Goal: Communication & Community: Answer question/provide support

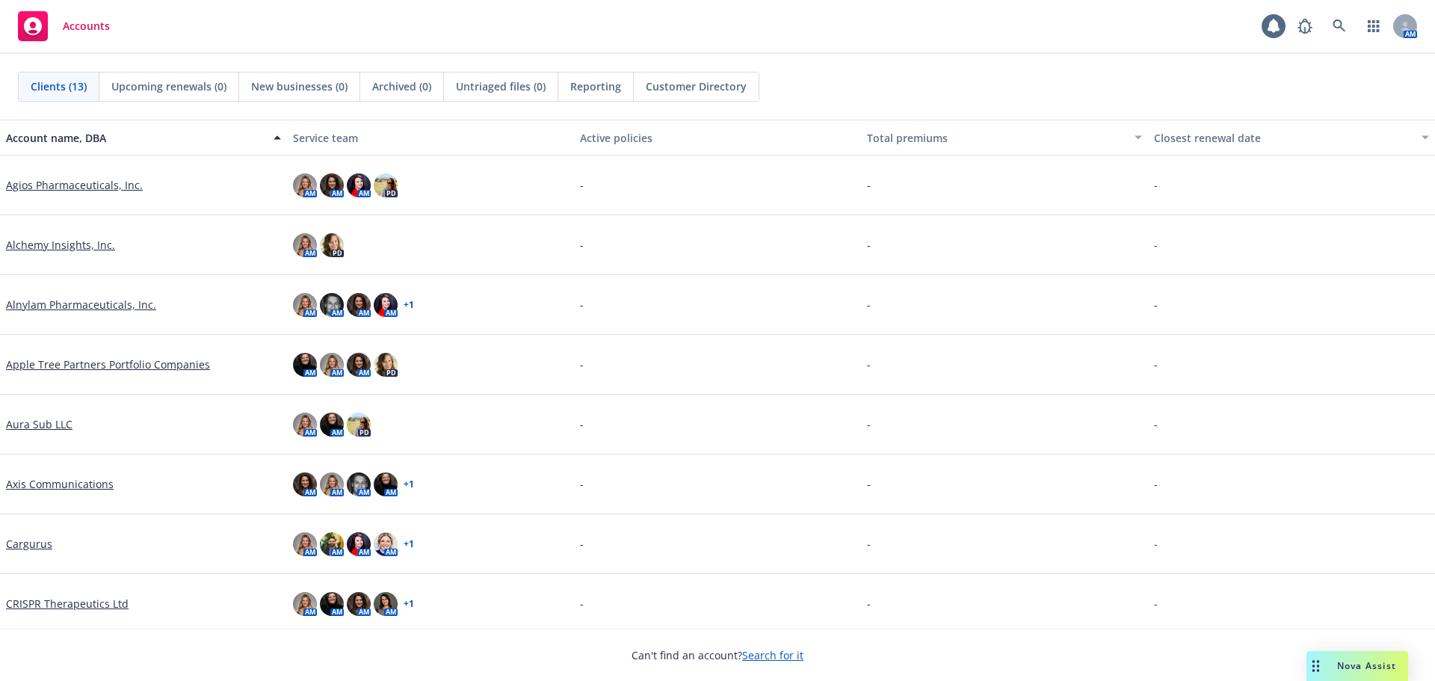
click at [1311, 664] on div "Drag to move" at bounding box center [1315, 666] width 19 height 30
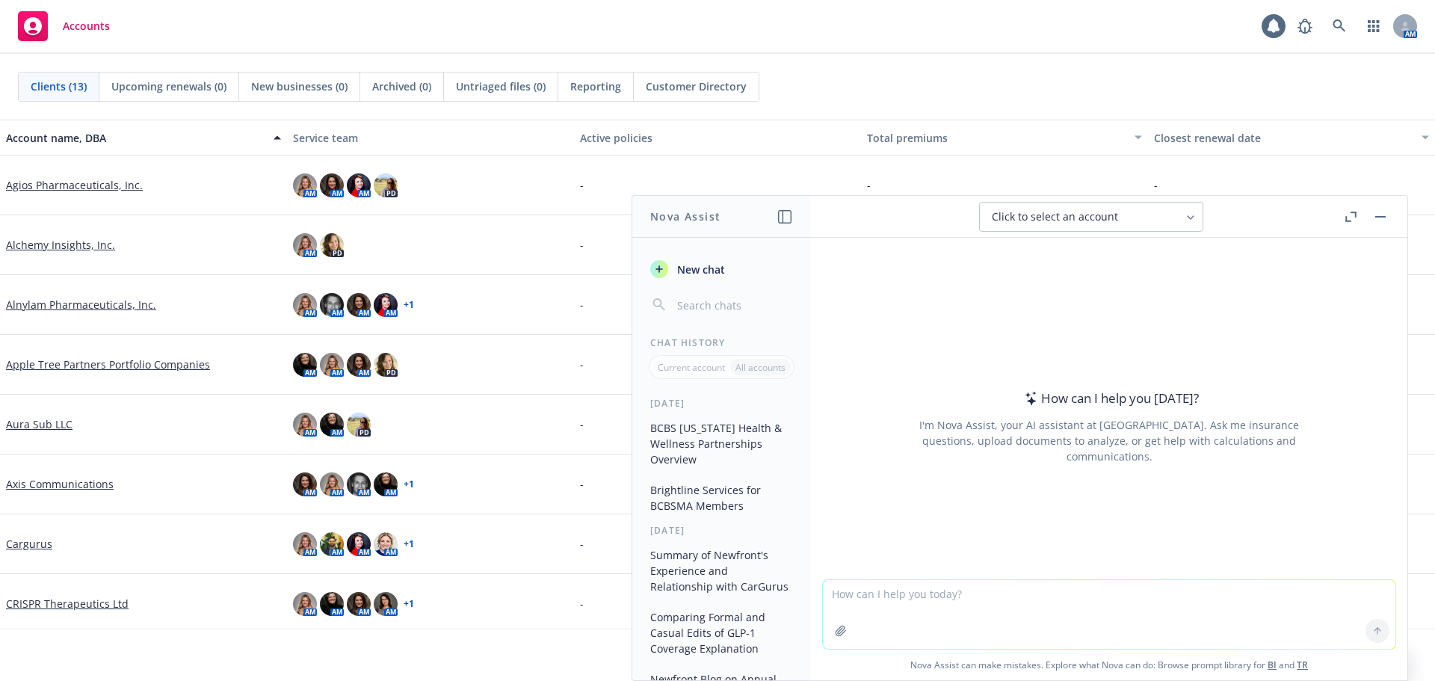
click at [1204, 604] on textarea at bounding box center [1109, 614] width 573 height 69
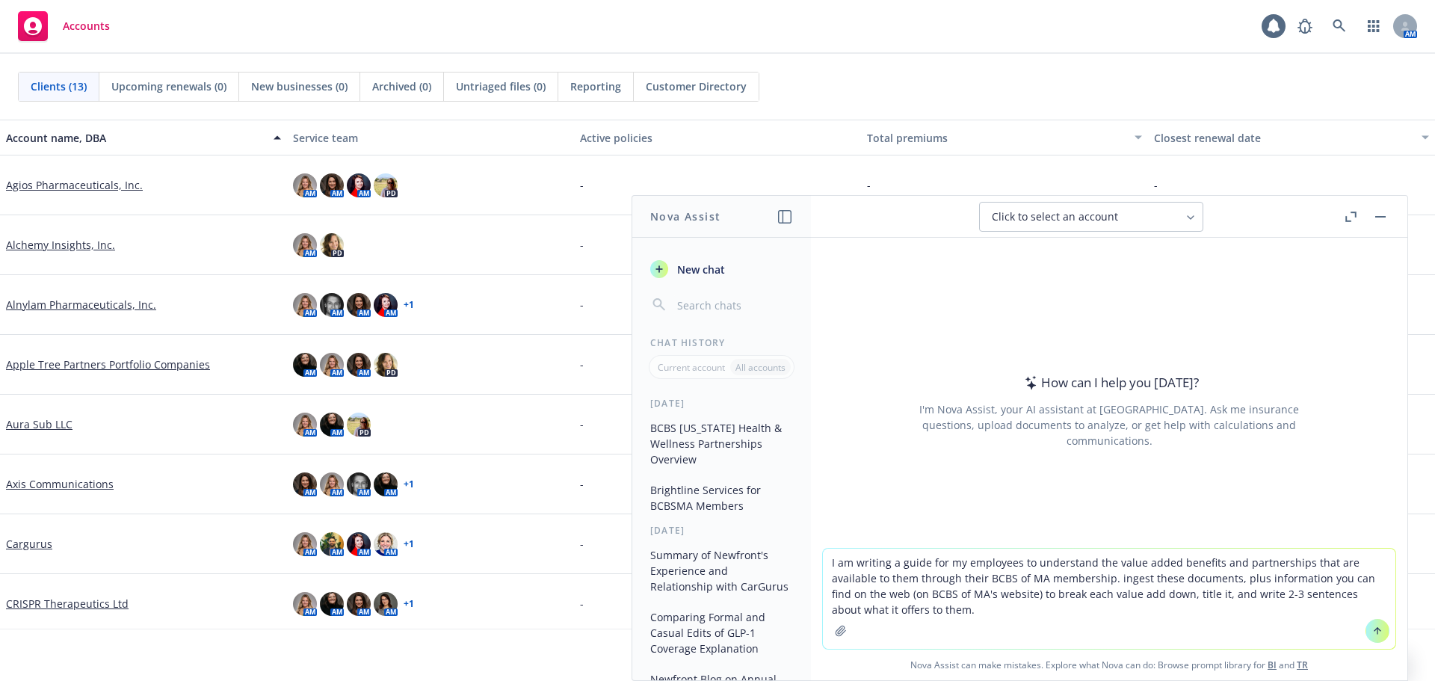
type textarea "I am writing a guide for my employees to understand the value added benefits an…"
click at [836, 635] on icon "button" at bounding box center [841, 631] width 10 height 10
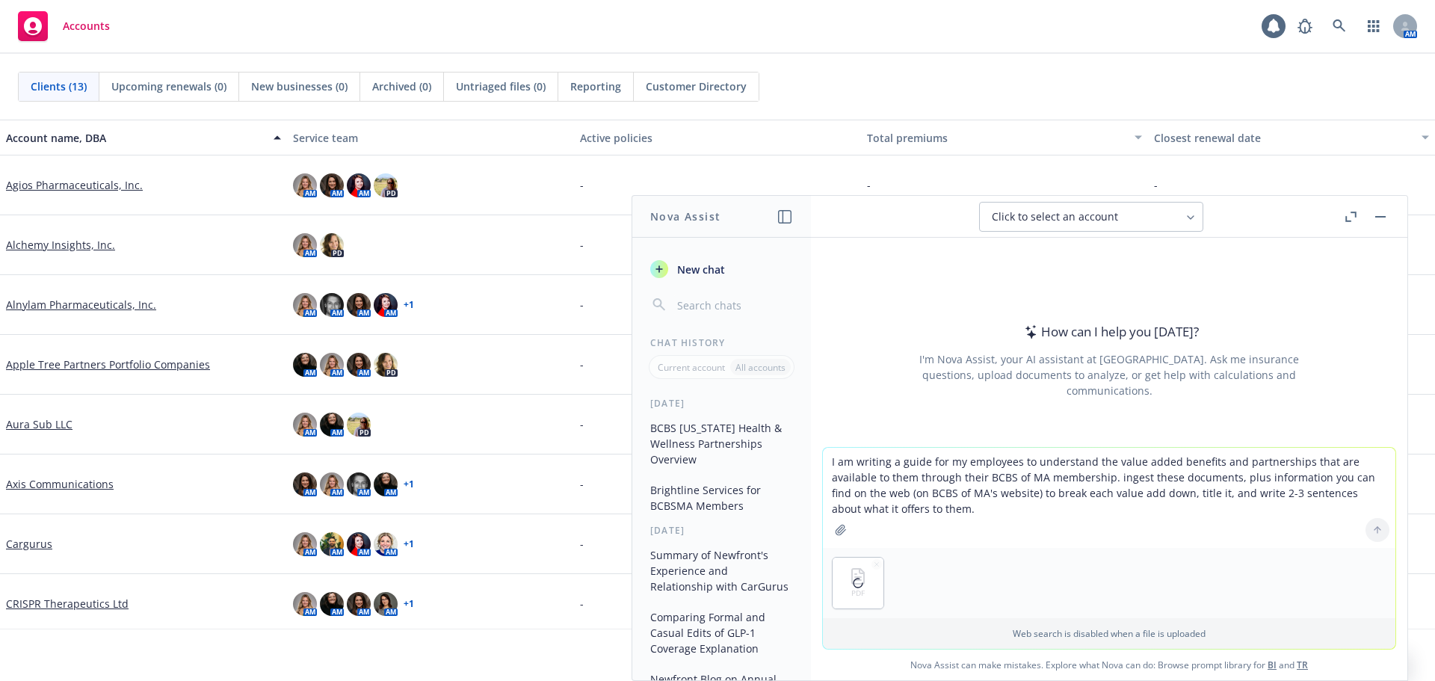
click at [837, 531] on icon "button" at bounding box center [841, 530] width 12 height 12
click at [1377, 530] on icon at bounding box center [1377, 530] width 0 height 6
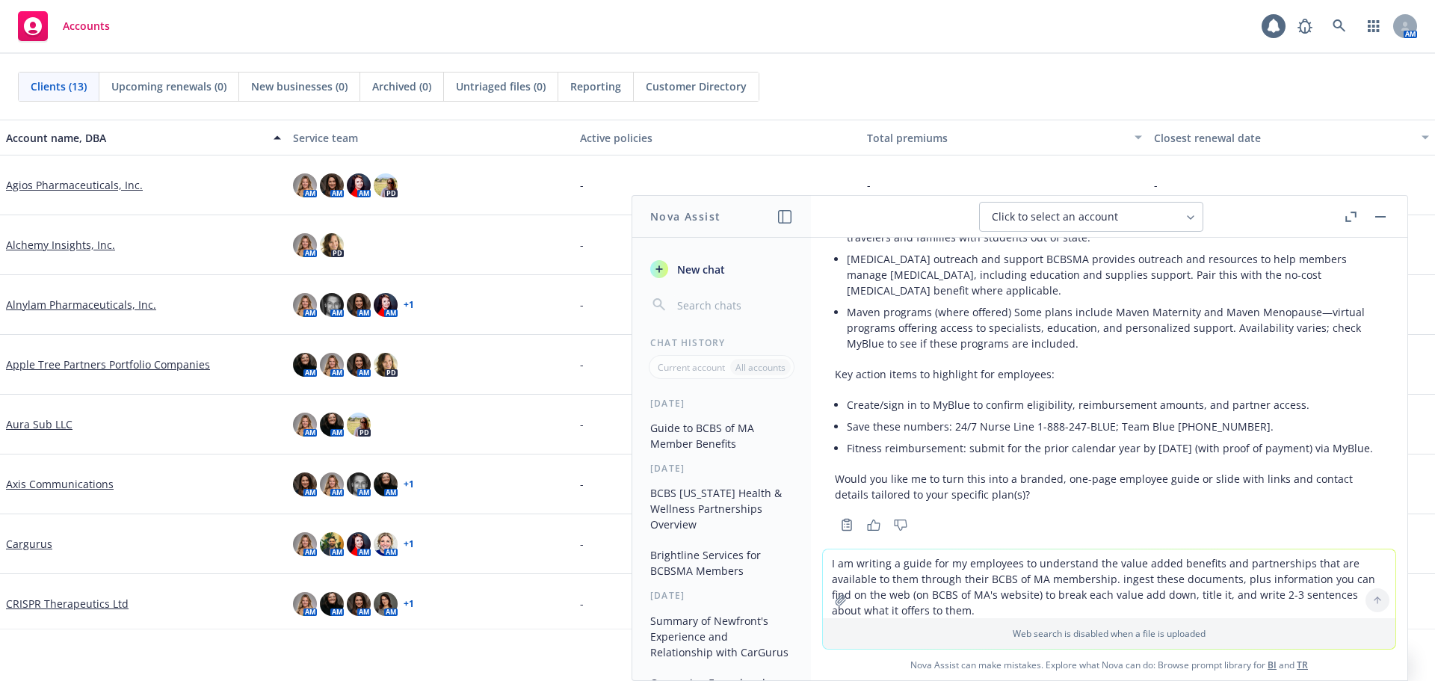
scroll to position [1196, 0]
drag, startPoint x: 922, startPoint y: 445, endPoint x: 832, endPoint y: 360, distance: 124.3
copy div "Key action items to highlight for employees: Create/sign in to MyBlue to confir…"
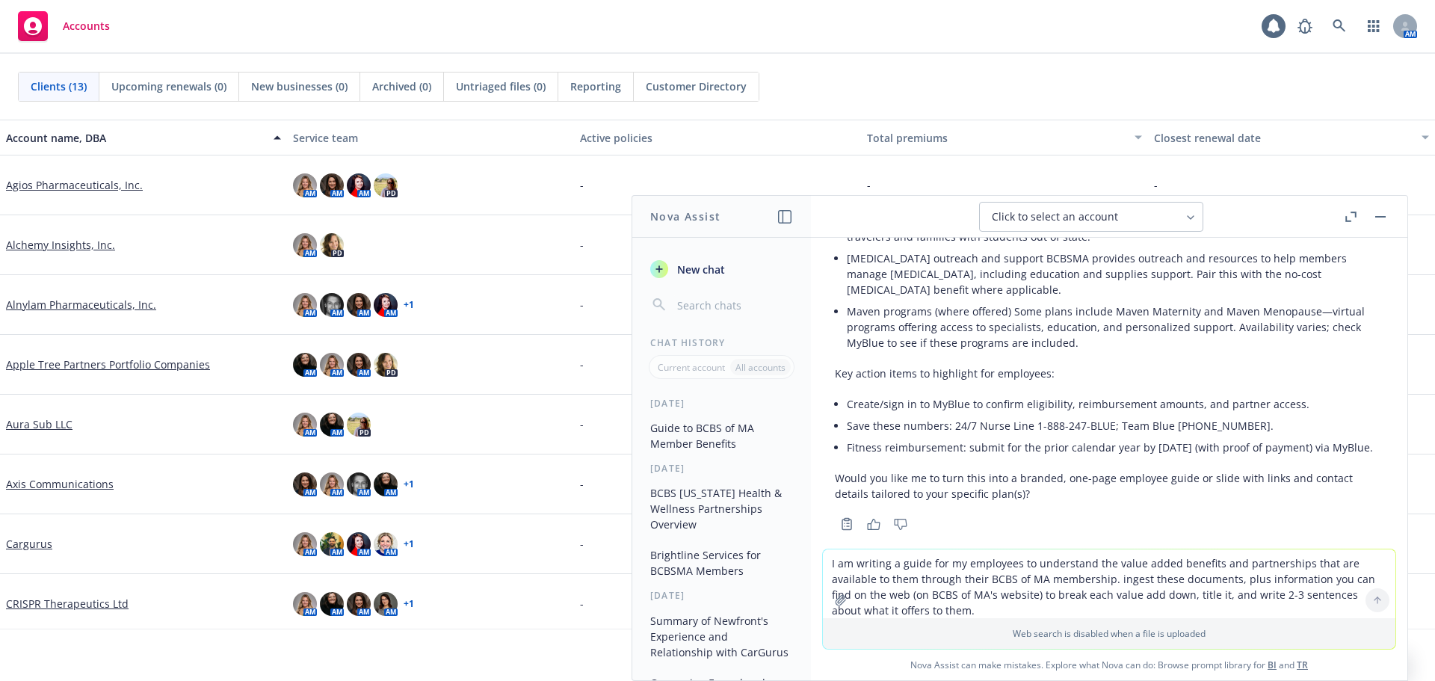
click at [948, 397] on li "Create/sign in to MyBlue to confirm eligibility, reimbursement amounts, and par…" at bounding box center [1115, 404] width 537 height 22
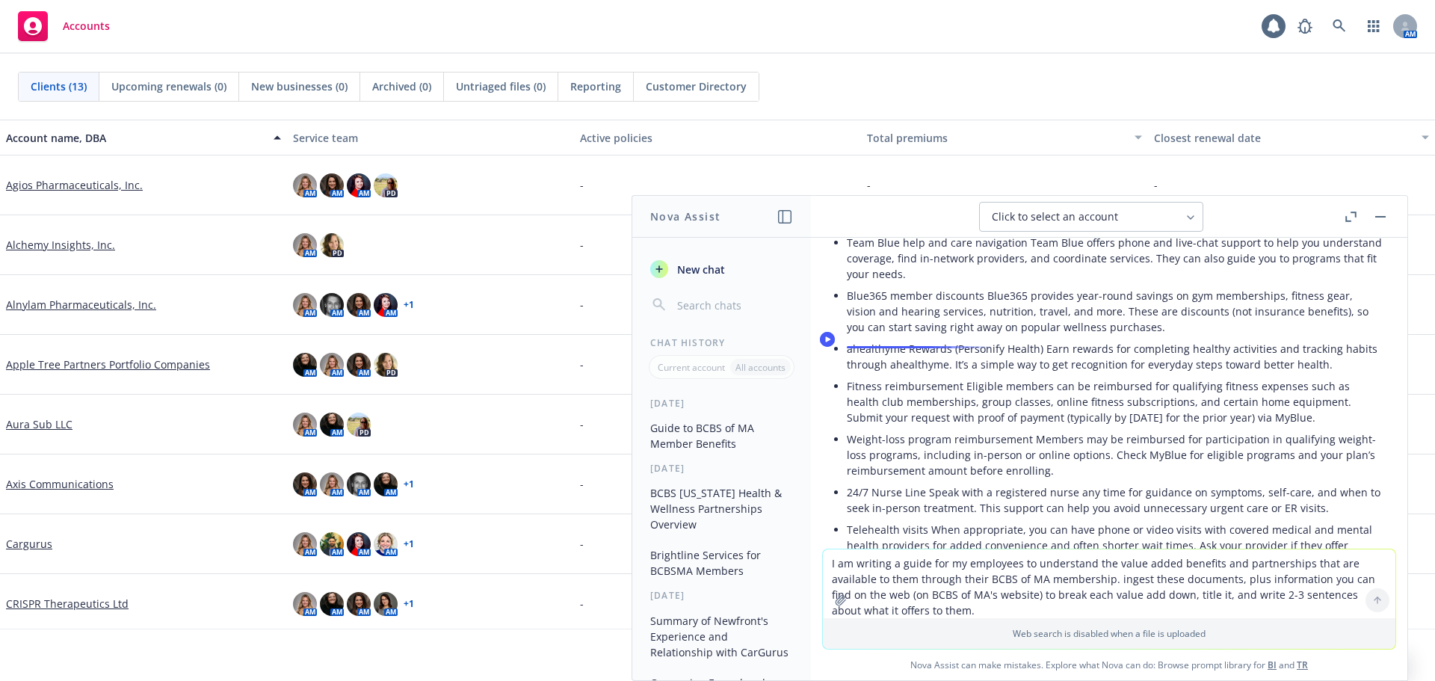
scroll to position [299, 0]
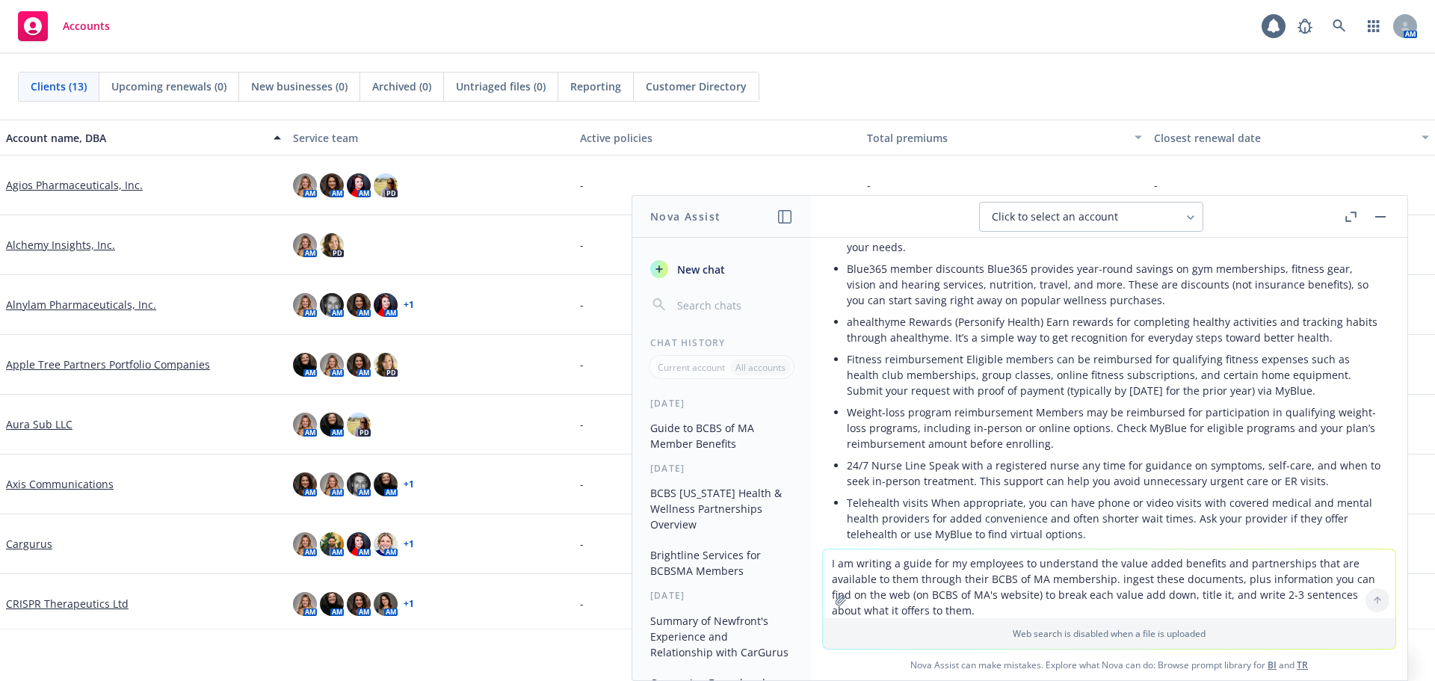
click at [917, 383] on p "Fitness reimbursement Eligible members can be reimbursed for qualifying fitness…" at bounding box center [1115, 374] width 537 height 47
drag, startPoint x: 848, startPoint y: 390, endPoint x: 1309, endPoint y: 392, distance: 460.4
click at [1309, 392] on p "Fitness reimbursement Eligible members can be reimbursed for qualifying fitness…" at bounding box center [1115, 374] width 537 height 47
copy p "Submit your request with proof of payment (typically by [DATE] for the prior ye…"
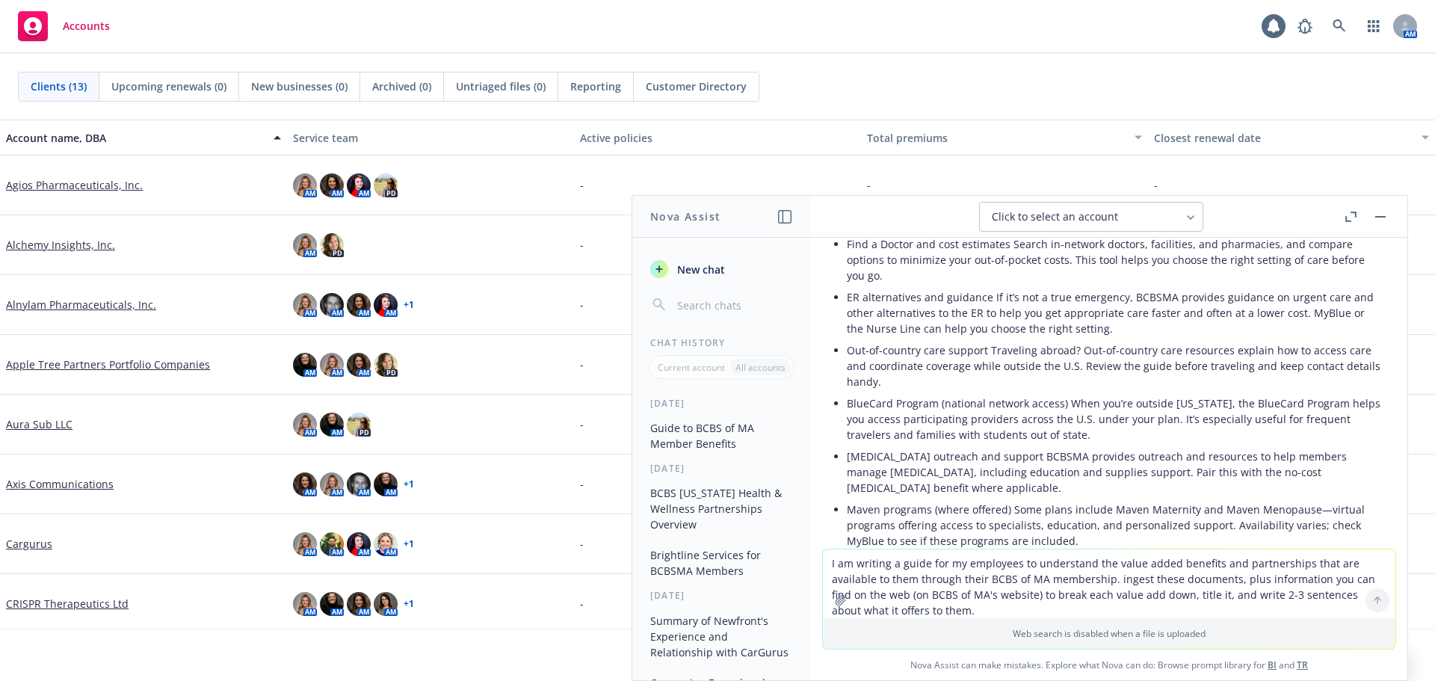
scroll to position [1121, 0]
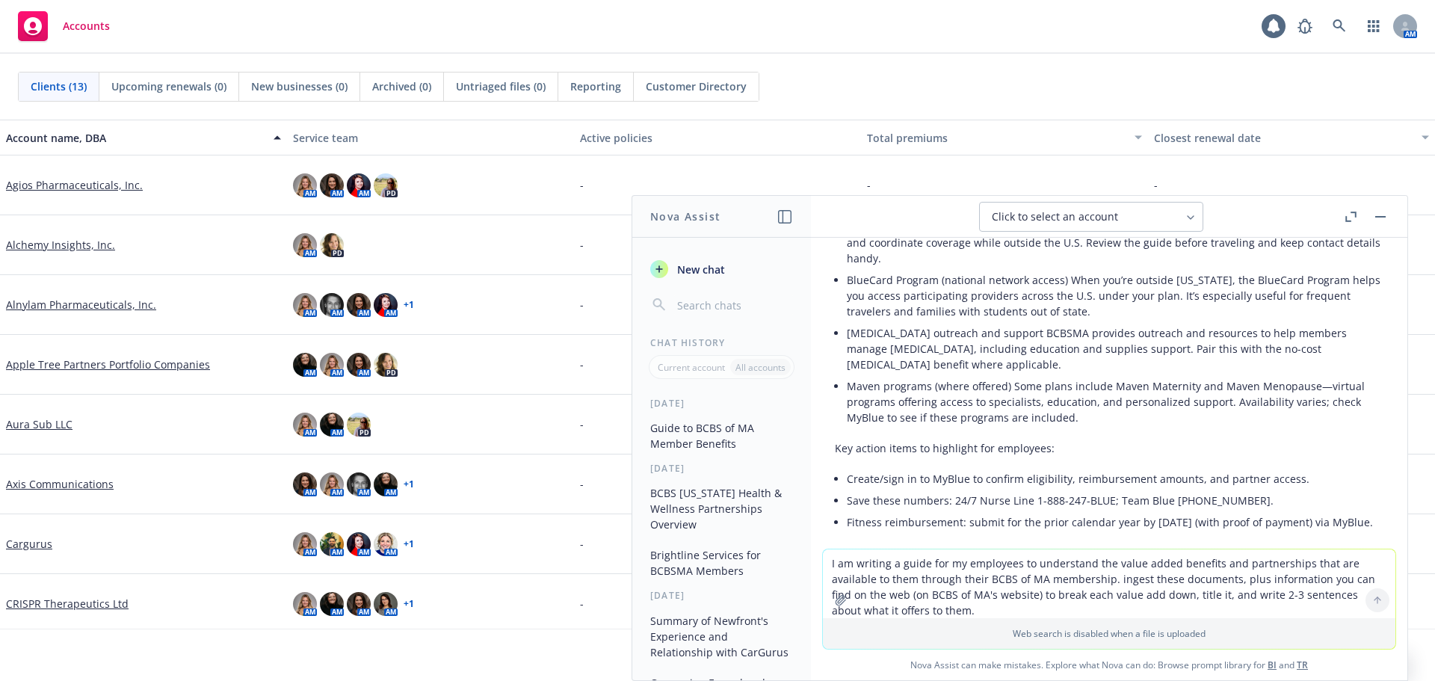
click at [1115, 490] on li "Save these numbers: 24/7 Nurse Line 1-888-247-BLUE; Team Blue [PHONE_NUMBER]." at bounding box center [1115, 501] width 537 height 22
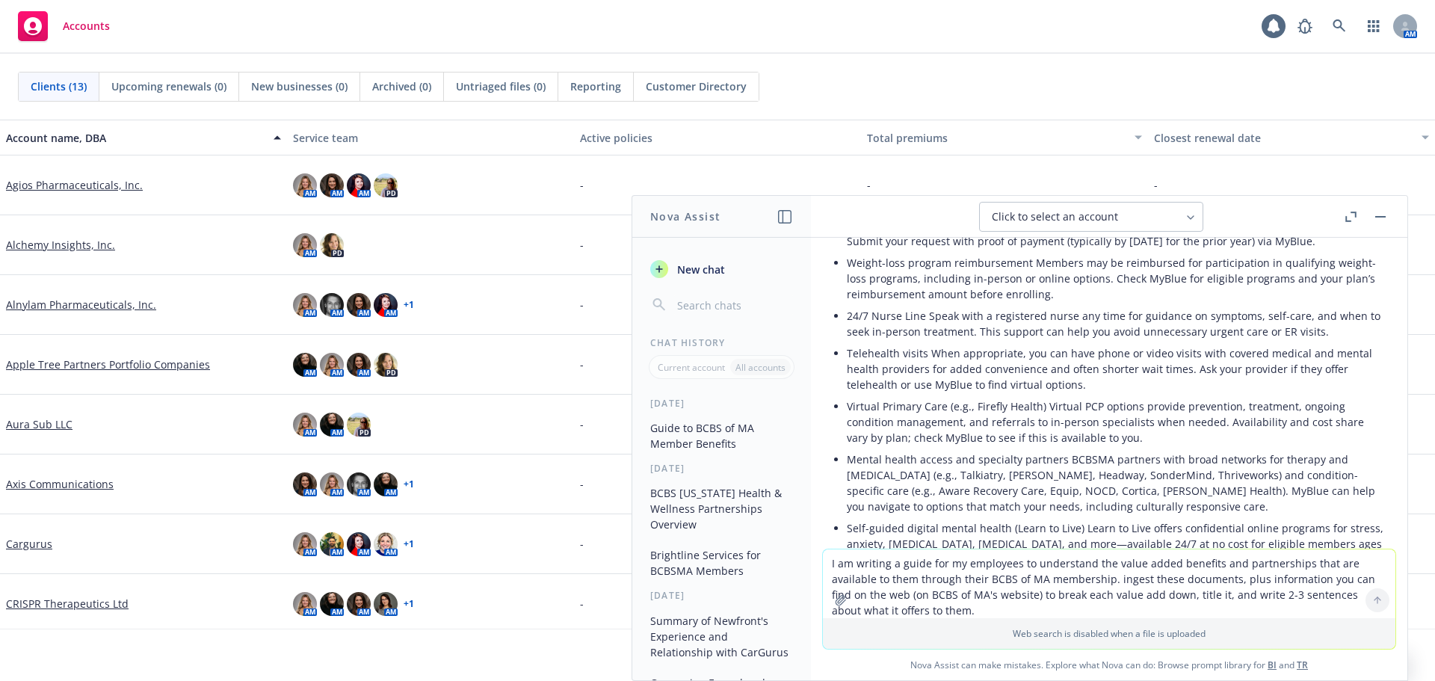
scroll to position [523, 0]
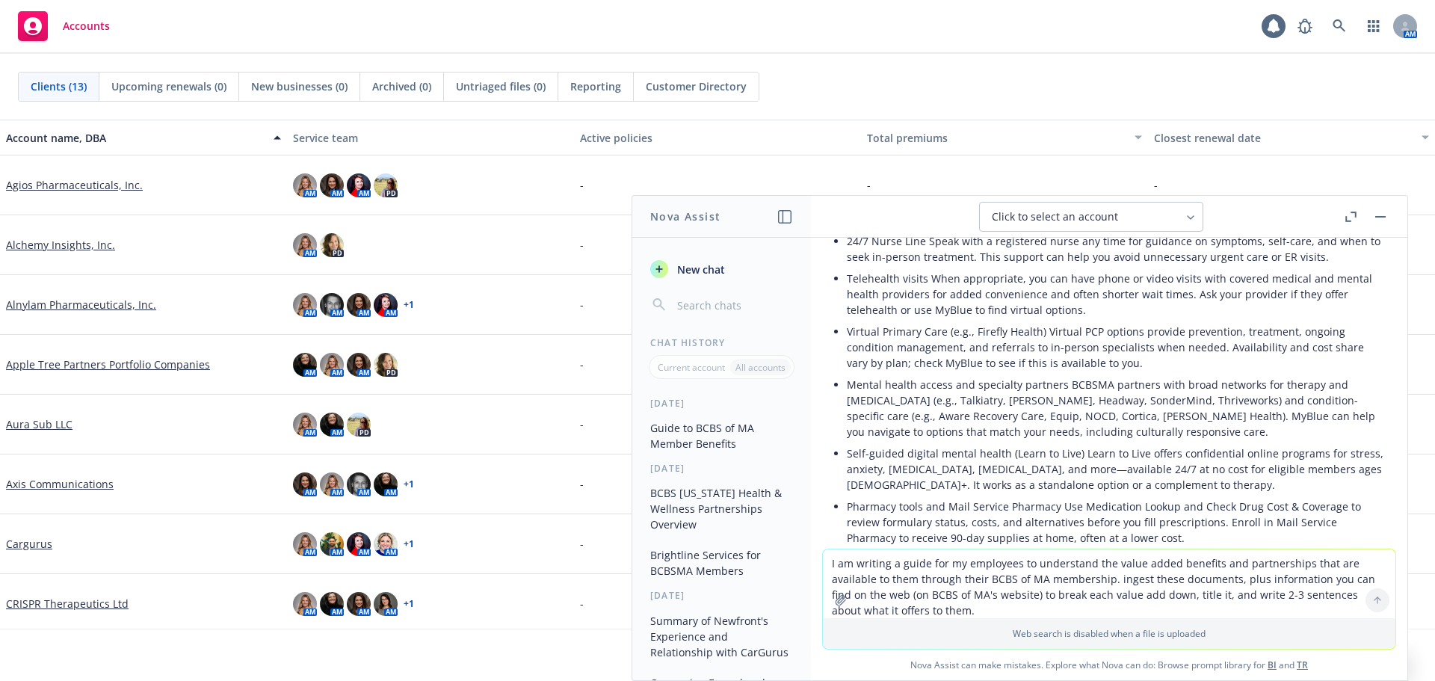
drag, startPoint x: 978, startPoint y: 360, endPoint x: 953, endPoint y: 354, distance: 26.1
click at [978, 360] on p "Virtual Primary Care (e.g., Firefly Health) Virtual PCP options provide prevent…" at bounding box center [1115, 347] width 537 height 47
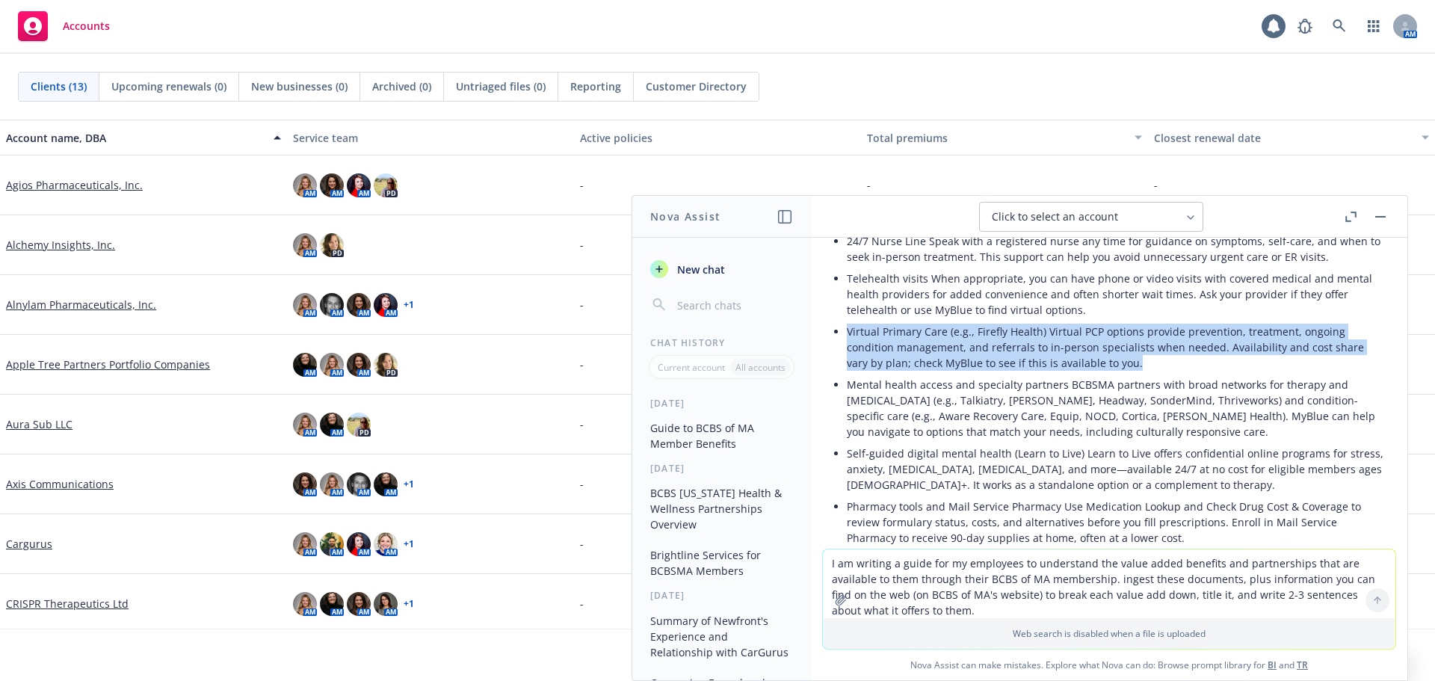
drag, startPoint x: 848, startPoint y: 332, endPoint x: 1136, endPoint y: 366, distance: 289.8
click at [1136, 366] on p "Virtual Primary Care (e.g., Firefly Health) Virtual PCP options provide prevent…" at bounding box center [1115, 347] width 537 height 47
copy p "Virtual Primary Care (e.g., Firefly Health) Virtual PCP options provide prevent…"
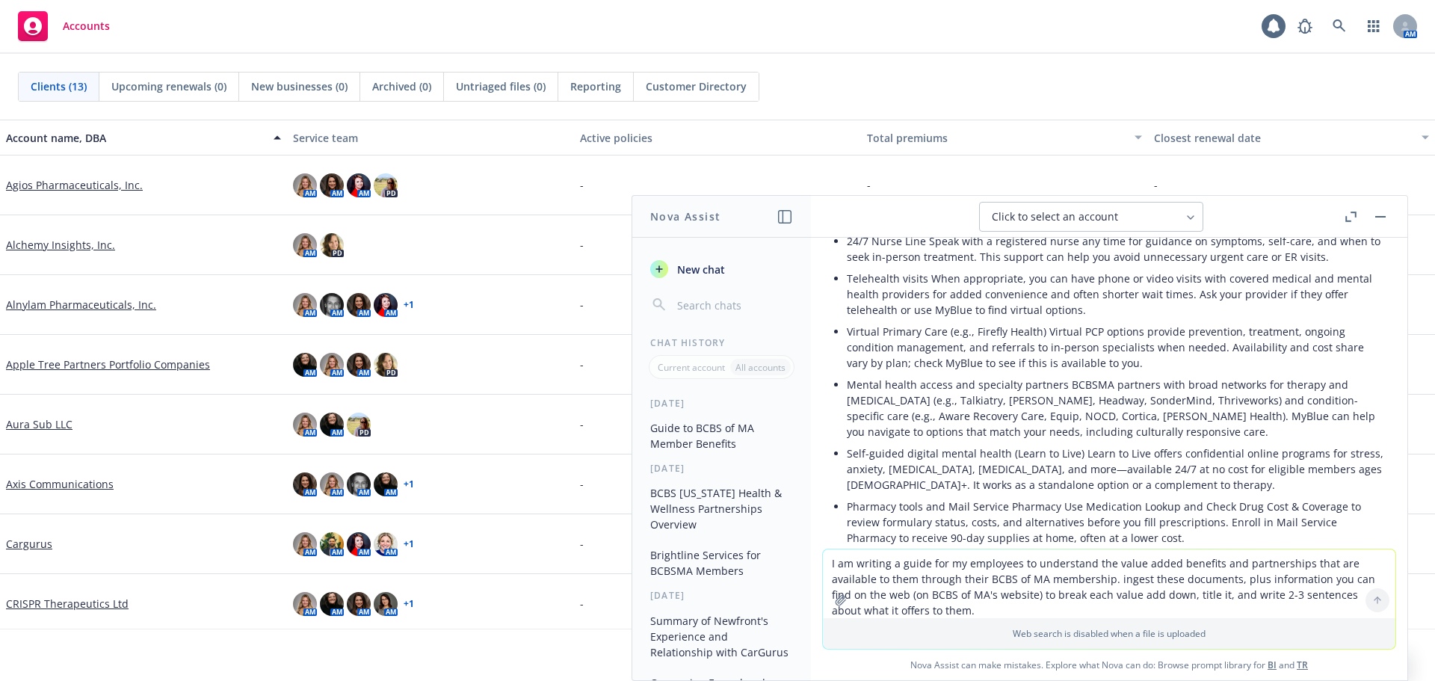
click at [1007, 569] on textarea "I am writing a guide for my employees to understand the value added benefits an…" at bounding box center [1109, 583] width 573 height 69
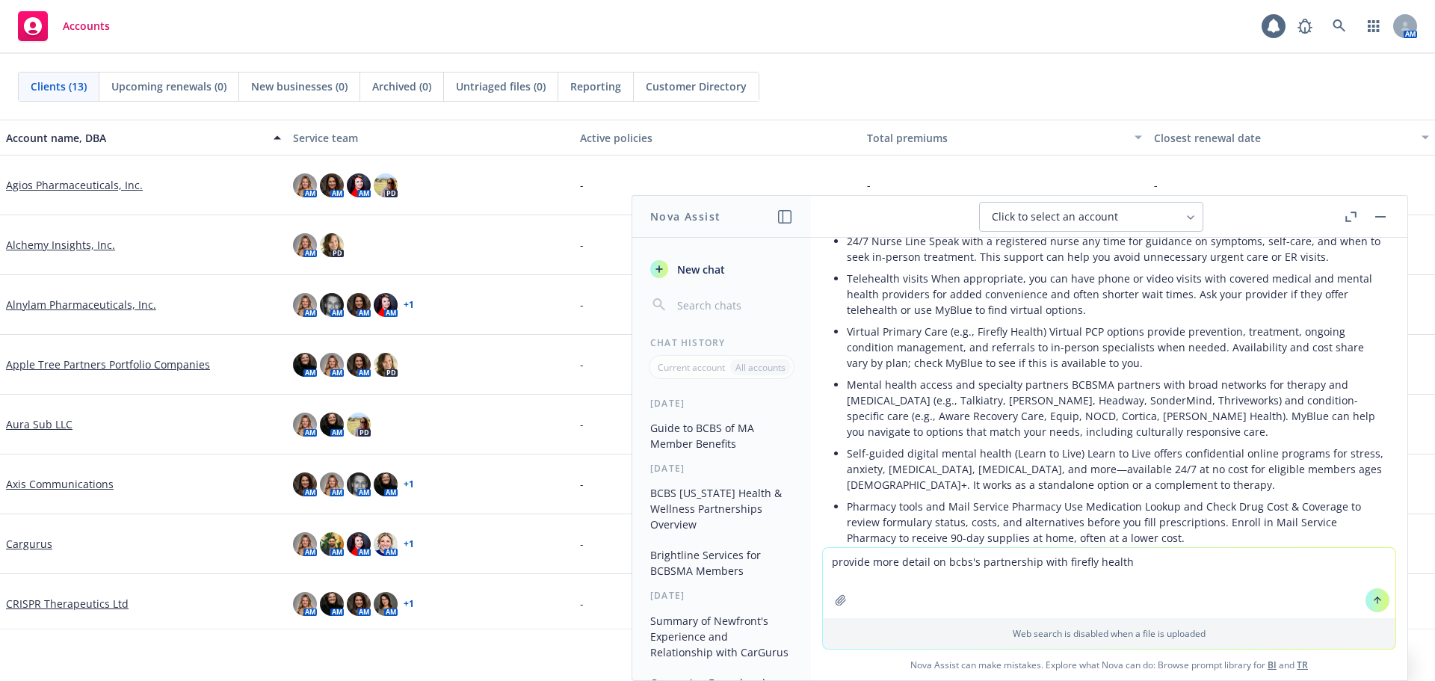
type textarea "provide more detail on bcbs's partnership with firefly health"
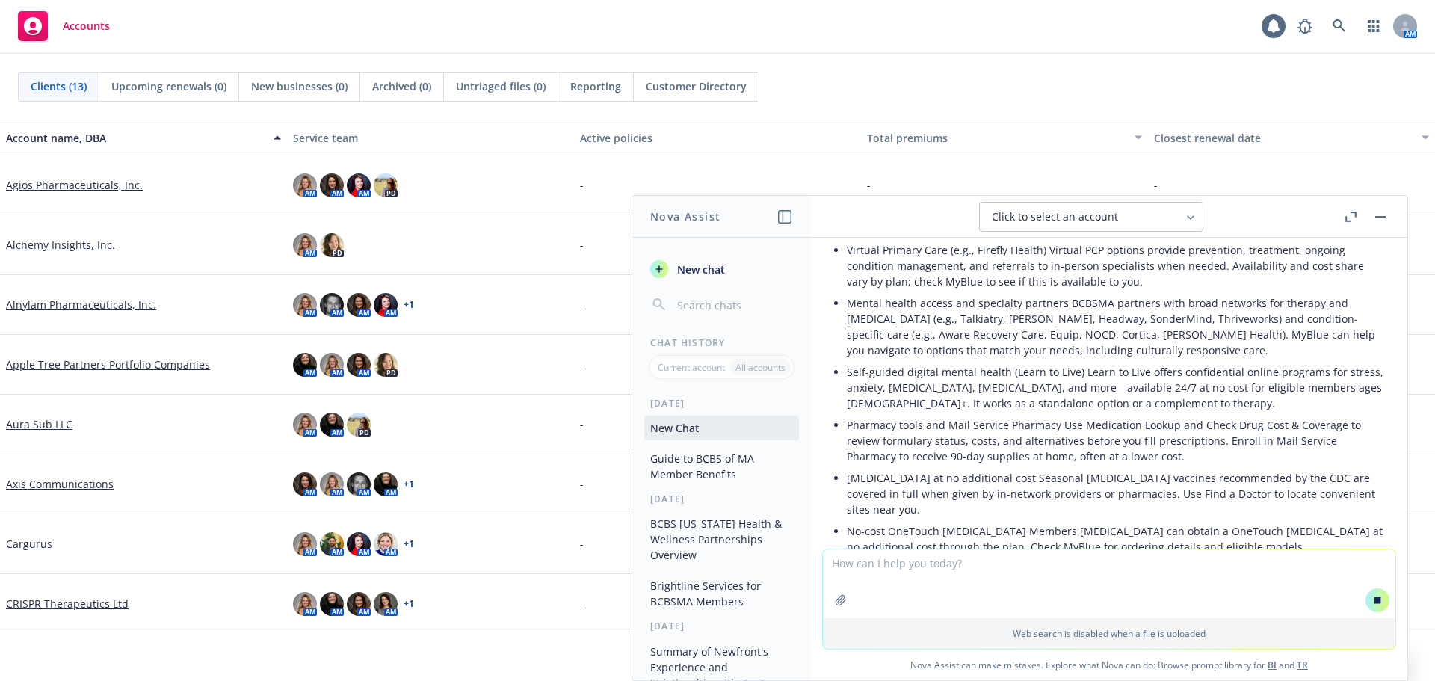
scroll to position [621, 0]
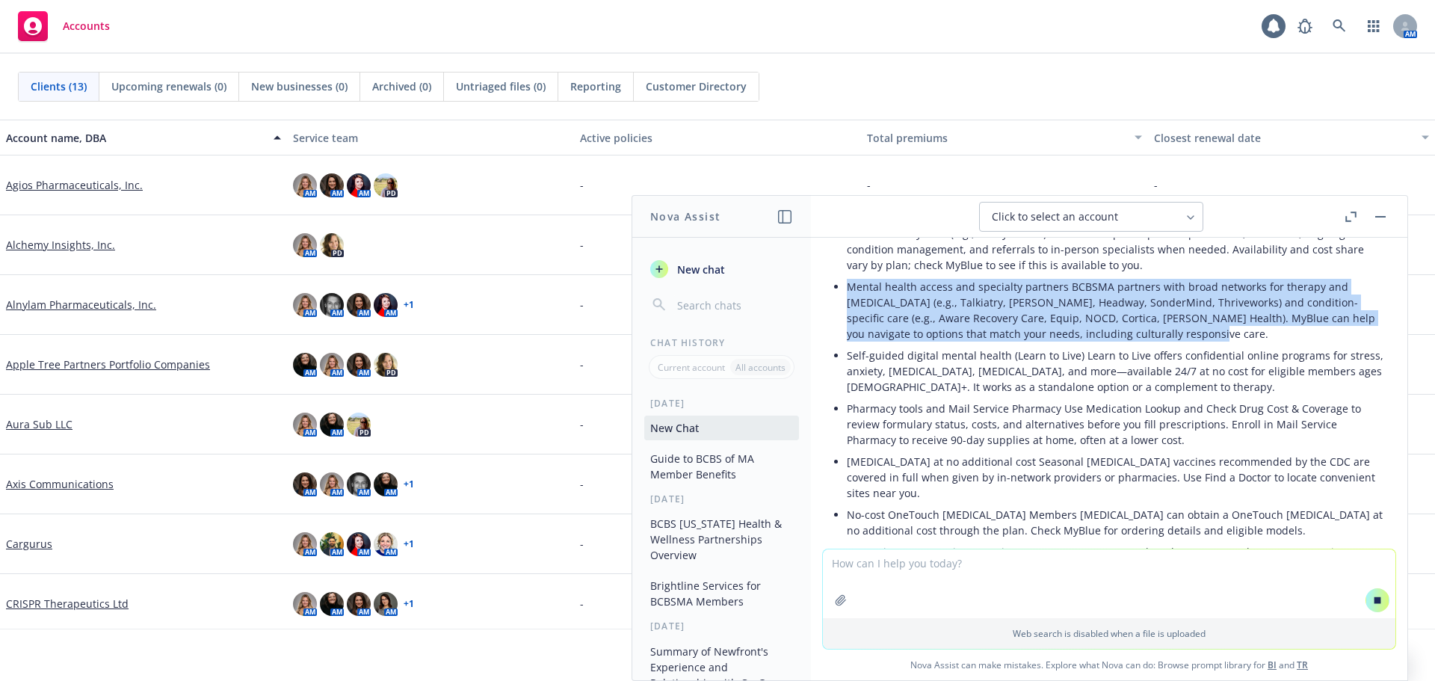
drag, startPoint x: 849, startPoint y: 287, endPoint x: 1274, endPoint y: 339, distance: 427.7
click at [1274, 339] on p "Mental health access and specialty partners BCBSMA partners with broad networks…" at bounding box center [1115, 310] width 537 height 63
copy p "Mental health access and specialty partners BCBSMA partners with broad networks…"
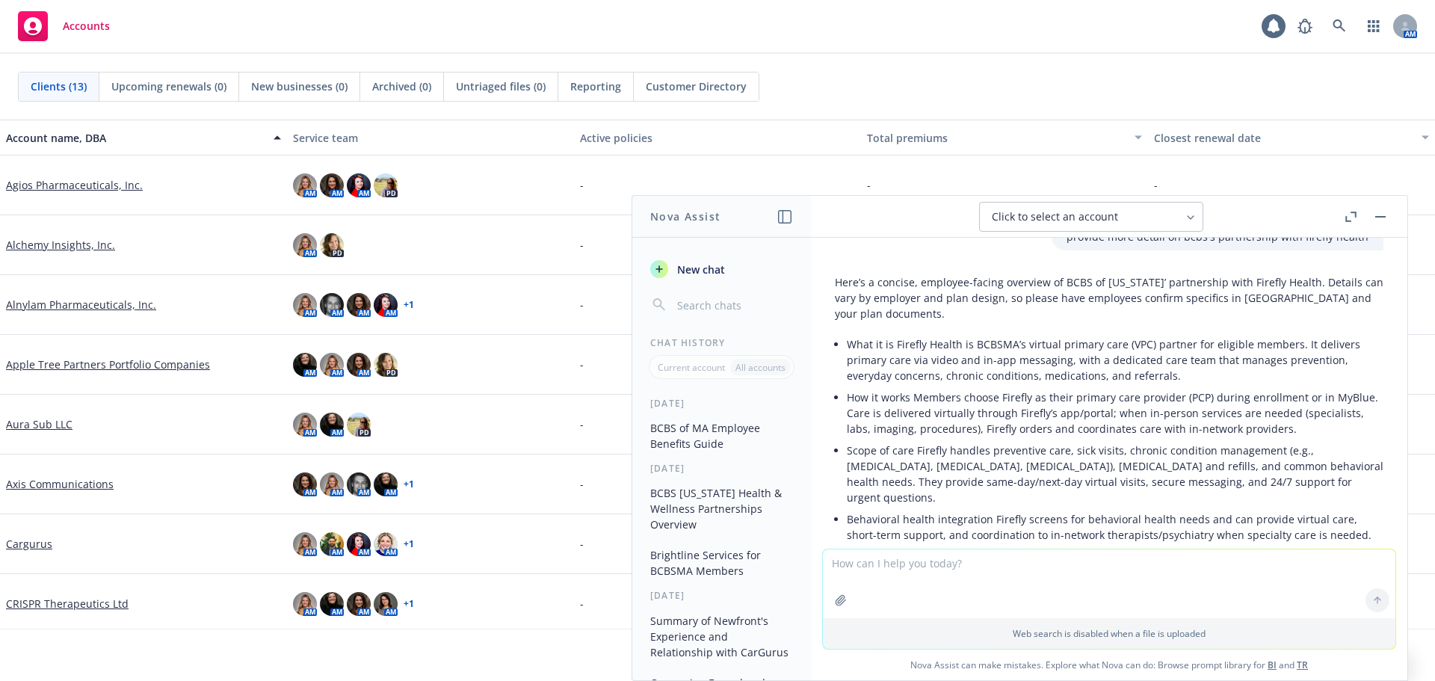
scroll to position [1507, 0]
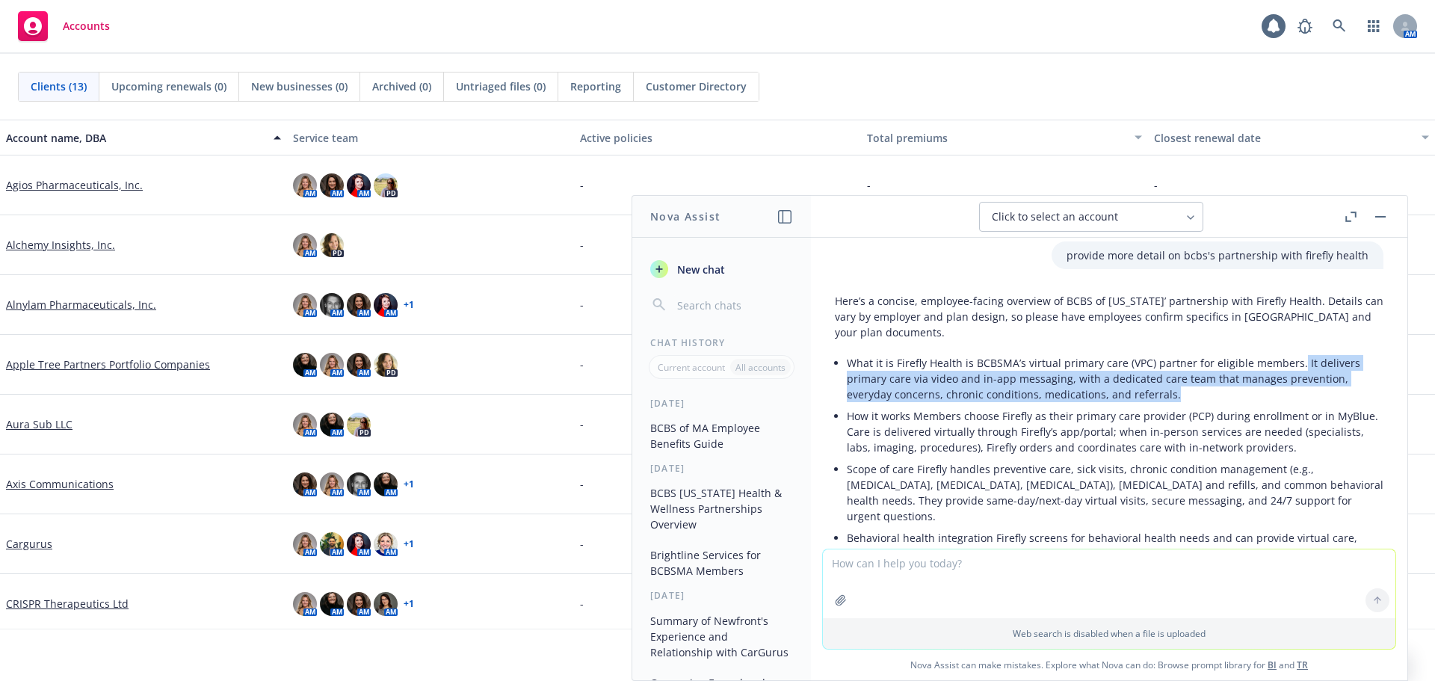
drag, startPoint x: 1175, startPoint y: 397, endPoint x: 1294, endPoint y: 367, distance: 122.5
click at [1294, 367] on p "What it is Firefly Health is BCBSMA’s virtual primary care (VPC) partner for el…" at bounding box center [1115, 378] width 537 height 47
copy p "It delivers primary care via video and in-app messaging, with a dedicated care …"
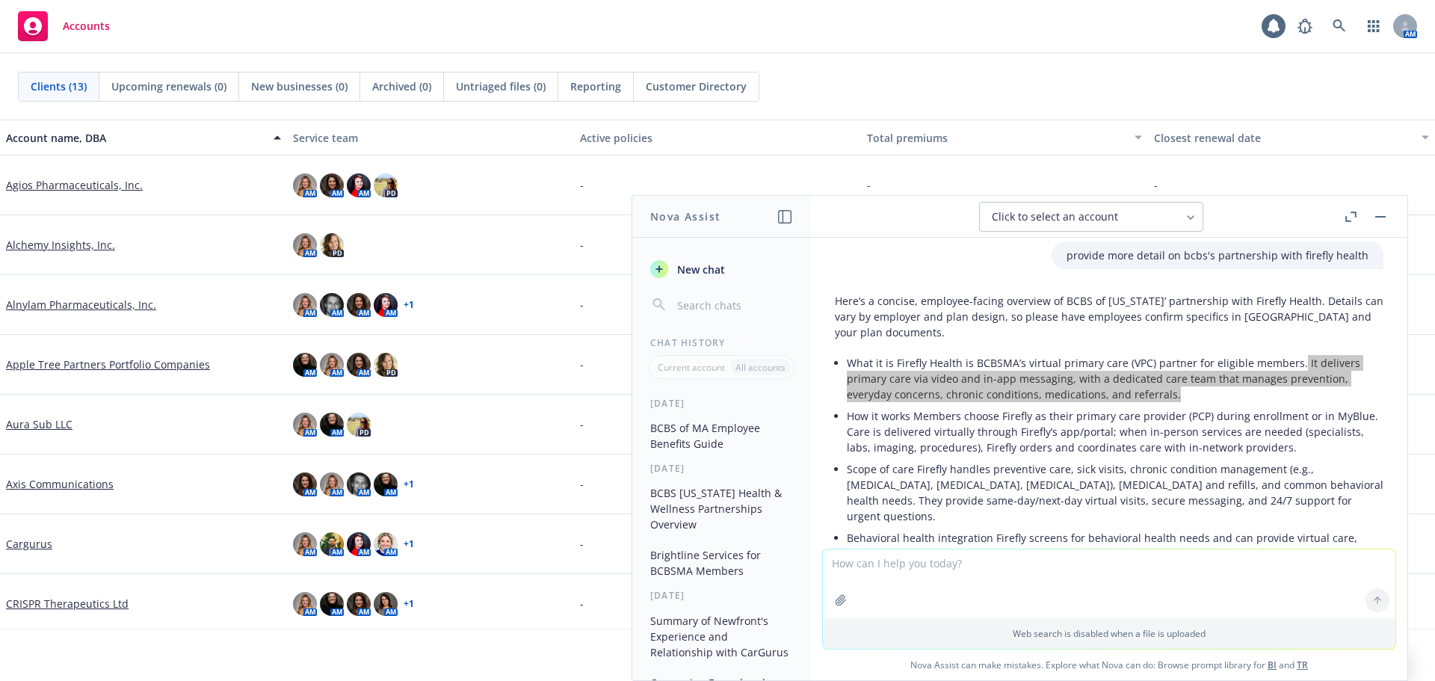
scroll to position [1582, 0]
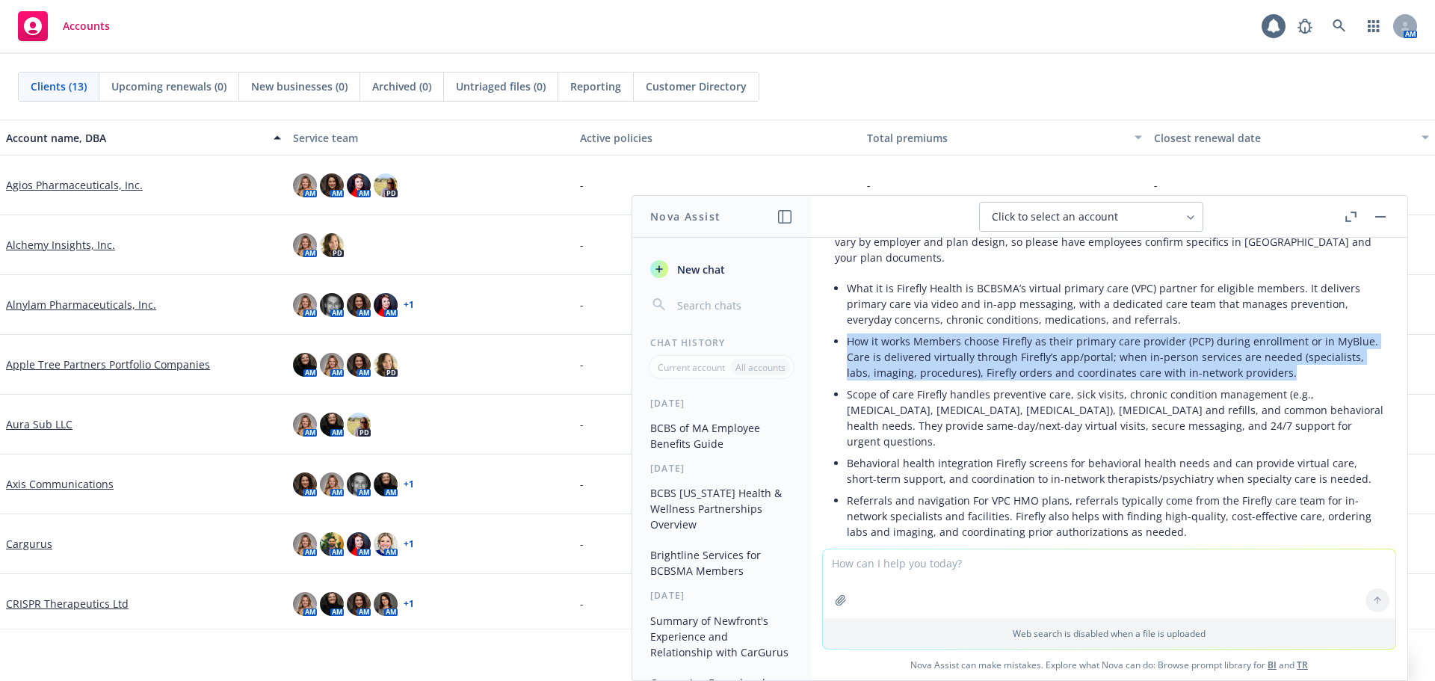
drag, startPoint x: 848, startPoint y: 341, endPoint x: 1350, endPoint y: 379, distance: 503.0
click at [1350, 379] on p "How it works Members choose Firefly as their primary care provider (PCP) during…" at bounding box center [1115, 356] width 537 height 47
copy p "How it works Members choose Firefly as their primary care provider (PCP) during…"
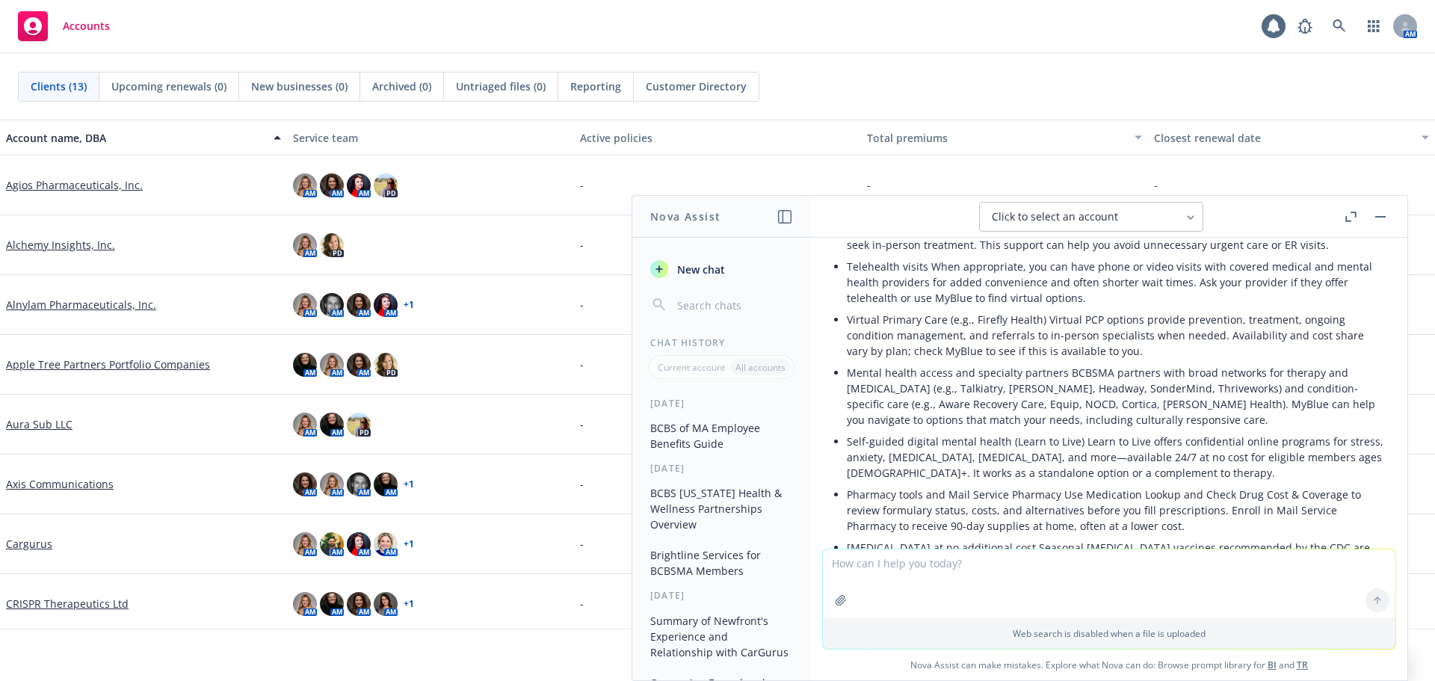
scroll to position [610, 0]
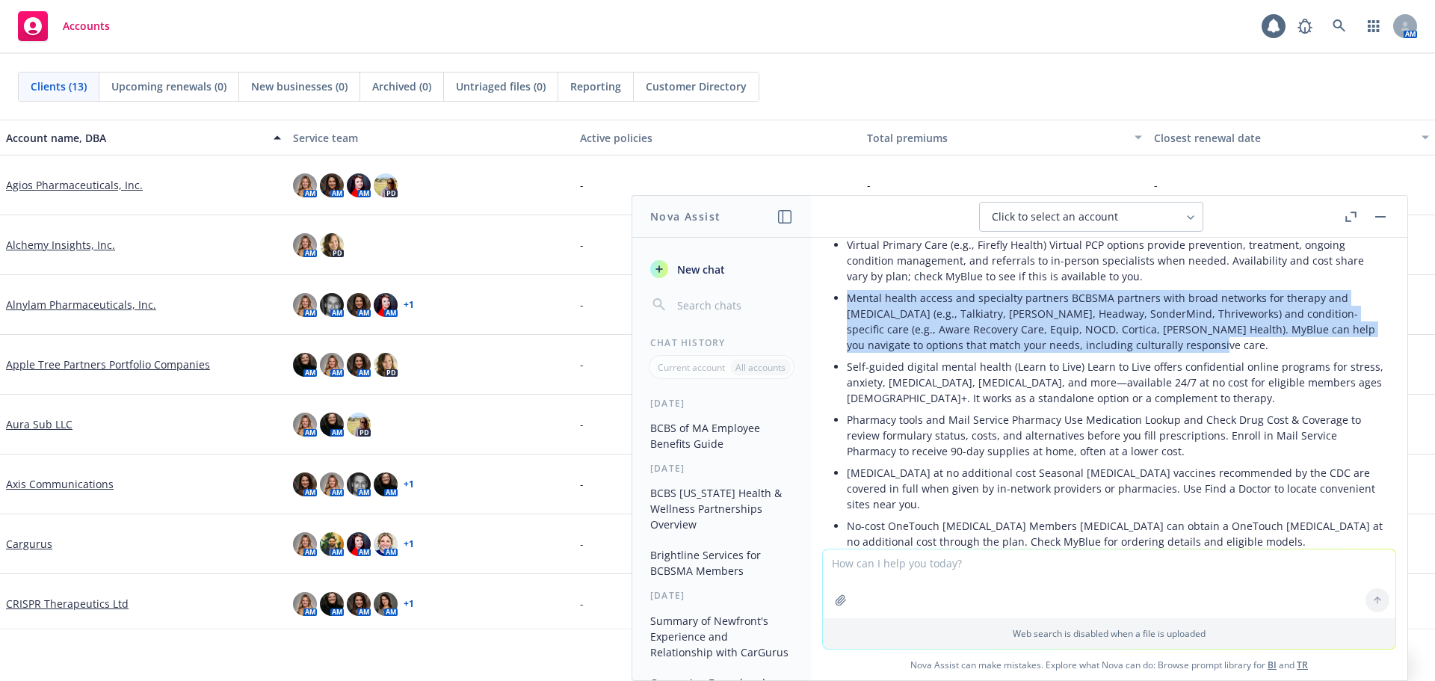
drag, startPoint x: 848, startPoint y: 297, endPoint x: 1275, endPoint y: 348, distance: 430.5
click at [1275, 348] on p "Mental health access and specialty partners BCBSMA partners with broad networks…" at bounding box center [1115, 321] width 537 height 63
copy p "Mental health access and specialty partners BCBSMA partners with broad networks…"
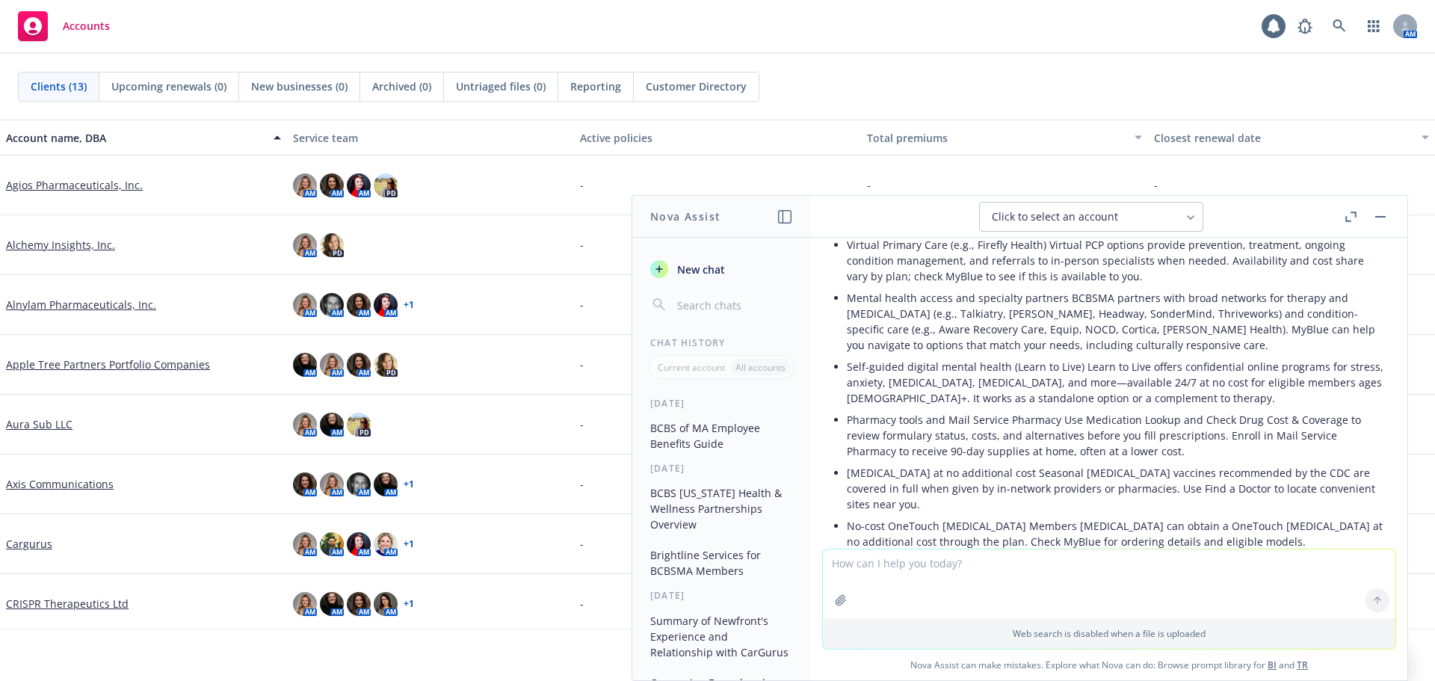
click at [884, 572] on textarea at bounding box center [1109, 583] width 573 height 69
paste textarea "Mental health access and specialty partners BCBSMA partners with broad networks…"
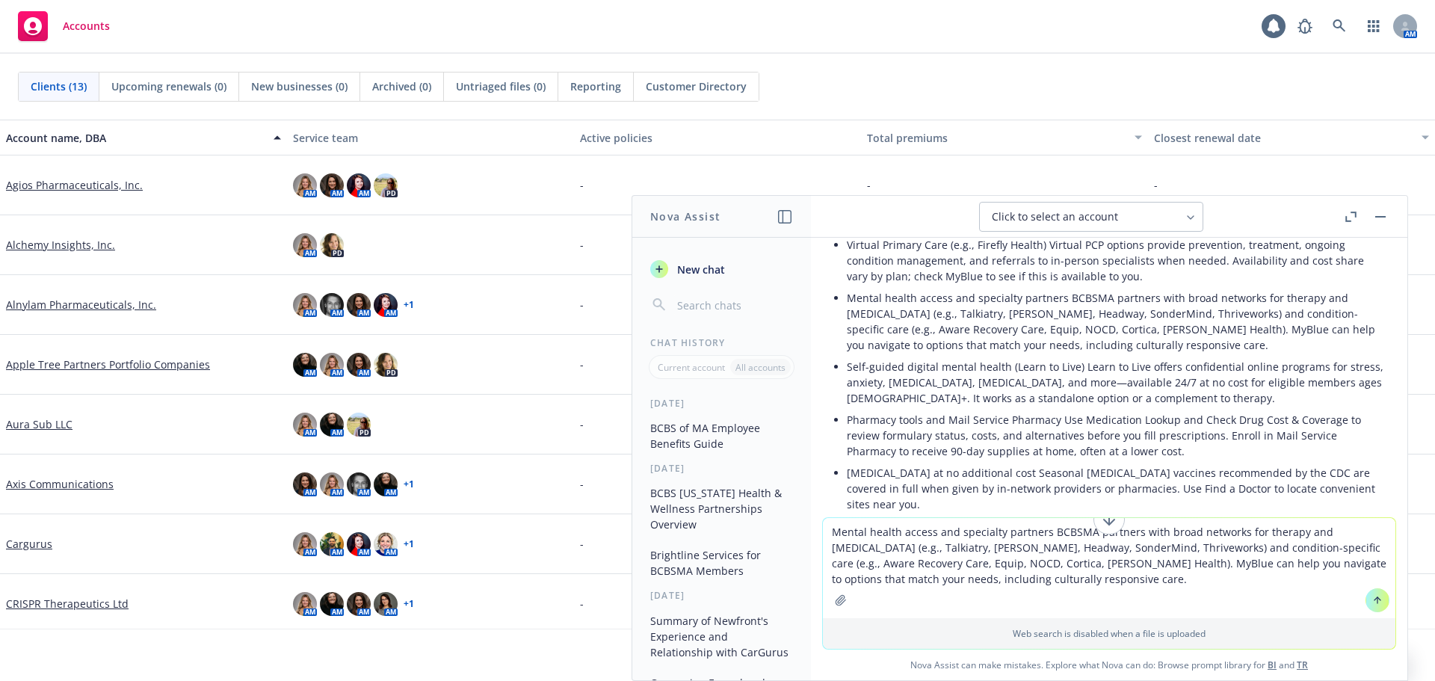
click at [827, 532] on textarea "Mental health access and specialty partners BCBSMA partners with broad networks…" at bounding box center [1109, 568] width 573 height 100
type textarea "expand on this bullet: Mental health access and specialty partners BCBSMA partn…"
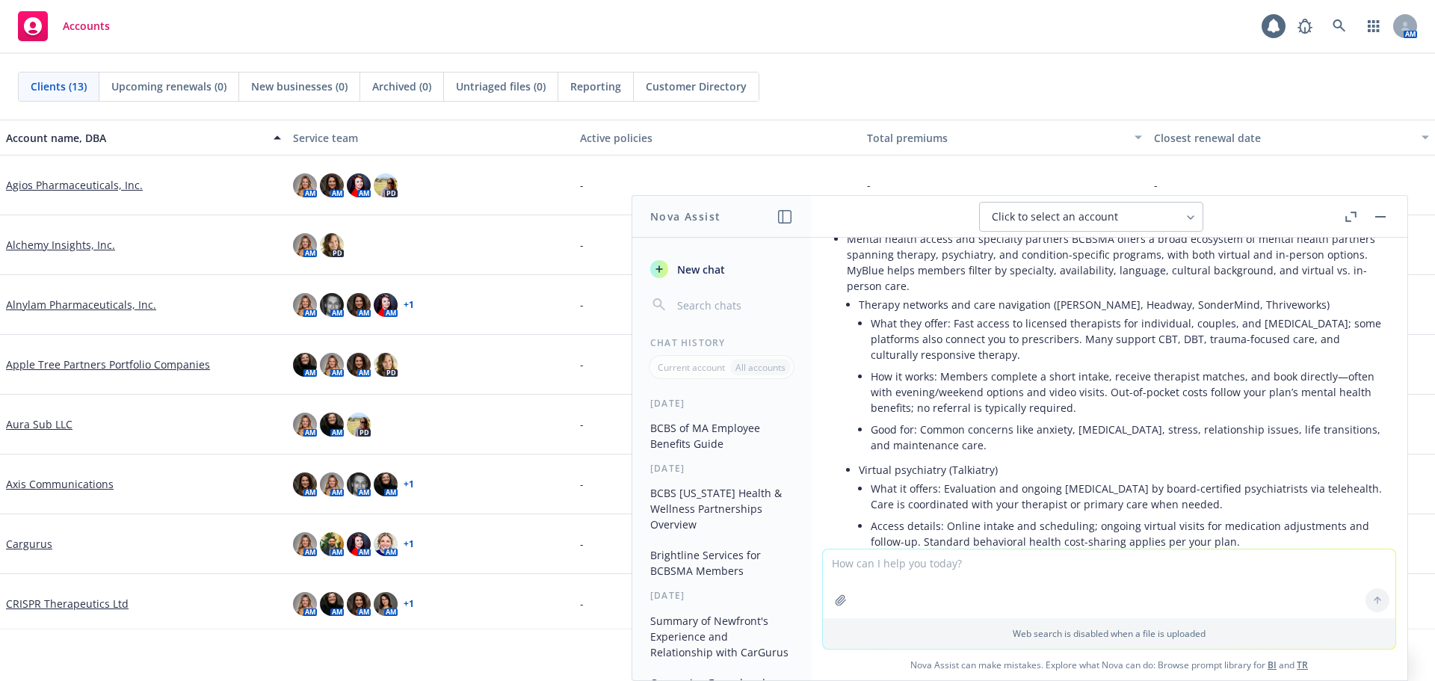
scroll to position [2506, 0]
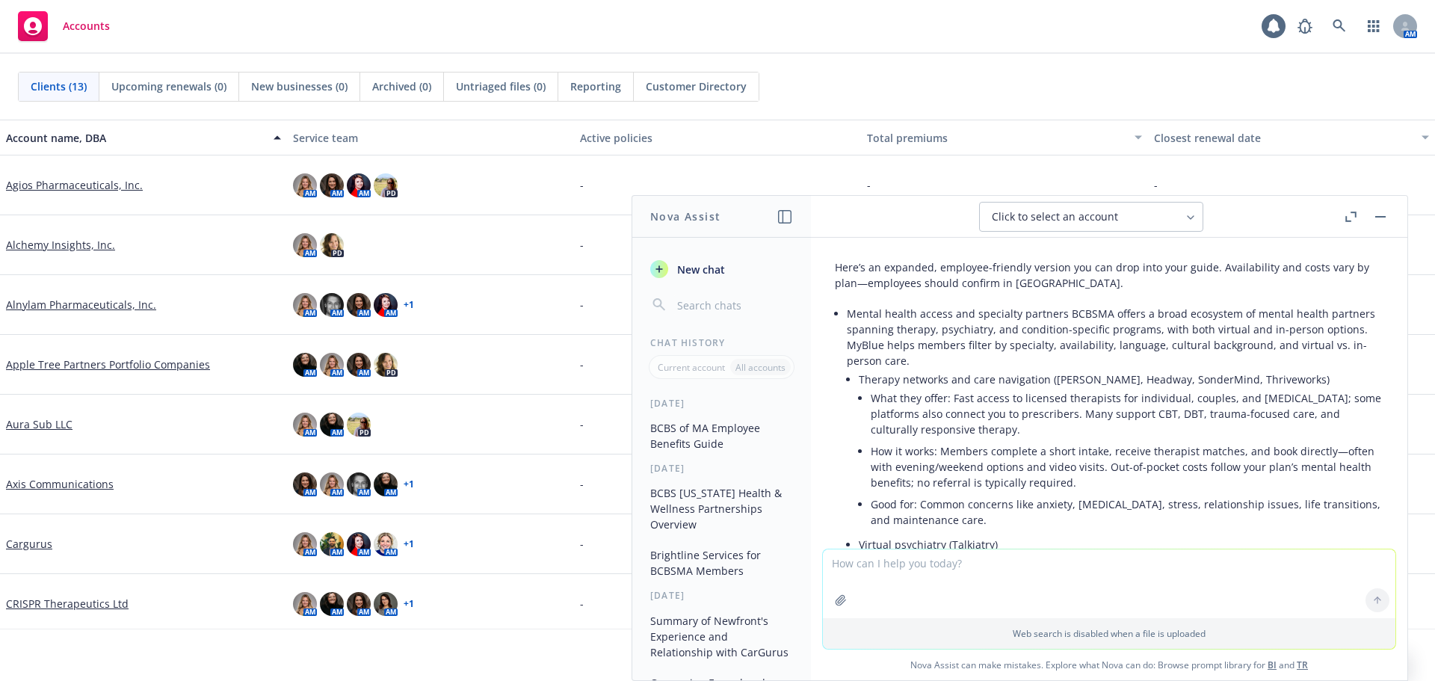
click at [920, 327] on p "Mental health access and specialty partners BCBSMA offers a broad ecosystem of …" at bounding box center [1115, 337] width 537 height 63
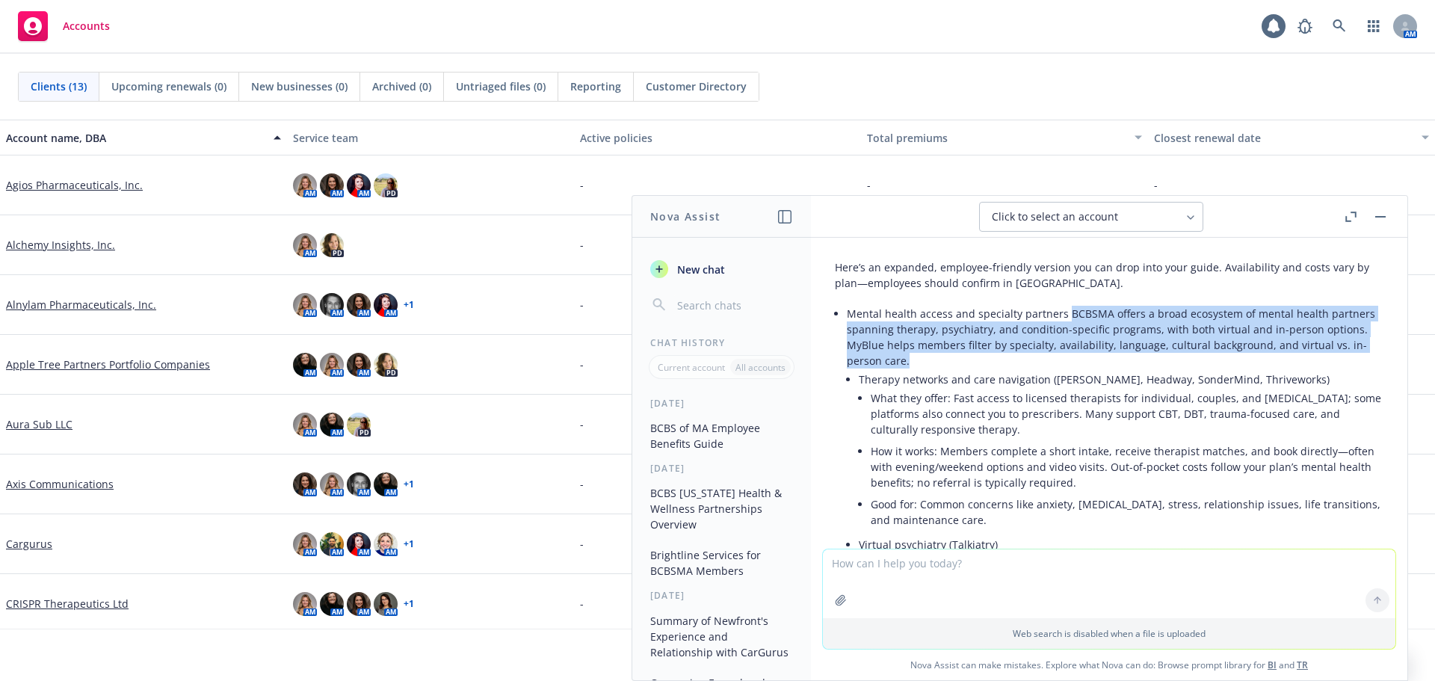
drag, startPoint x: 1061, startPoint y: 298, endPoint x: 1113, endPoint y: 347, distance: 70.9
click at [1113, 347] on p "Mental health access and specialty partners BCBSMA offers a broad ecosystem of …" at bounding box center [1115, 337] width 537 height 63
copy p "BCBSMA offers a broad ecosystem of mental health partners spanning therapy, psy…"
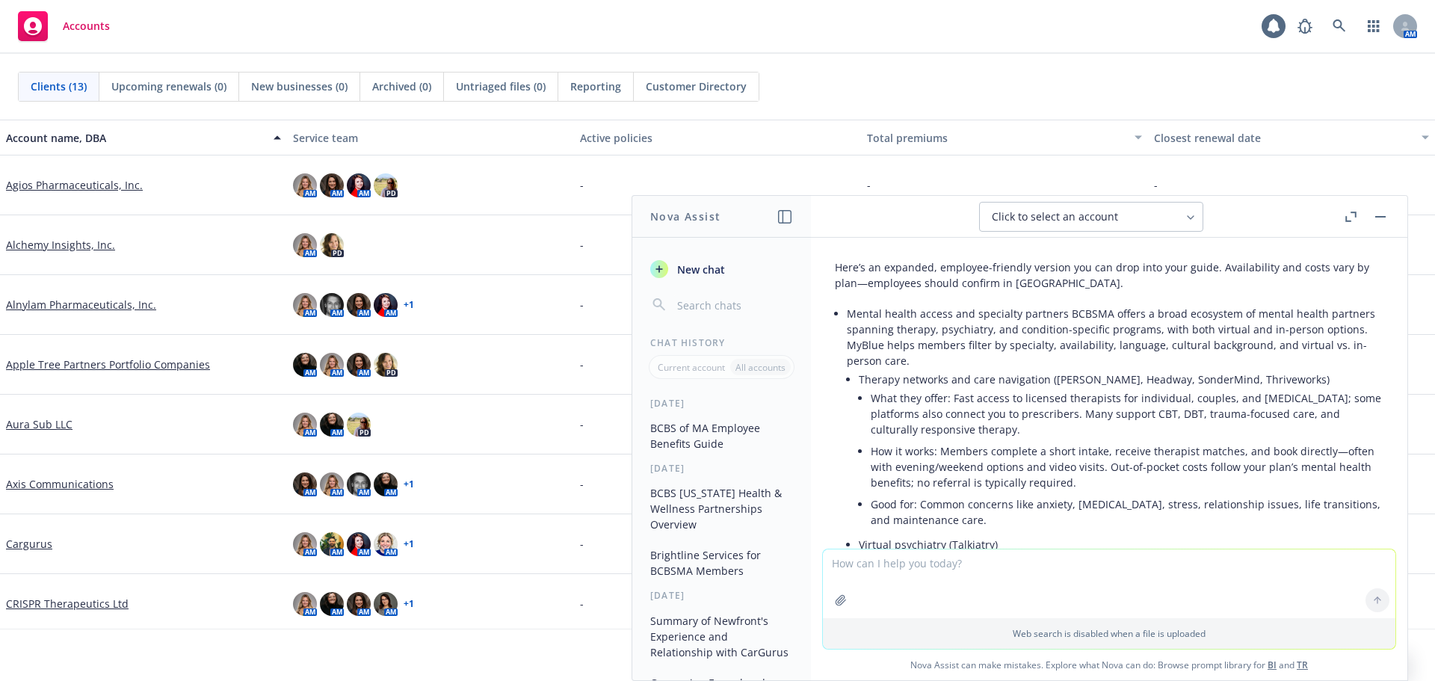
click at [1165, 416] on li "What they offer: Fast access to licensed therapists for individual, couples, an…" at bounding box center [1127, 413] width 513 height 53
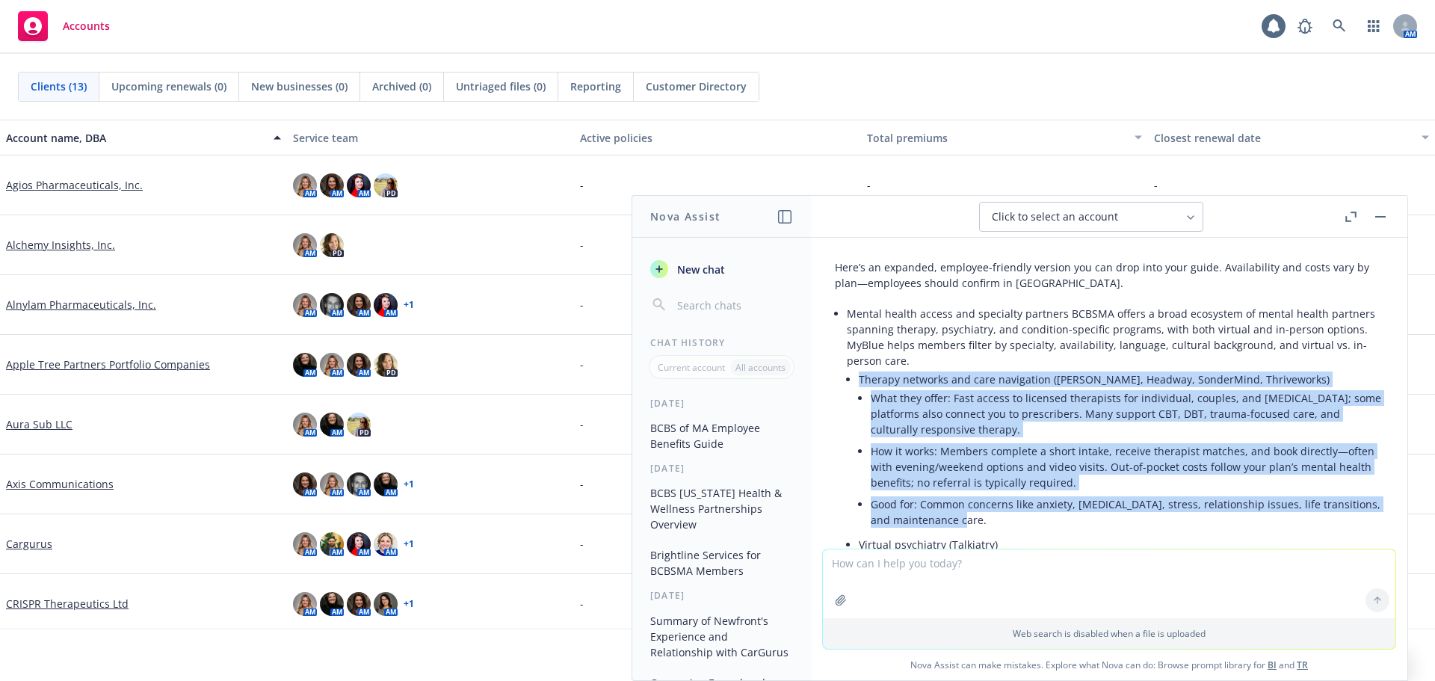
drag, startPoint x: 860, startPoint y: 364, endPoint x: 980, endPoint y: 505, distance: 184.5
click at [980, 505] on li "Therapy networks and care navigation ([PERSON_NAME], Headway, SonderMind, Thriv…" at bounding box center [1121, 450] width 525 height 165
copy li "Therapy networks and care navigation ([PERSON_NAME], Headway, SonderMind, Thriv…"
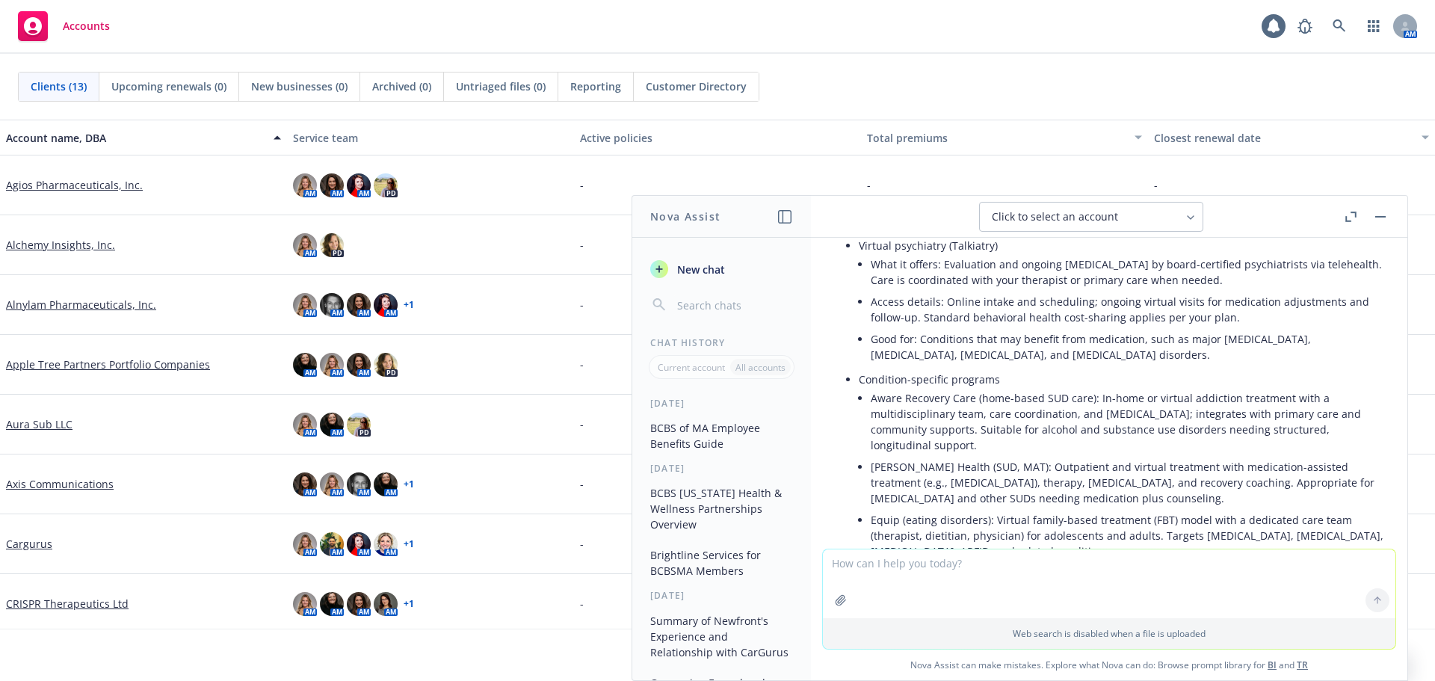
scroll to position [2730, 0]
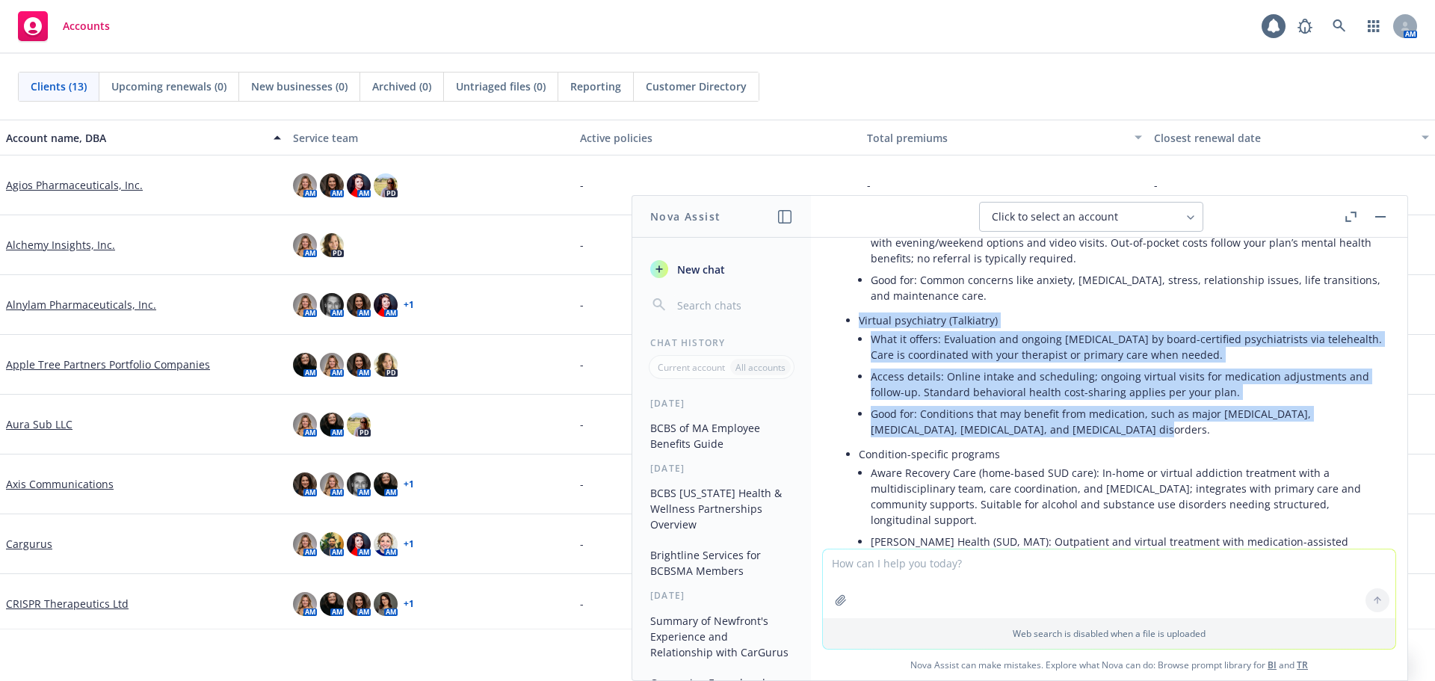
drag, startPoint x: 860, startPoint y: 306, endPoint x: 1136, endPoint y: 419, distance: 299.0
click at [1136, 419] on li "Virtual psychiatry (Talkiatry) What it offers: Evaluation and ongoing [MEDICAL_…" at bounding box center [1121, 376] width 525 height 134
click at [966, 384] on li "Access details: Online intake and scheduling; ongoing virtual visits for medica…" at bounding box center [1127, 383] width 513 height 37
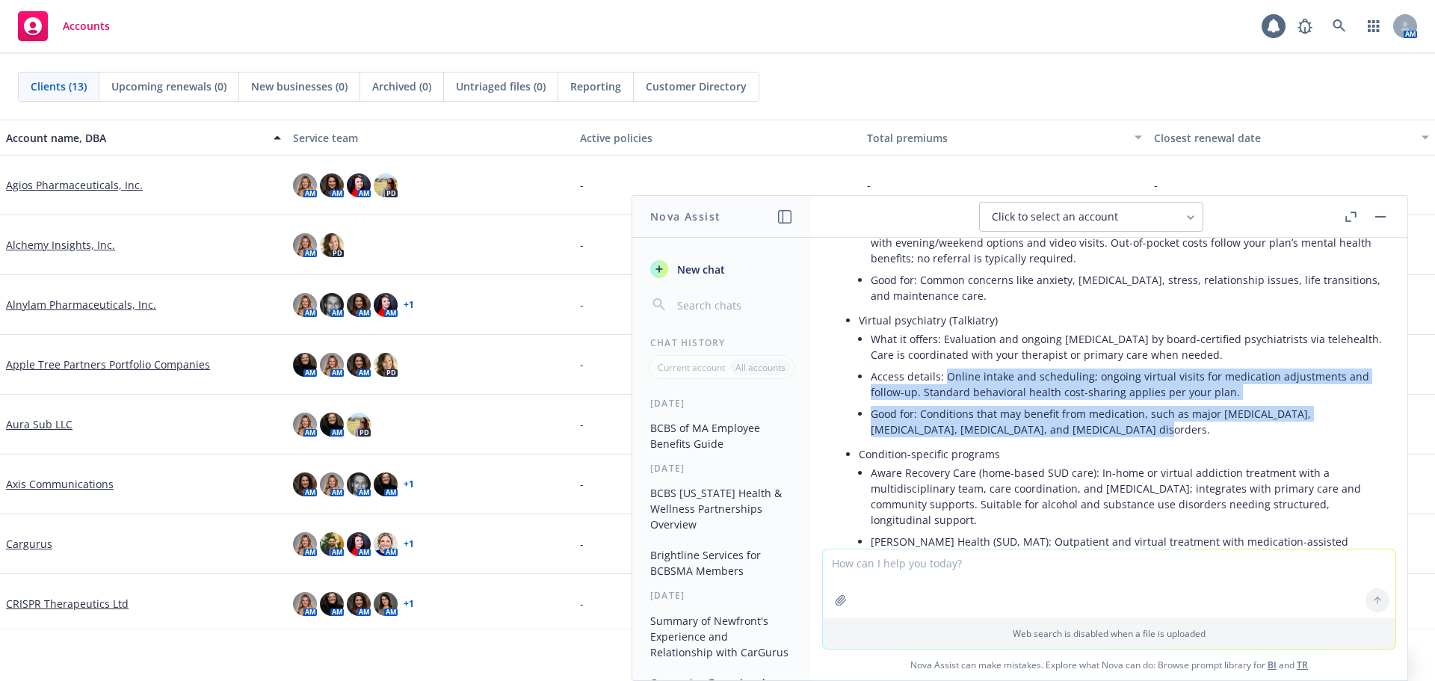
drag, startPoint x: 1108, startPoint y: 416, endPoint x: 947, endPoint y: 364, distance: 169.0
click at [947, 364] on ul "What it offers: Evaluation and ongoing [MEDICAL_DATA] by board-certified psychi…" at bounding box center [1127, 384] width 513 height 112
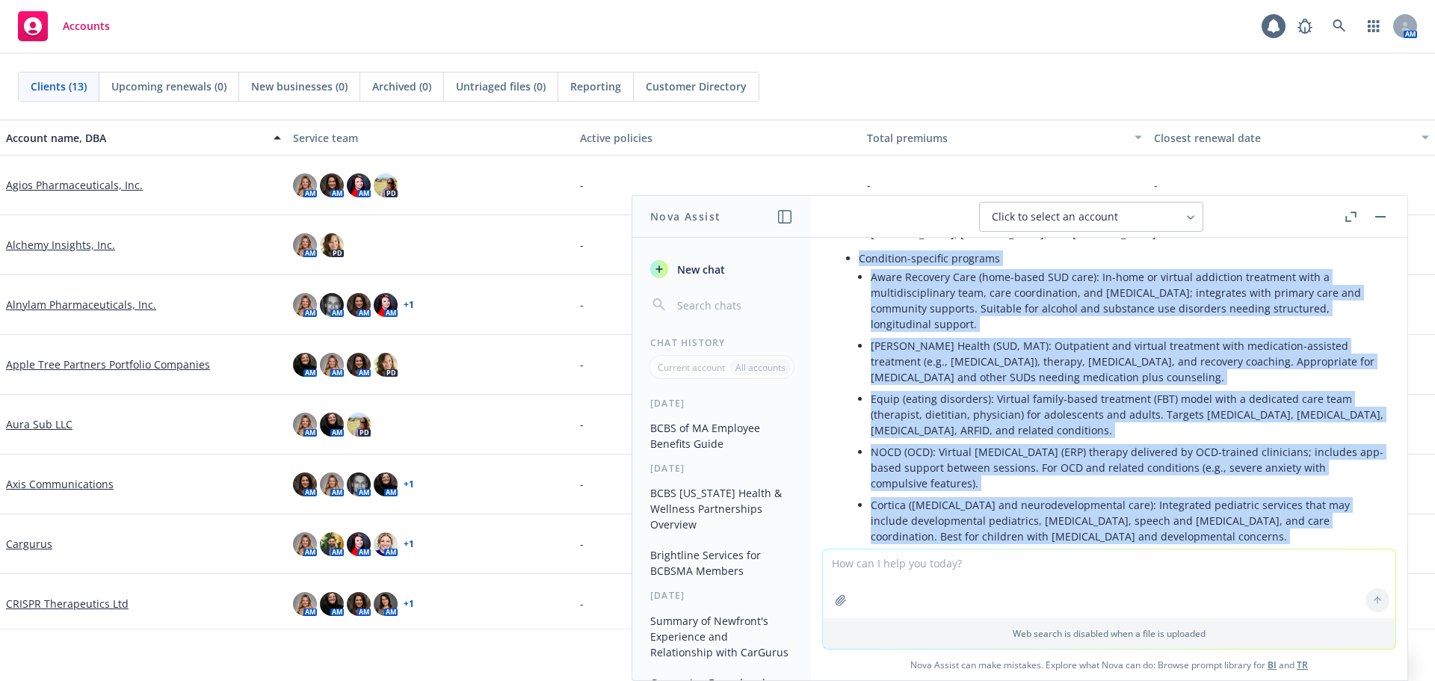
scroll to position [3104, 0]
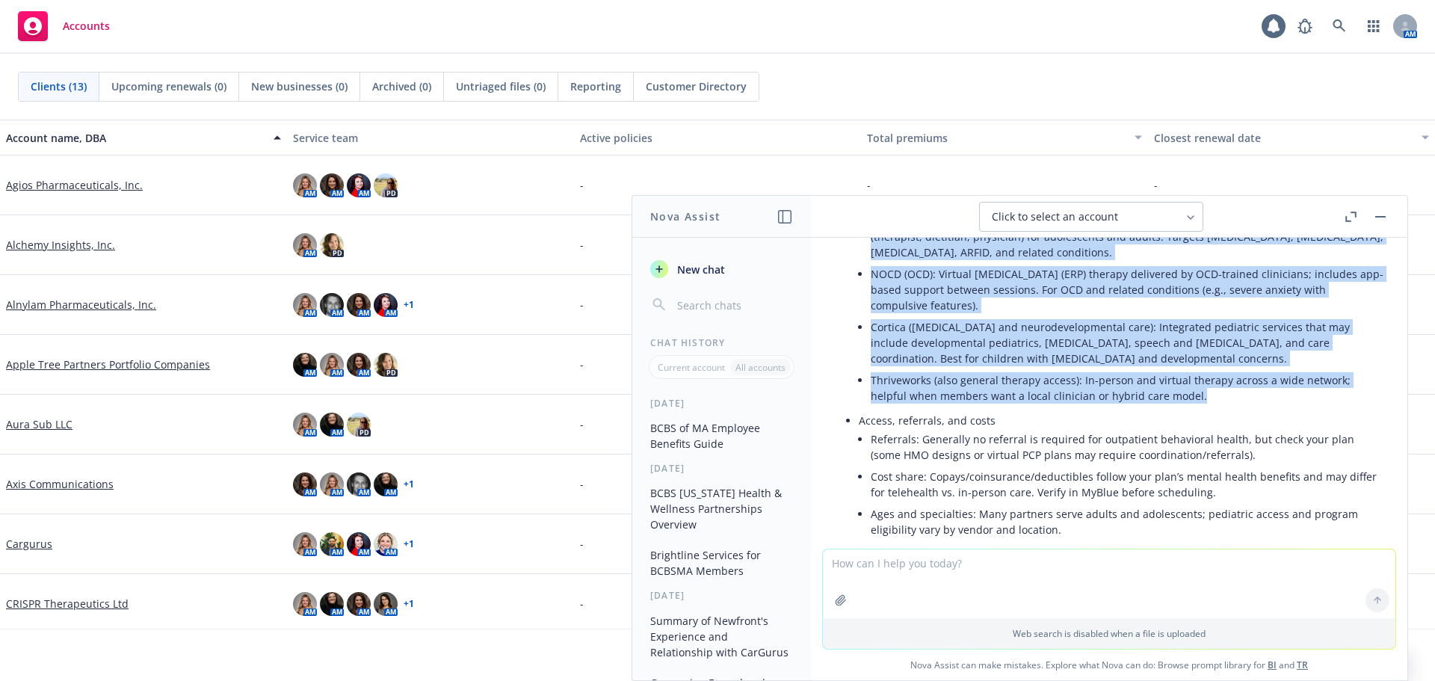
drag, startPoint x: 859, startPoint y: 365, endPoint x: 1205, endPoint y: 384, distance: 346.6
click at [1205, 384] on li "Condition-specific programs Aware Recovery Care (home-based SUD care): In-home …" at bounding box center [1121, 240] width 525 height 340
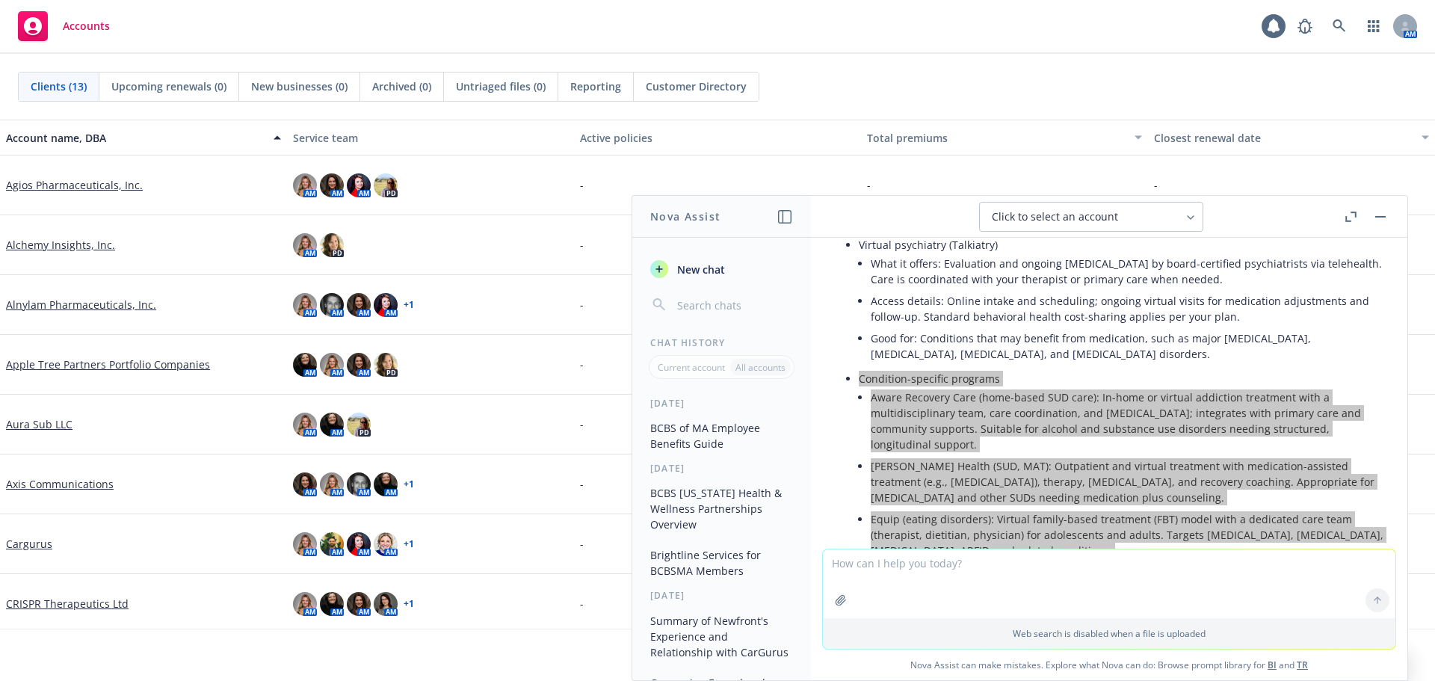
scroll to position [2805, 0]
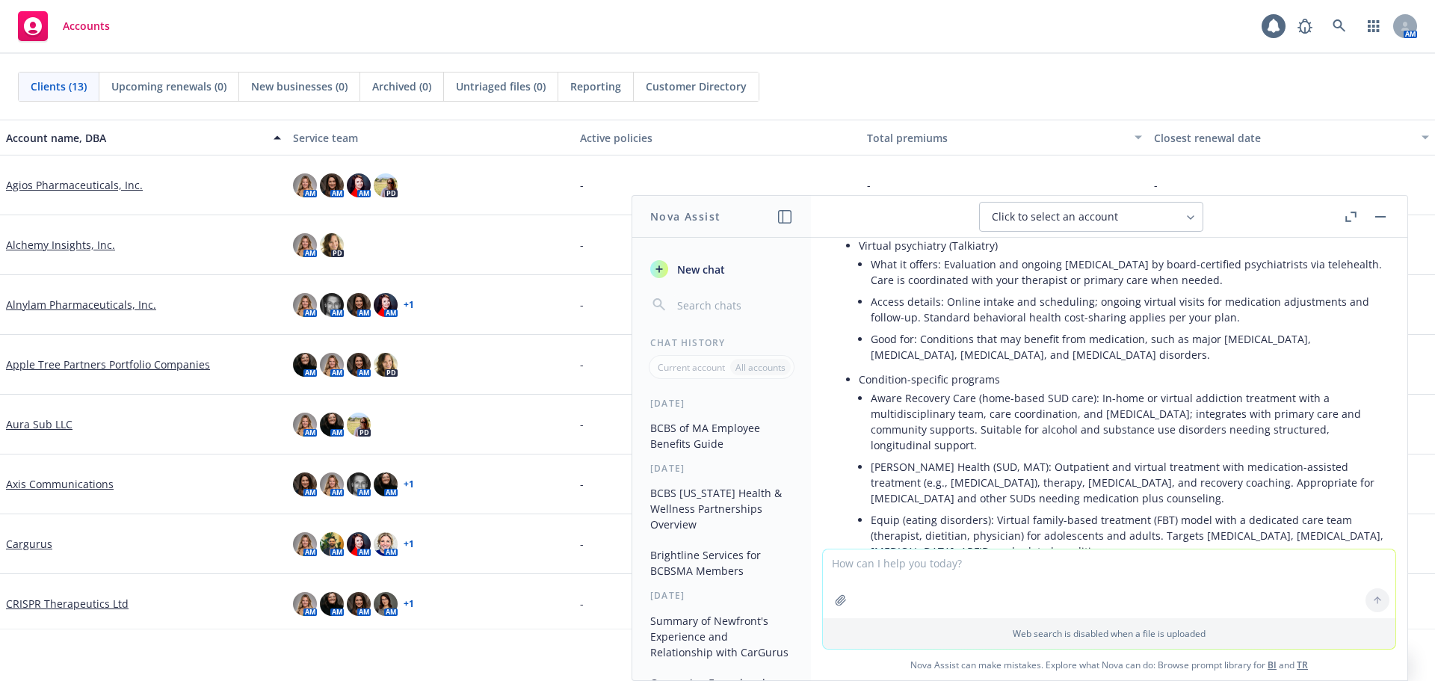
click at [910, 570] on textarea at bounding box center [1109, 583] width 573 height 69
type textarea "what does And Still we Rise (BCBS of MA partner do)"
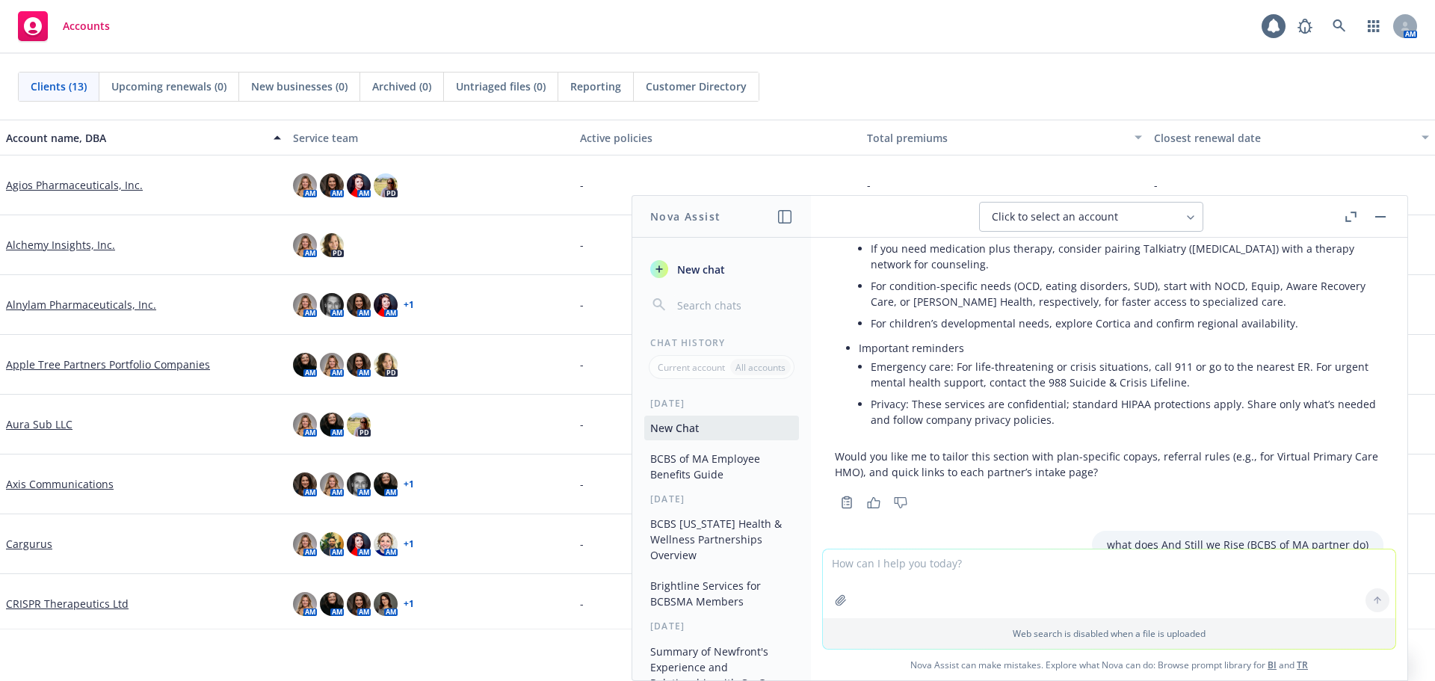
scroll to position [3824, 0]
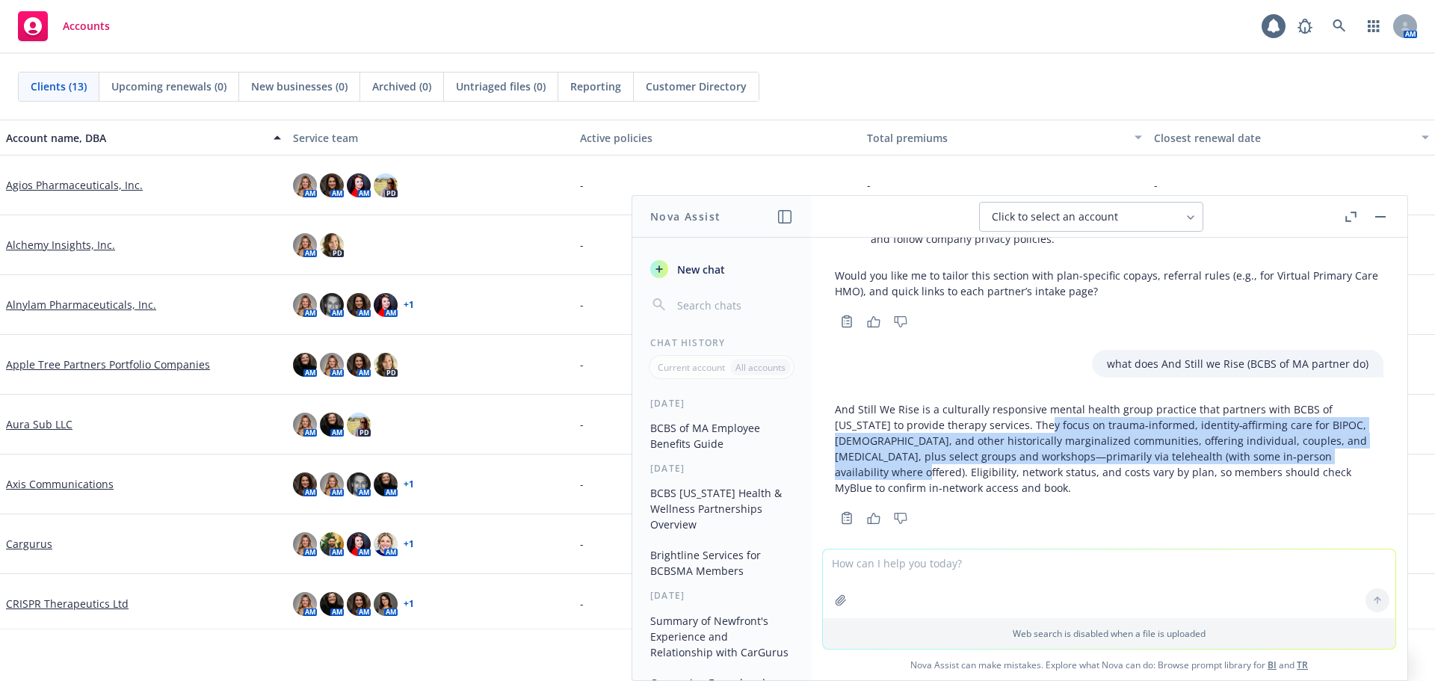
drag, startPoint x: 1046, startPoint y: 411, endPoint x: 880, endPoint y: 454, distance: 171.3
click at [880, 454] on p "And Still We Rise is a culturally responsive mental health group practice that …" at bounding box center [1109, 448] width 549 height 94
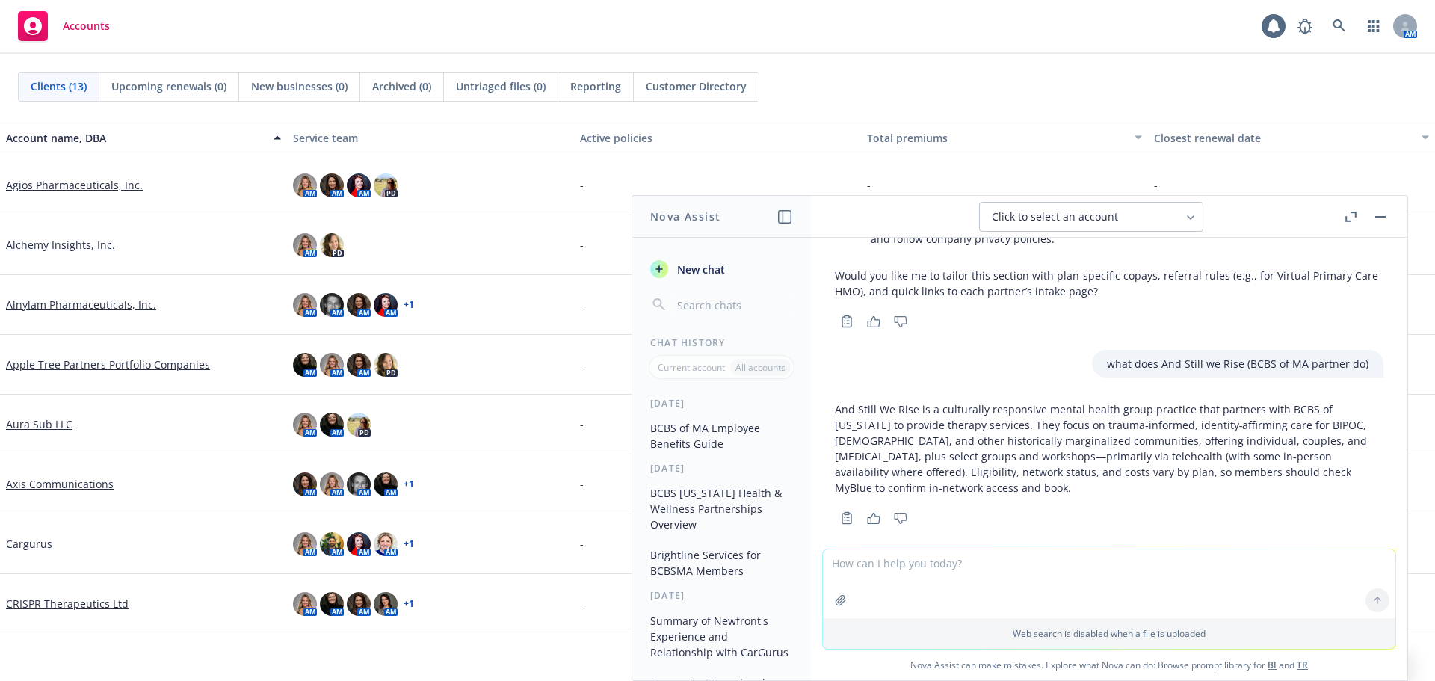
drag, startPoint x: 848, startPoint y: 566, endPoint x: 858, endPoint y: 566, distance: 9.7
click at [848, 566] on textarea at bounding box center [1109, 583] width 573 height 69
drag, startPoint x: 1097, startPoint y: 348, endPoint x: 1352, endPoint y: 357, distance: 255.0
click at [1352, 357] on div "what does And Still we Rise (BCBS of MA partner do)" at bounding box center [1237, 364] width 291 height 28
click at [905, 573] on textarea at bounding box center [1109, 583] width 573 height 69
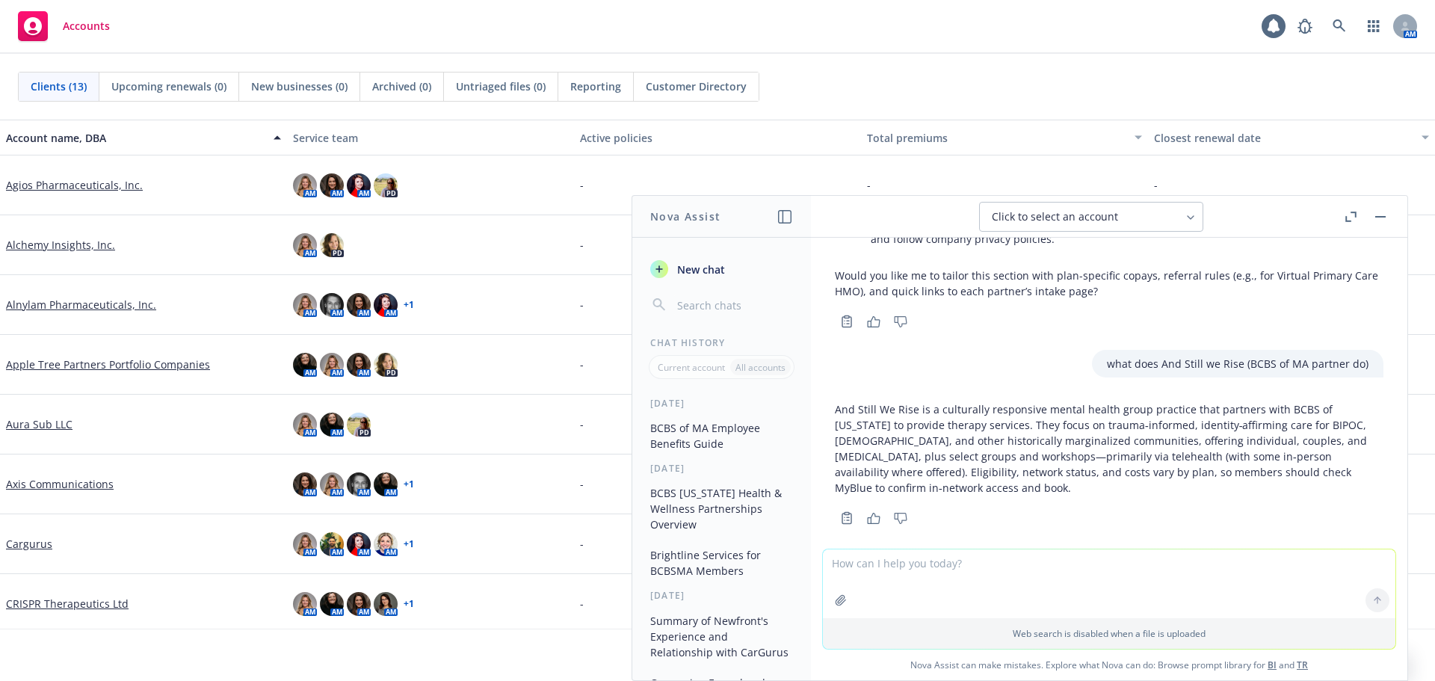
paste textarea "what does And Still we Rise (BCBS of MA partner do)"
drag, startPoint x: 880, startPoint y: 563, endPoint x: 957, endPoint y: 564, distance: 77.0
click at [957, 564] on textarea "what does And Still we Rise (BCBS of MA partner do)" at bounding box center [1109, 583] width 573 height 70
type textarea "what does Forge Health (BCBS of MA partner do)"
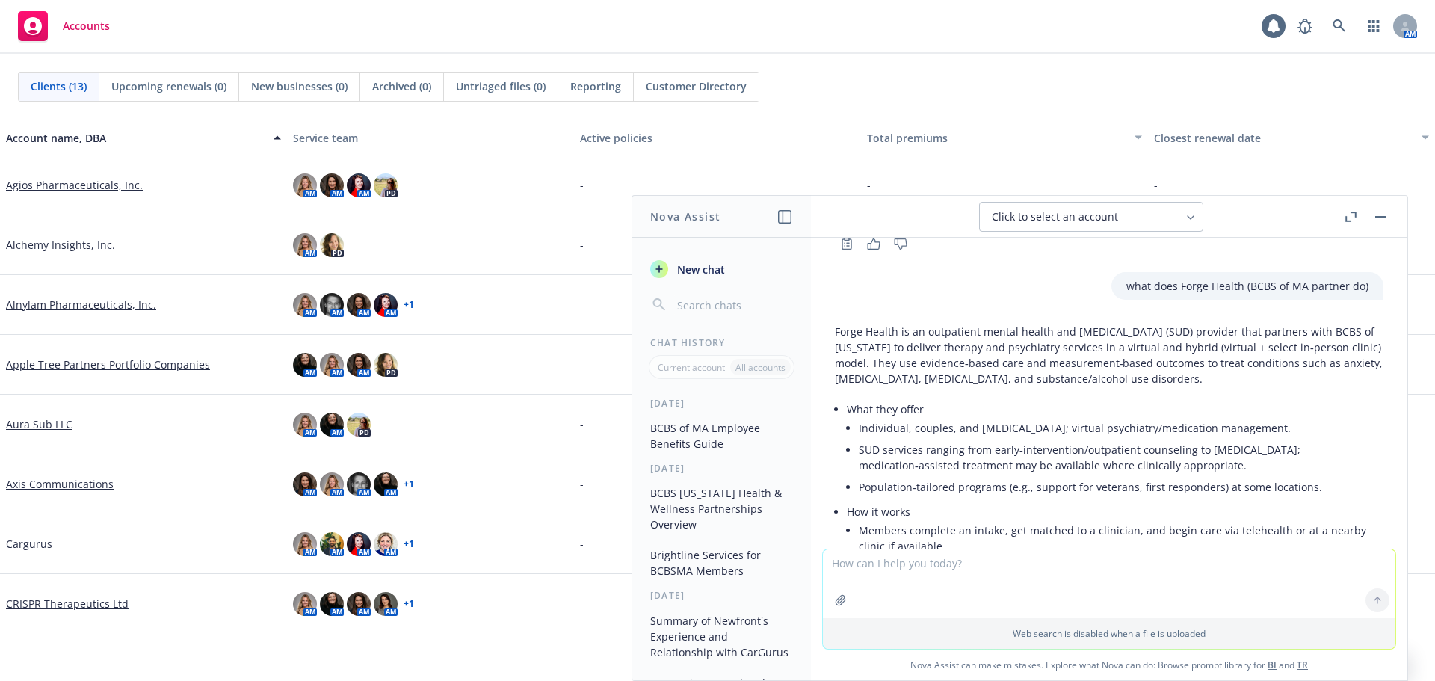
scroll to position [4115, 0]
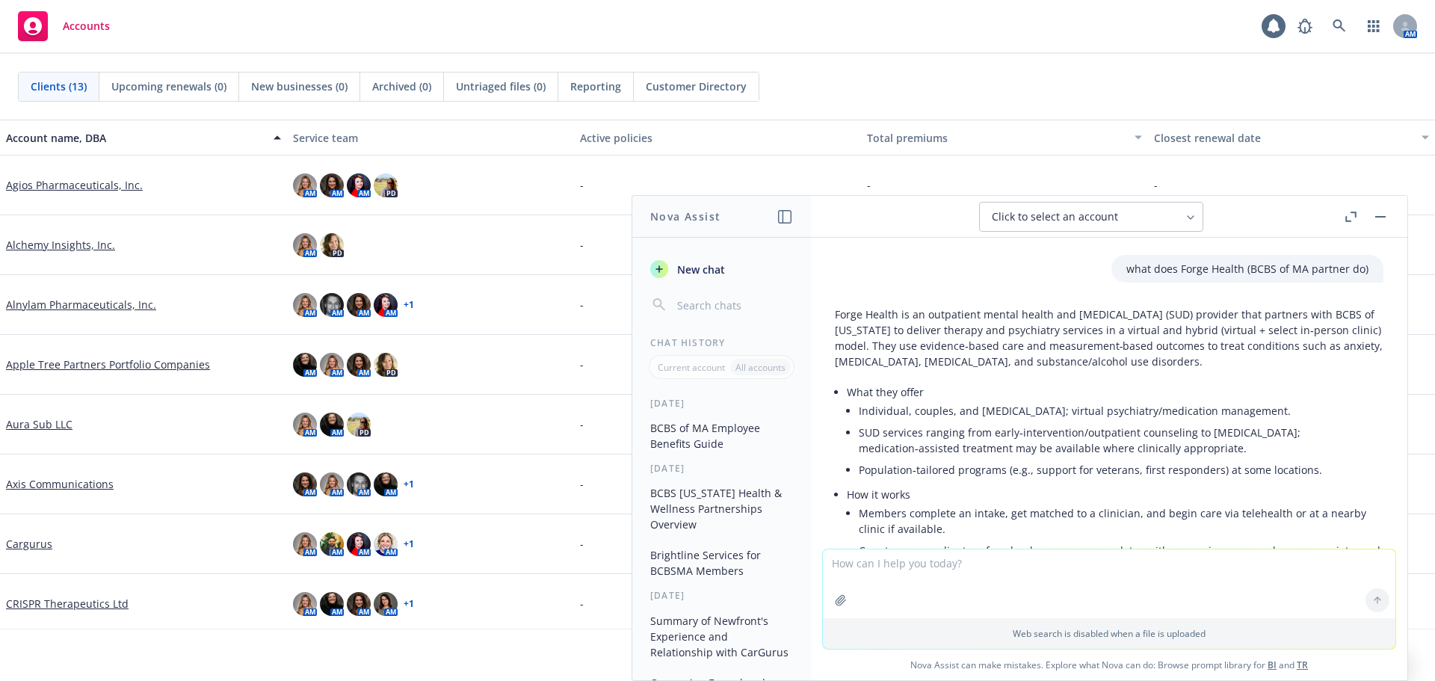
click at [1069, 353] on p "Forge Health is an outpatient mental health and [MEDICAL_DATA] (SUD) provider t…" at bounding box center [1109, 337] width 549 height 63
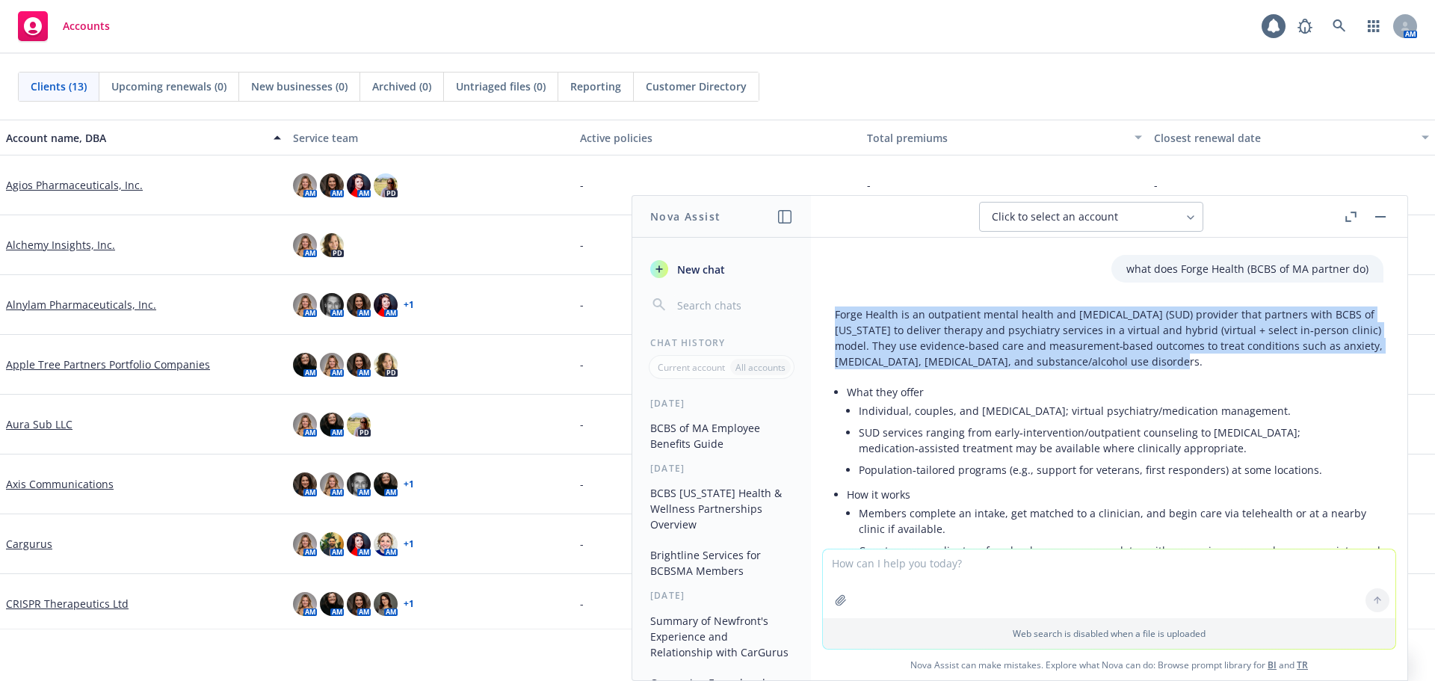
drag, startPoint x: 835, startPoint y: 300, endPoint x: 1284, endPoint y: 347, distance: 451.6
click at [1284, 347] on p "Forge Health is an outpatient mental health and [MEDICAL_DATA] (SUD) provider t…" at bounding box center [1109, 337] width 549 height 63
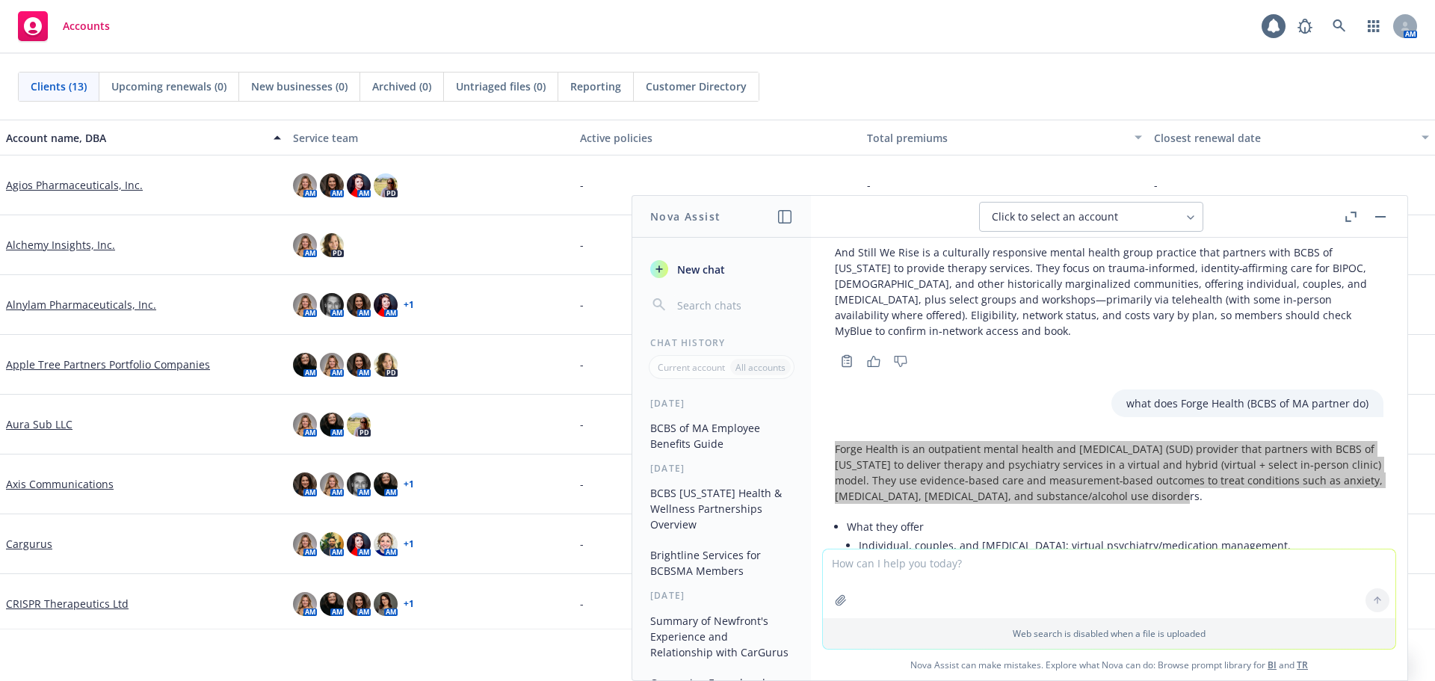
scroll to position [3966, 0]
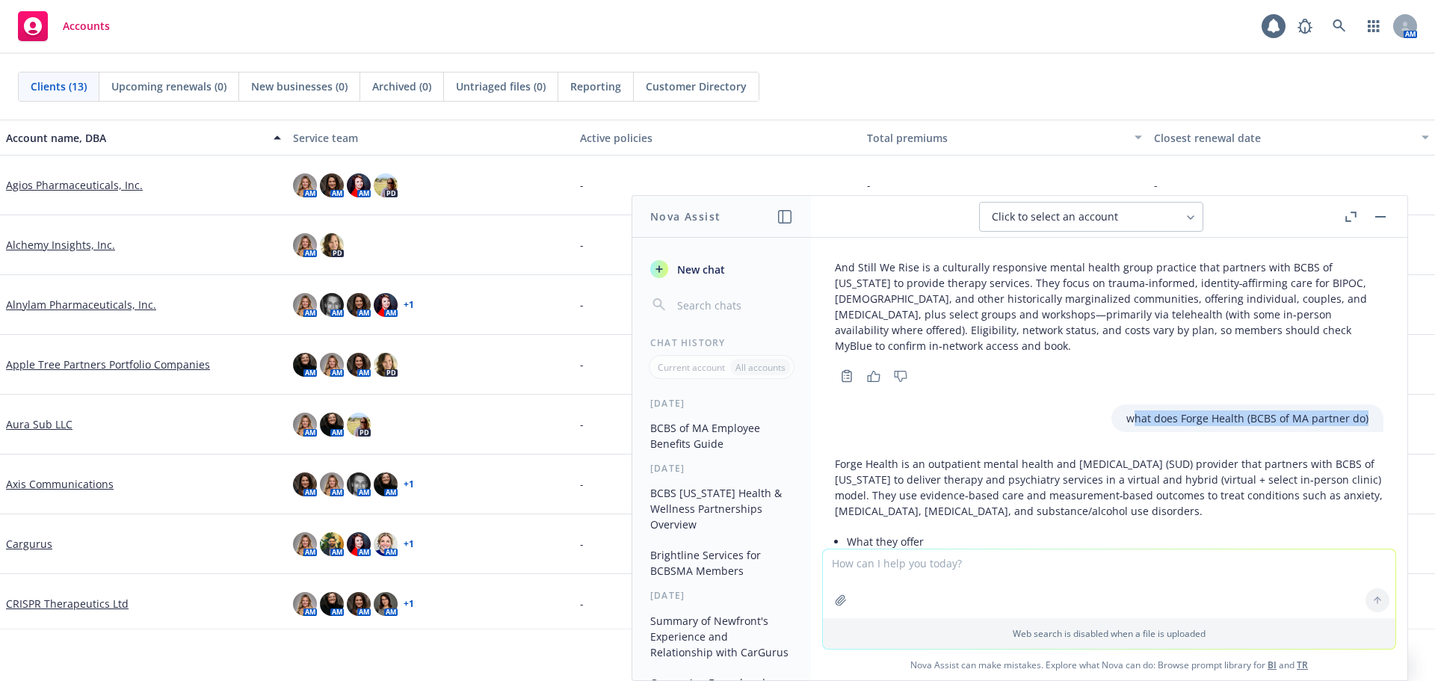
drag, startPoint x: 1116, startPoint y: 403, endPoint x: 1369, endPoint y: 407, distance: 253.4
click at [1369, 407] on div "what does Forge Health (BCBS of MA partner do)" at bounding box center [1109, 418] width 573 height 28
drag, startPoint x: 1112, startPoint y: 406, endPoint x: 1350, endPoint y: 405, distance: 237.7
click at [1350, 405] on div "what does Forge Health (BCBS of MA partner do)" at bounding box center [1247, 418] width 272 height 28
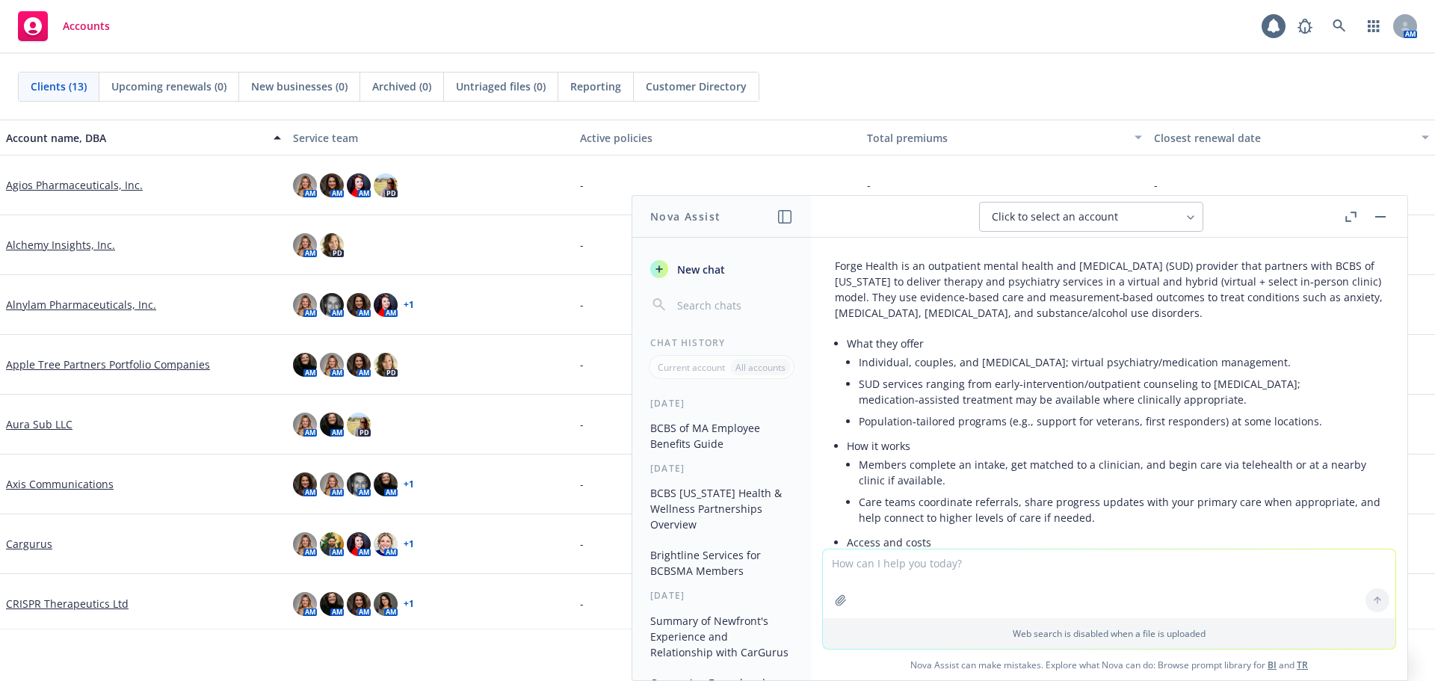
scroll to position [4190, 0]
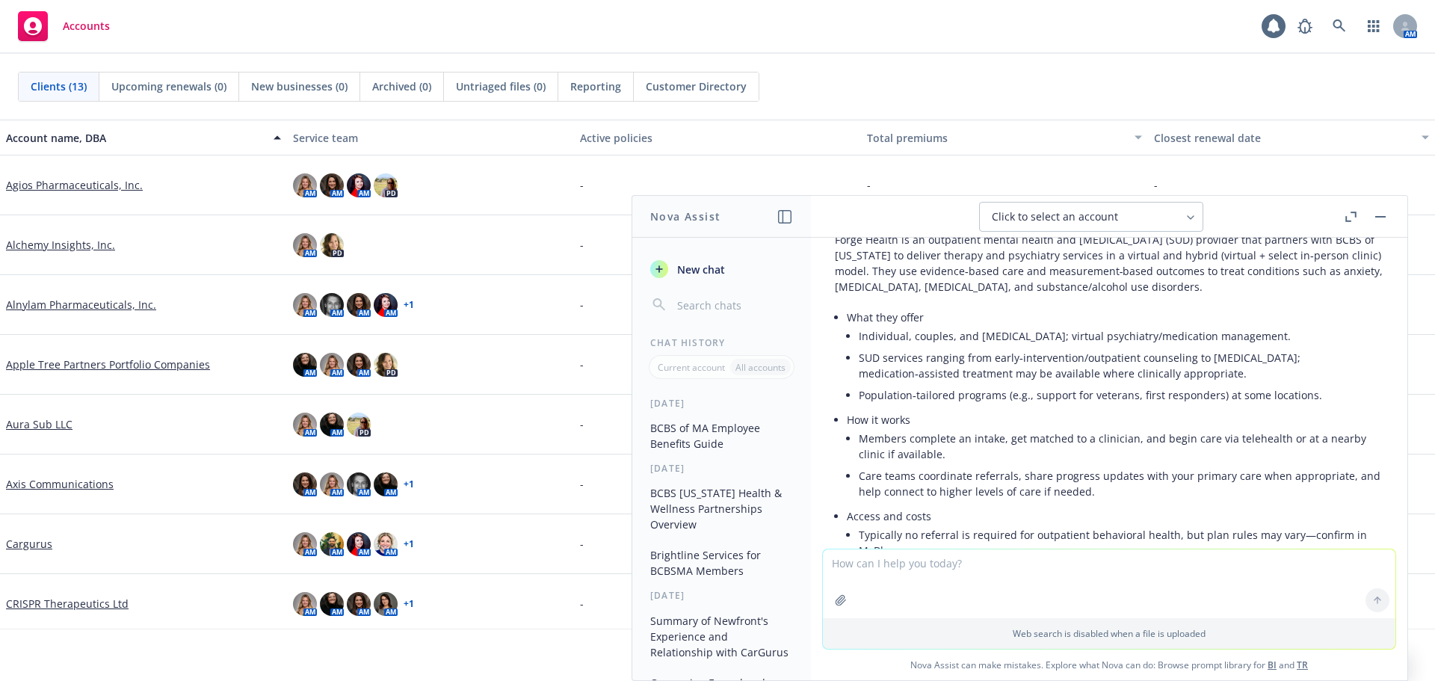
click at [892, 558] on textarea at bounding box center [1109, 583] width 573 height 69
paste textarea "what does Forge Health (BCBS of MA partner do)"
drag, startPoint x: 879, startPoint y: 563, endPoint x: 942, endPoint y: 558, distance: 63.0
click at [942, 558] on textarea "what does Forge Health (BCBS of MA partner do)" at bounding box center [1109, 583] width 573 height 70
type textarea "what does Sayftee do for BCBS of MA members (BCBS of MA partner do)"
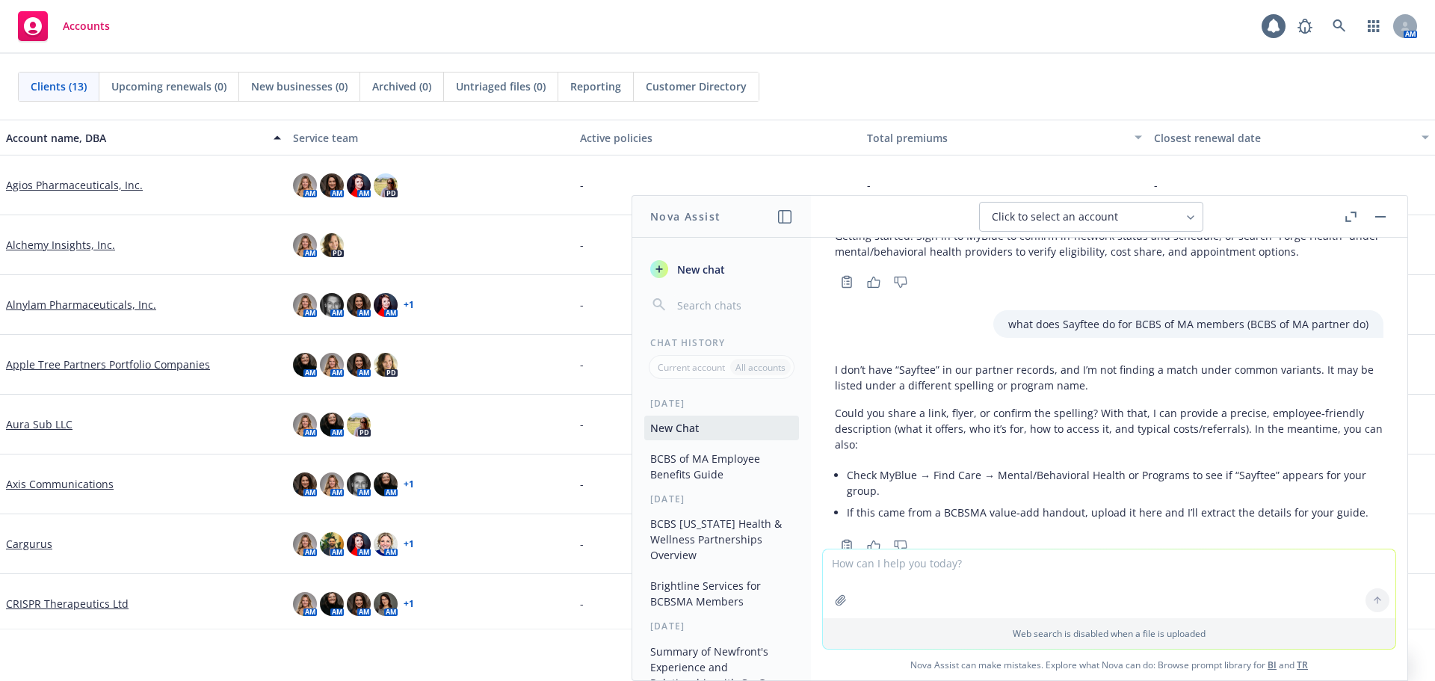
scroll to position [4603, 0]
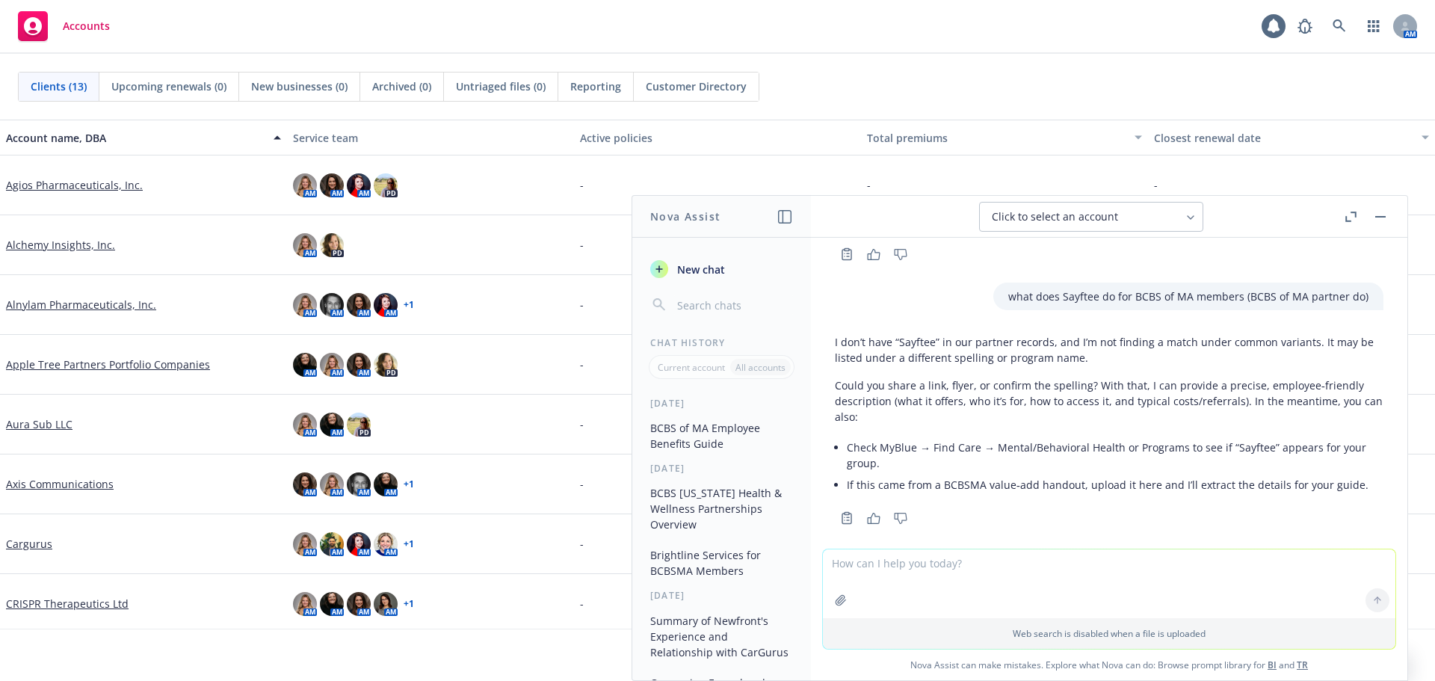
paste textarea "Sayftee"
type textarea "Sayftee"
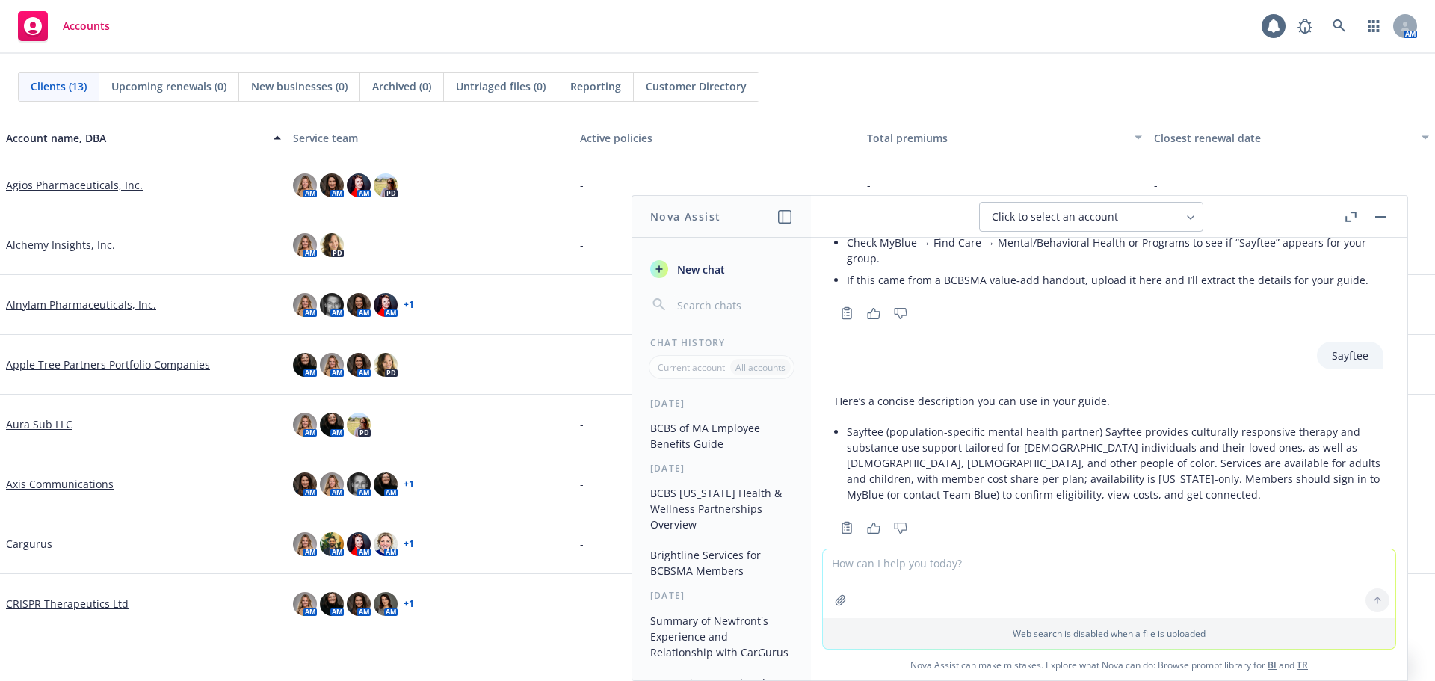
scroll to position [4818, 0]
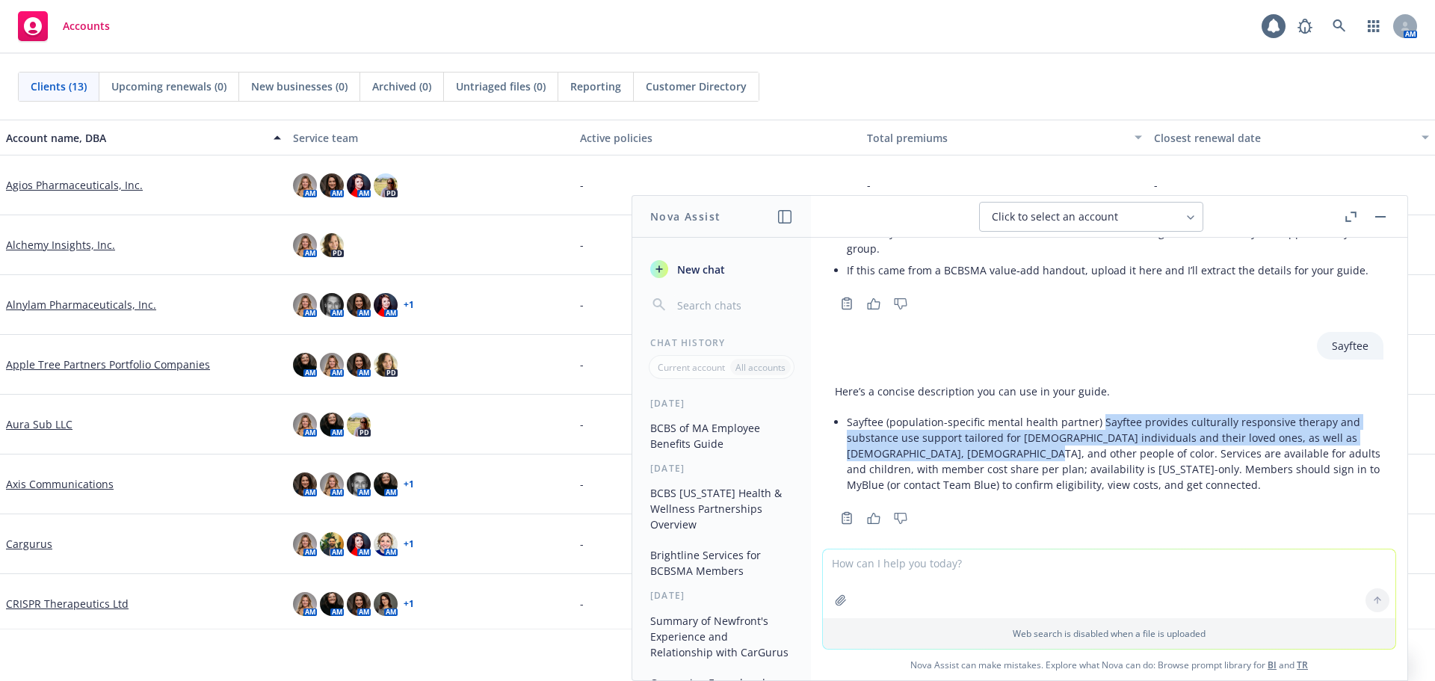
drag, startPoint x: 1096, startPoint y: 407, endPoint x: 977, endPoint y: 440, distance: 124.2
click at [977, 440] on li "Sayftee (population-specific mental health partner) Sayftee provides culturally…" at bounding box center [1115, 453] width 537 height 84
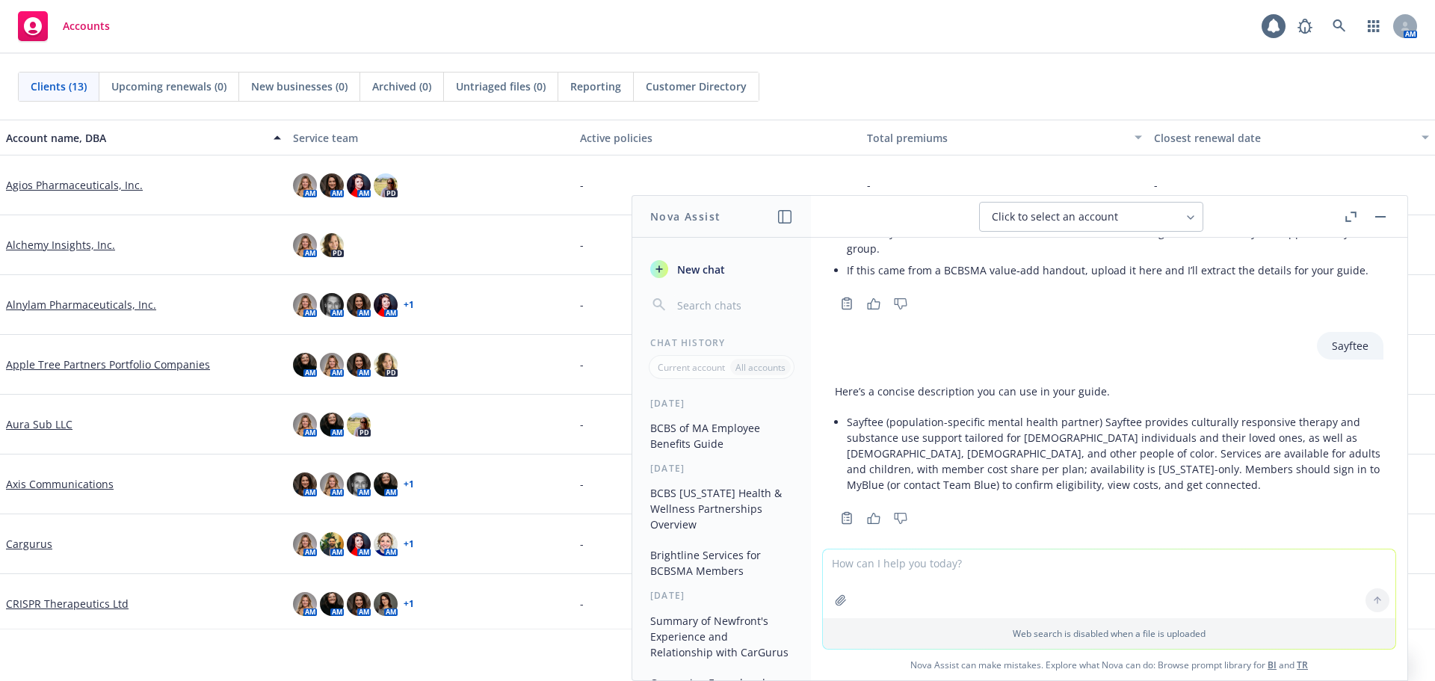
click at [869, 576] on textarea at bounding box center [1109, 583] width 573 height 69
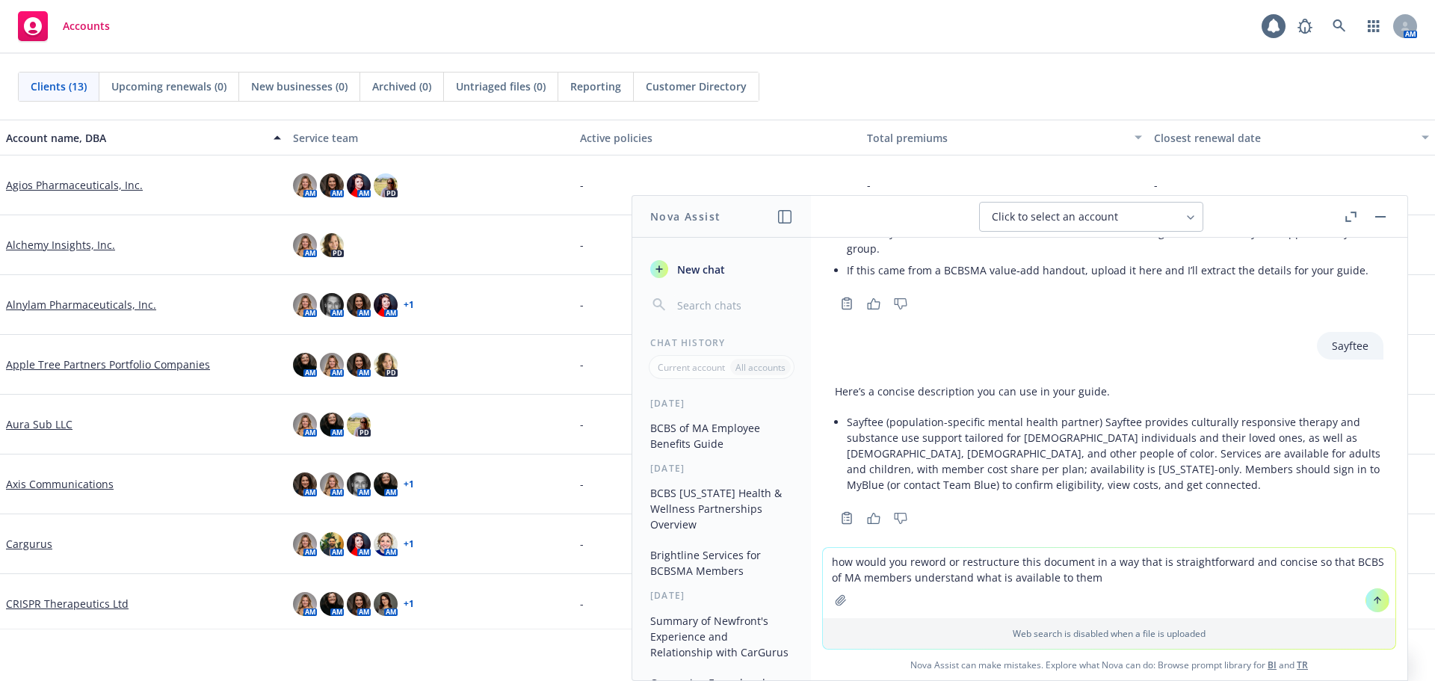
type textarea "how would you reword or restructure this document in a way that is straightforw…"
click at [837, 603] on icon "button" at bounding box center [841, 600] width 10 height 10
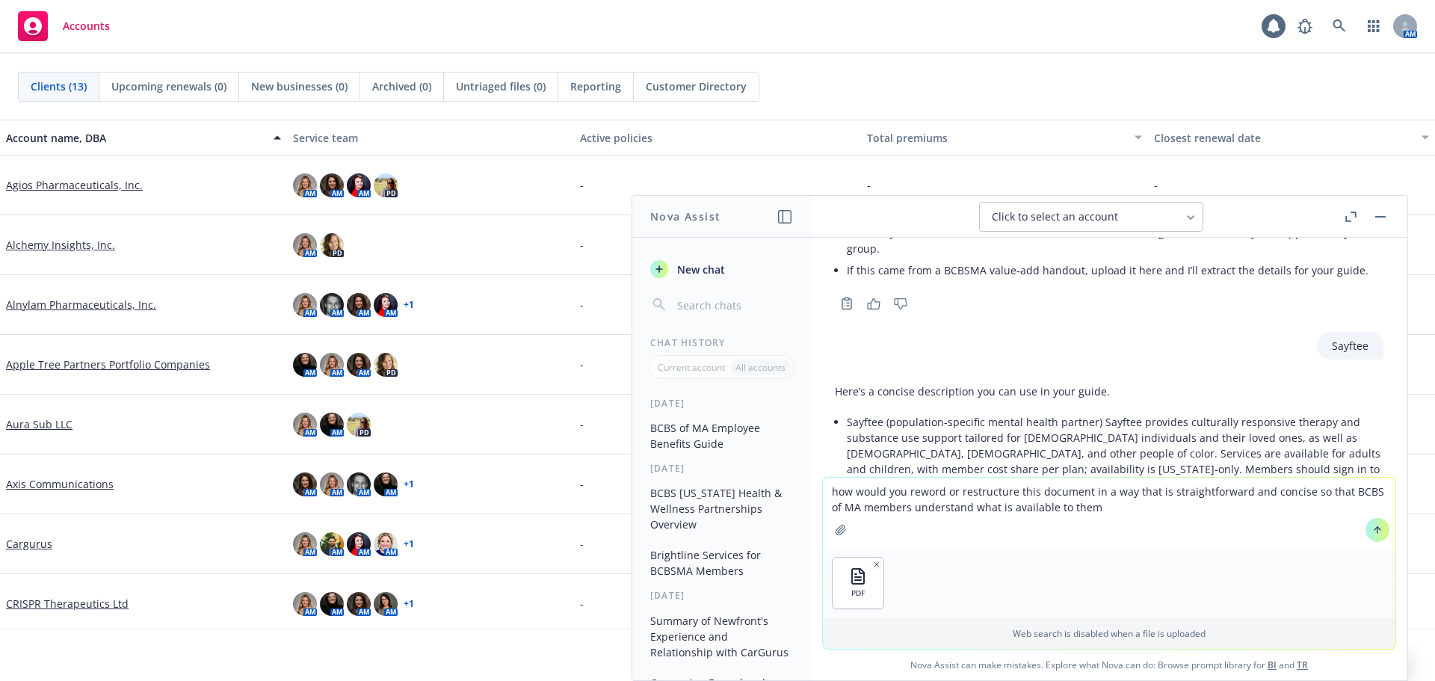
click at [1369, 523] on button at bounding box center [1378, 530] width 24 height 24
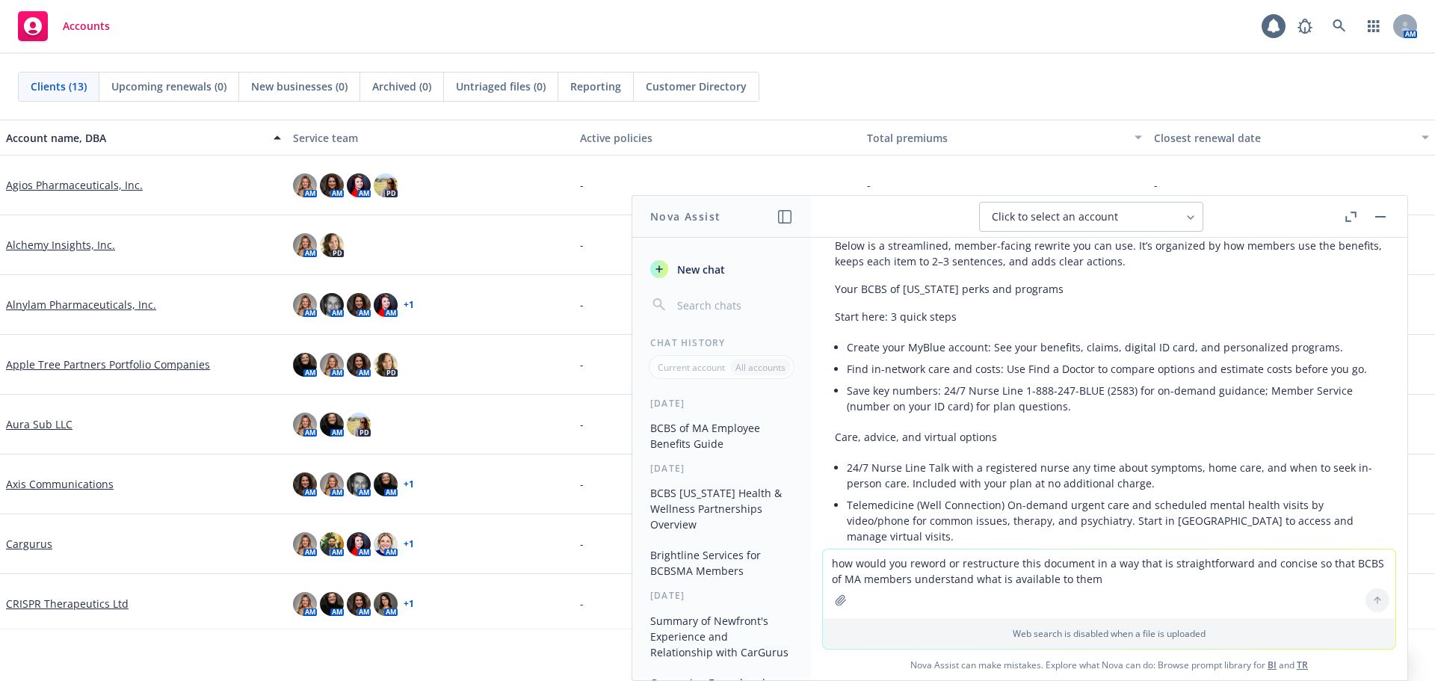
scroll to position [5162, 0]
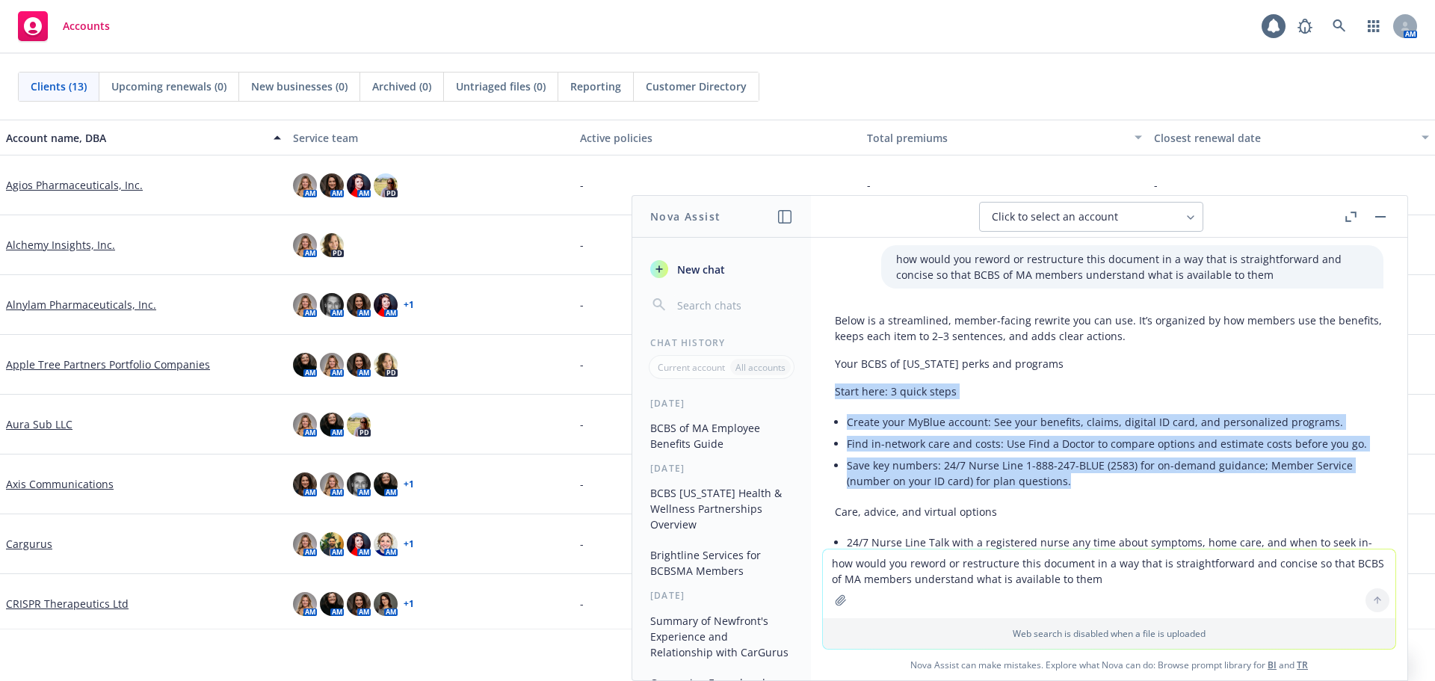
drag, startPoint x: 836, startPoint y: 377, endPoint x: 1129, endPoint y: 478, distance: 310.6
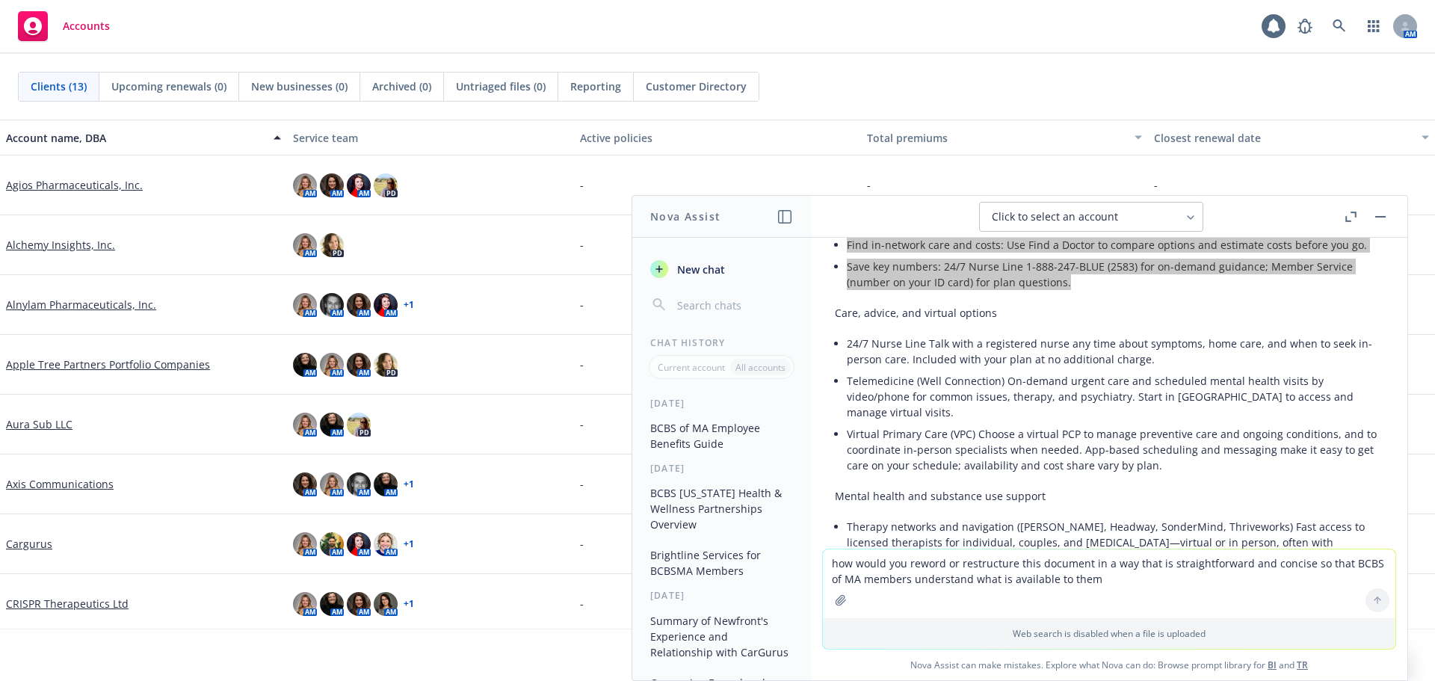
scroll to position [5387, 0]
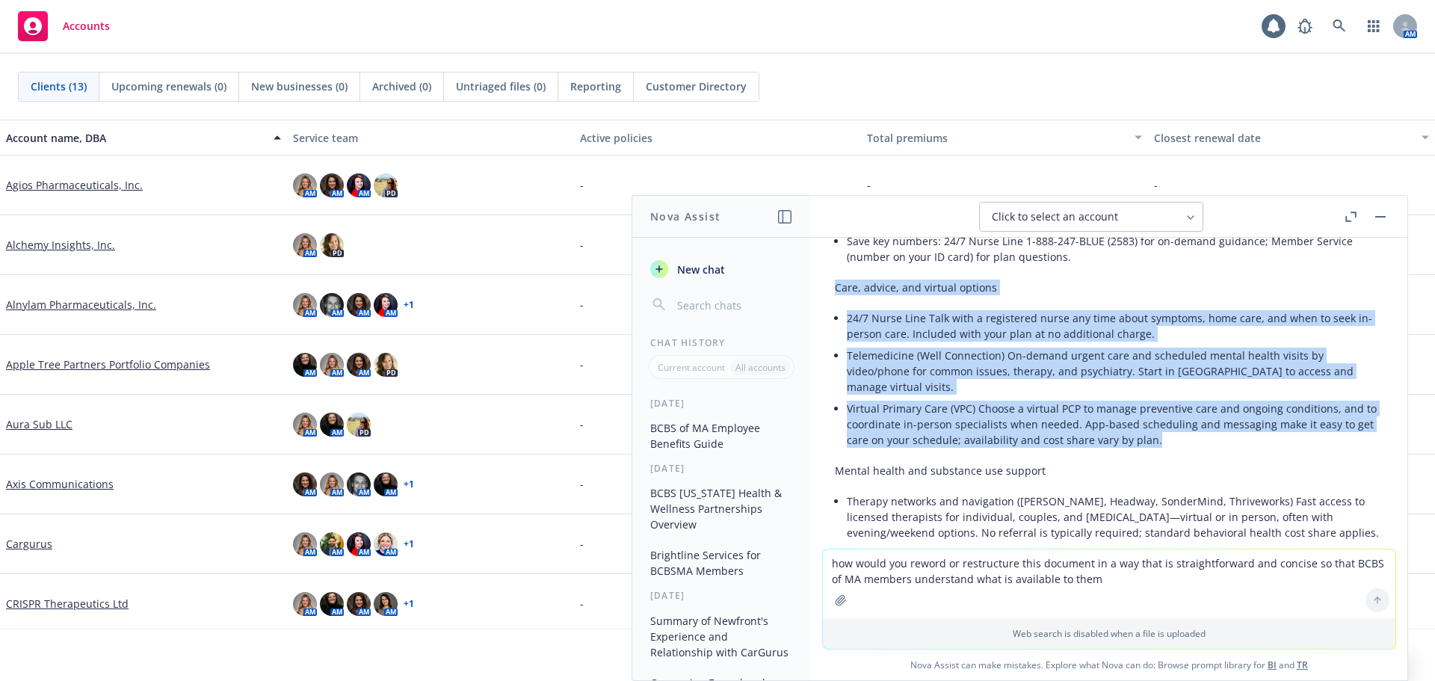
drag, startPoint x: 836, startPoint y: 271, endPoint x: 1170, endPoint y: 430, distance: 370.8
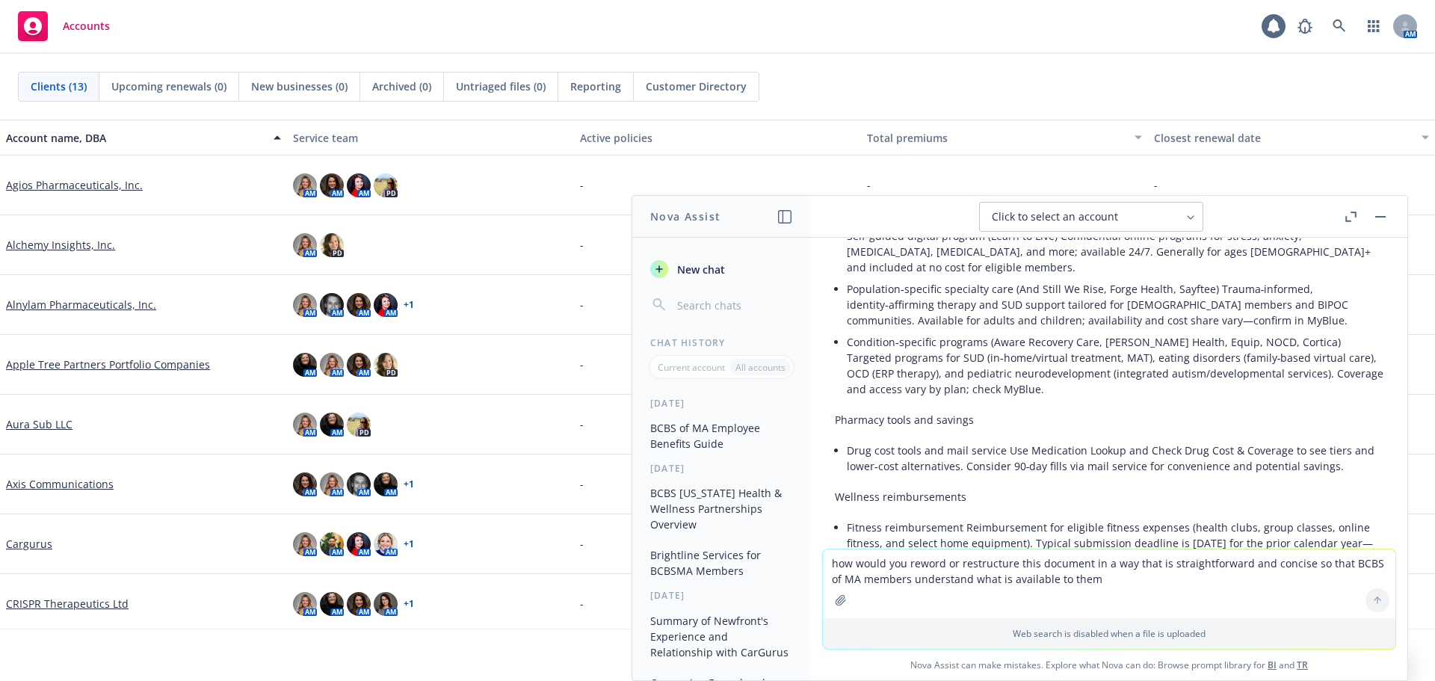
scroll to position [5760, 0]
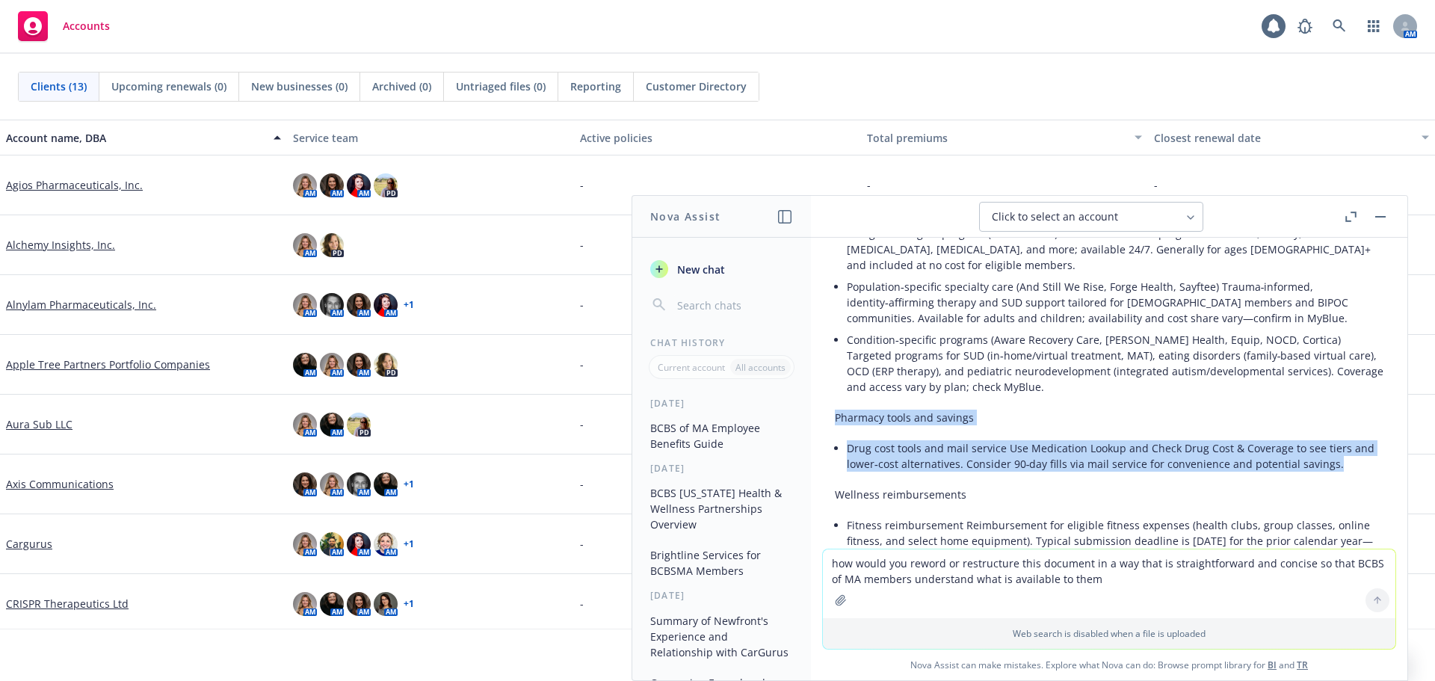
drag, startPoint x: 836, startPoint y: 386, endPoint x: 1349, endPoint y: 442, distance: 516.6
click at [1349, 442] on div "Below is a streamlined, member-facing rewrite you can use. It’s organized by ho…" at bounding box center [1109, 329] width 549 height 1241
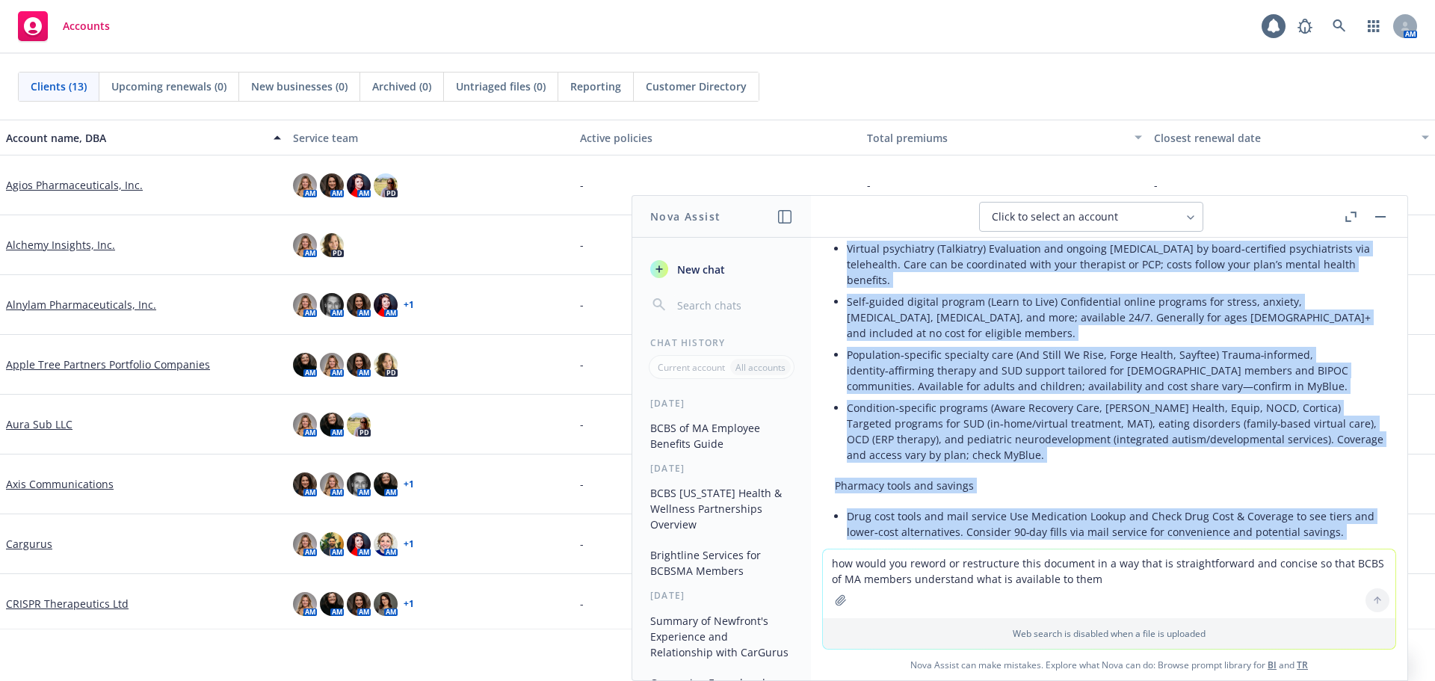
scroll to position [5701, 0]
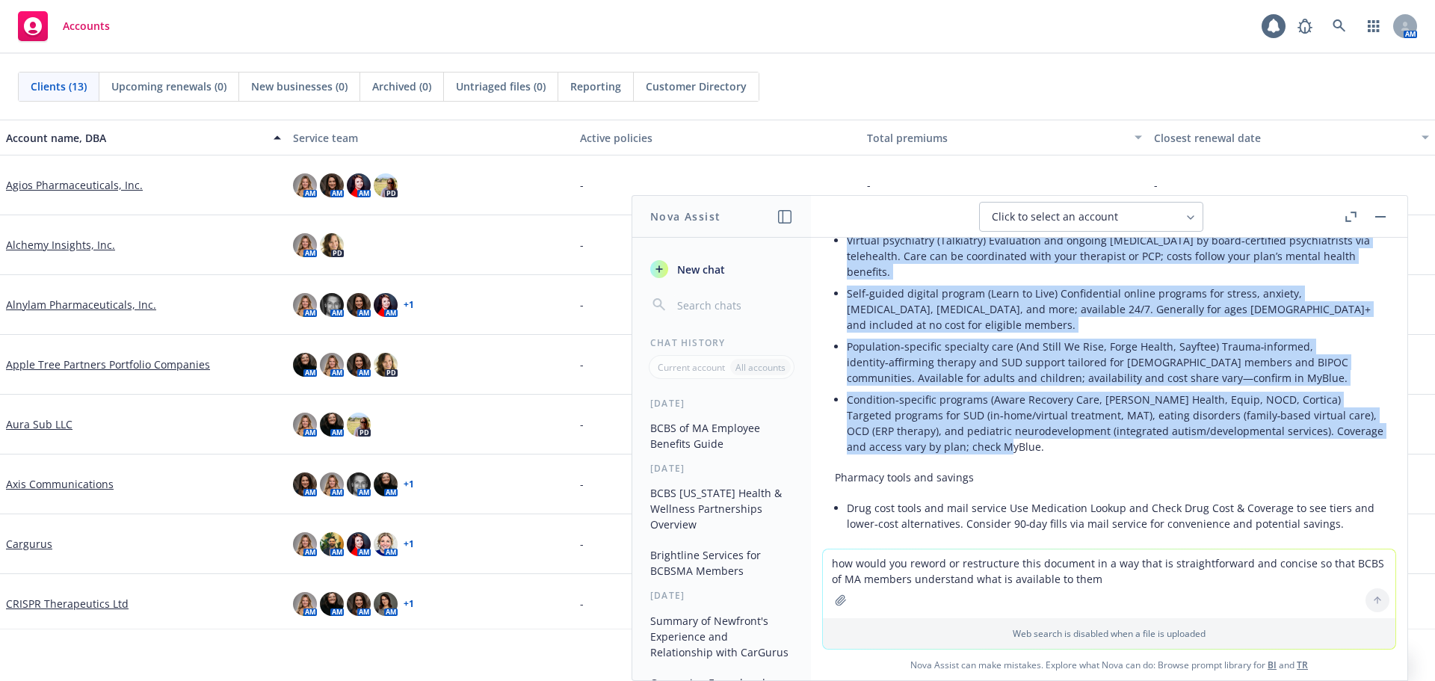
drag, startPoint x: 836, startPoint y: 306, endPoint x: 1209, endPoint y: 408, distance: 387.5
click at [1209, 408] on div "Below is a streamlined, member-facing rewrite you can use. It’s organized by ho…" at bounding box center [1109, 388] width 549 height 1241
click at [884, 561] on textarea "how would you reword or restructure this document in a way that is straightforw…" at bounding box center [1109, 583] width 573 height 69
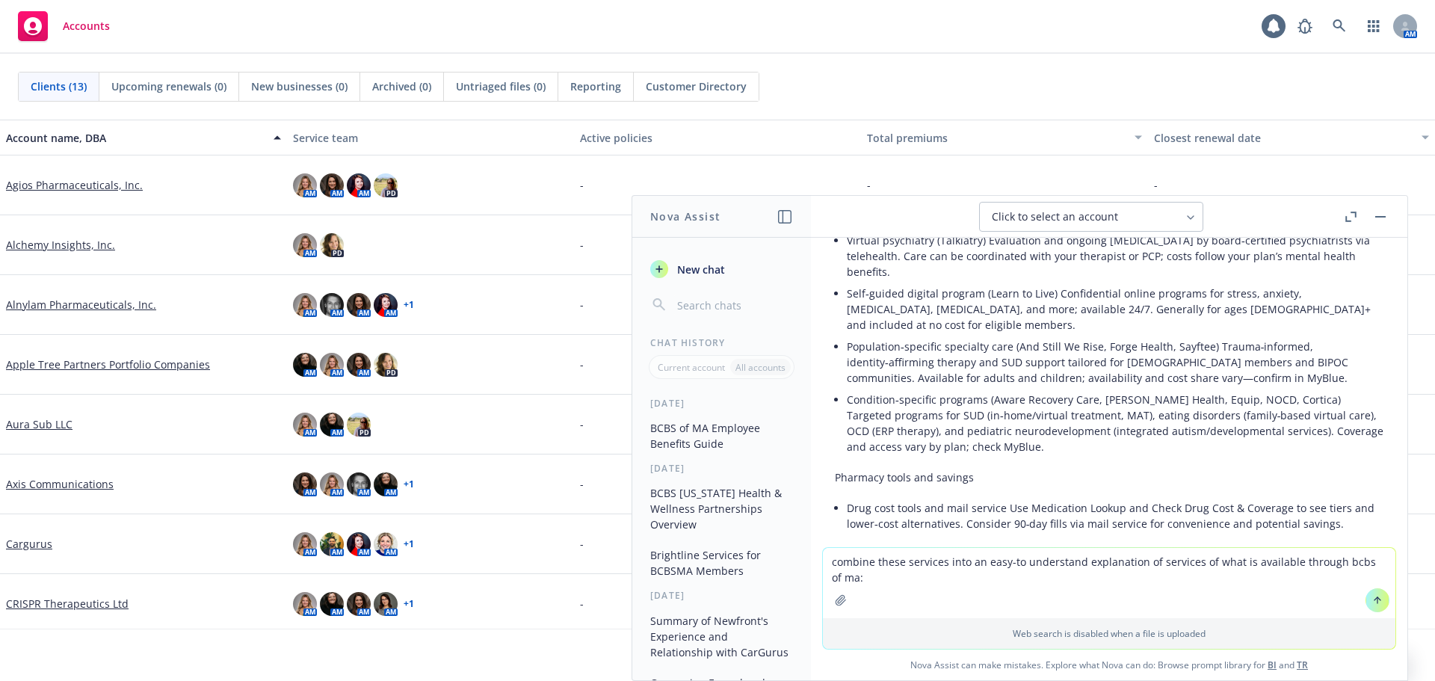
paste textarea
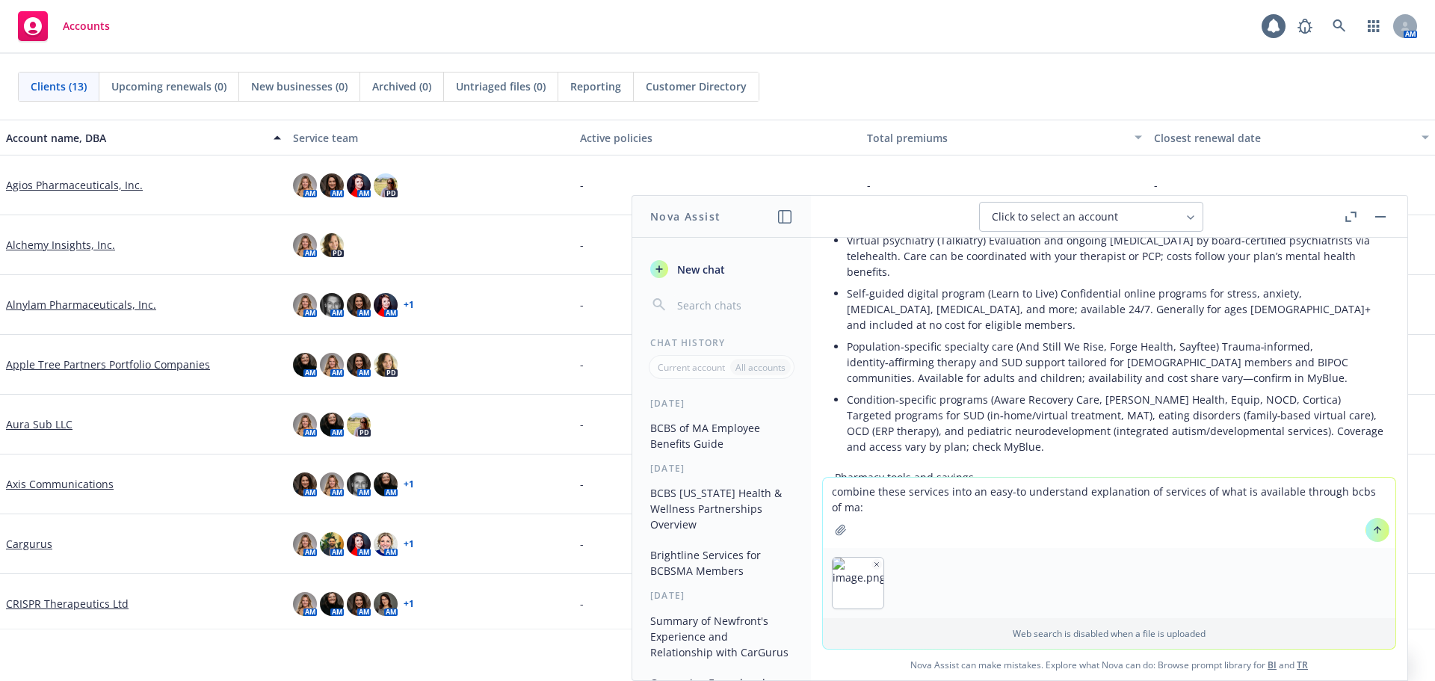
type textarea "combine these services into an easy-to understand explanation of services of wh…"
click at [1369, 536] on button at bounding box center [1378, 530] width 24 height 24
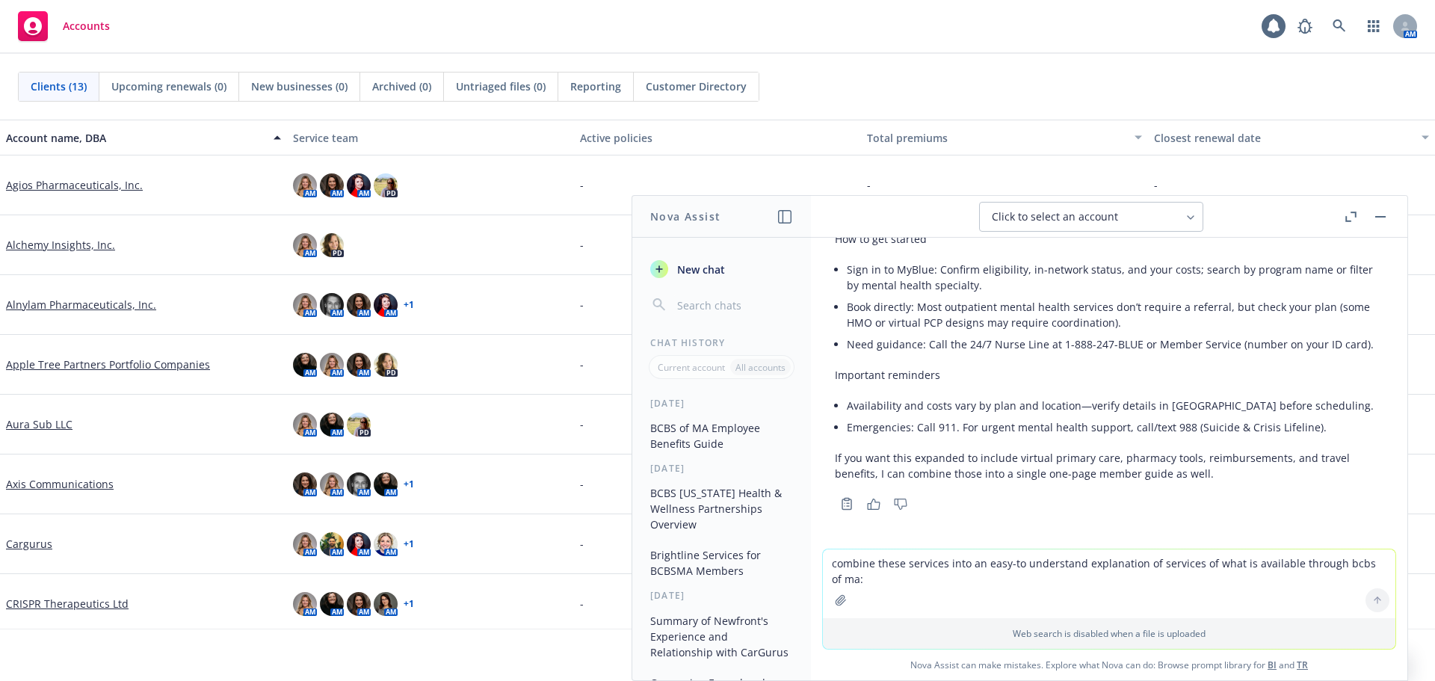
scroll to position [6971, 0]
click at [864, 578] on textarea "combine these services into an easy-to understand explanation of services of wh…" at bounding box center [1109, 583] width 573 height 69
click at [1106, 219] on span "Click to select an account" at bounding box center [1055, 216] width 126 height 15
click at [961, 564] on textarea "combine these services into an easy-to understand explanation of services of wh…" at bounding box center [1109, 583] width 573 height 69
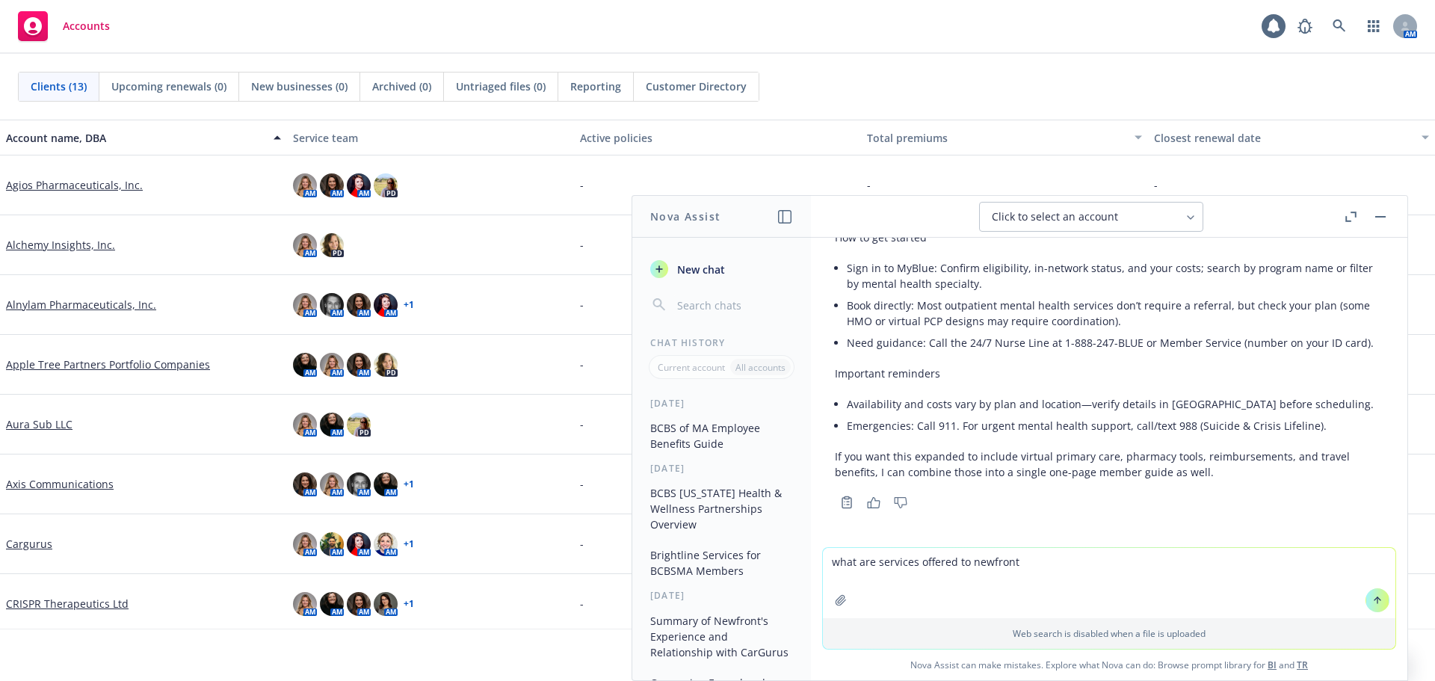
click at [874, 559] on textarea "what are services offered to newfront" at bounding box center [1109, 583] width 573 height 70
click at [1081, 558] on textarea "what are technology services offered to newfront" at bounding box center [1109, 583] width 573 height 70
type textarea "what are technology services offered to newfront clients under $70k in revenue"
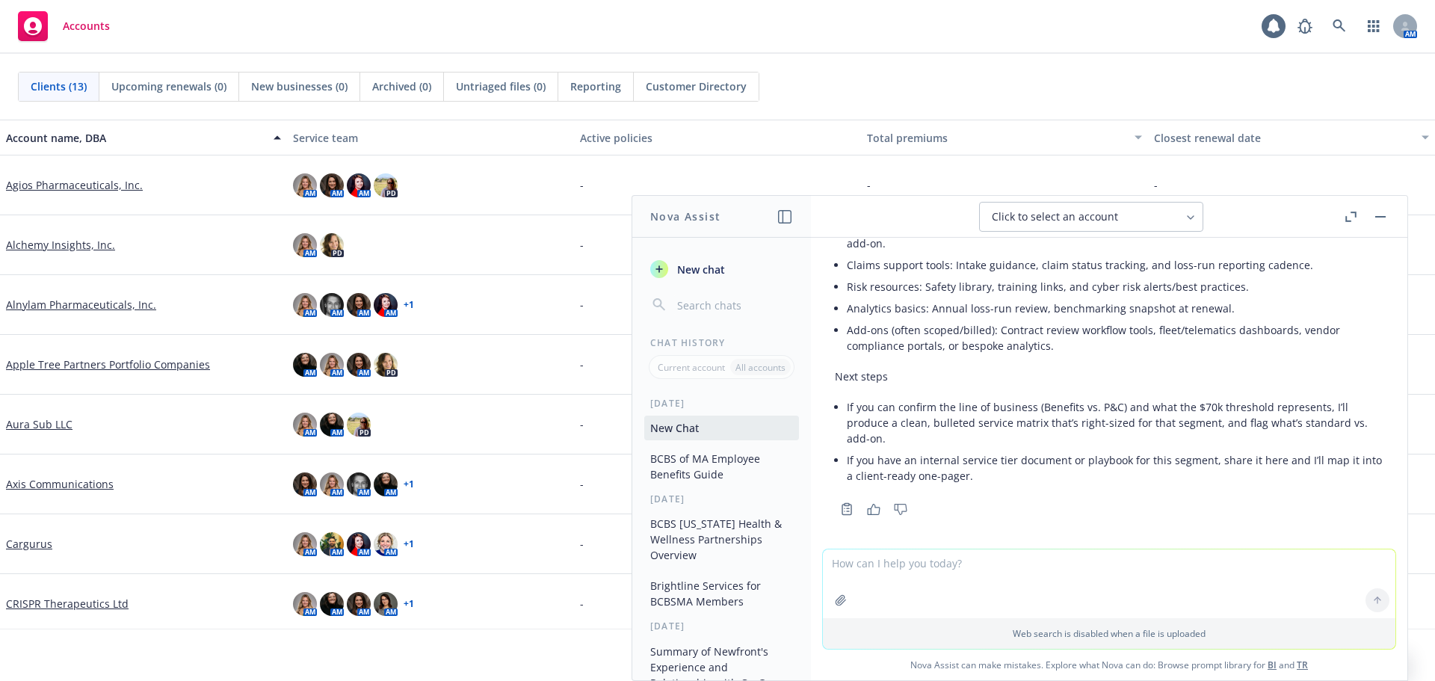
scroll to position [7961, 0]
